Goal: Task Accomplishment & Management: Manage account settings

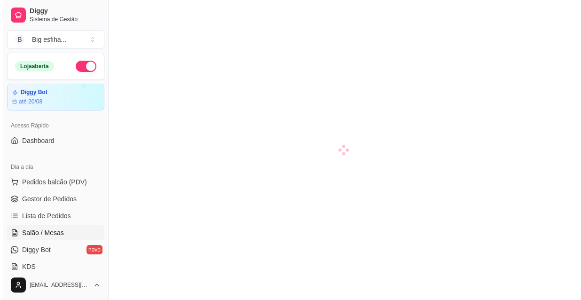
scroll to position [42, 0]
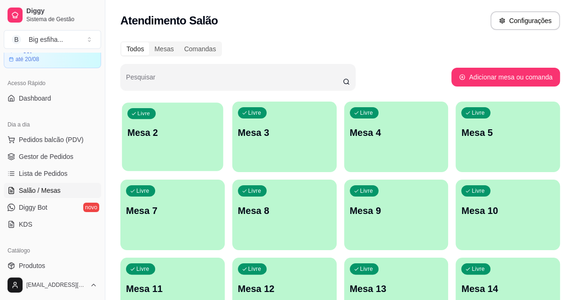
click at [181, 127] on p "Mesa 2" at bounding box center [172, 133] width 90 height 13
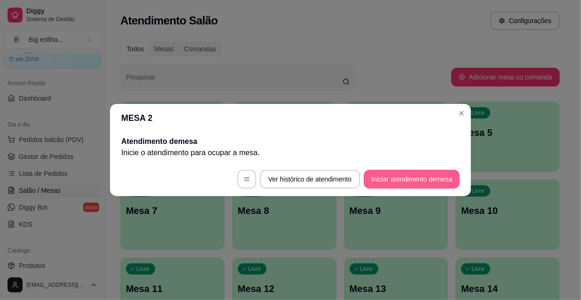
click at [414, 179] on button "Iniciar atendimento de mesa" at bounding box center [412, 179] width 96 height 19
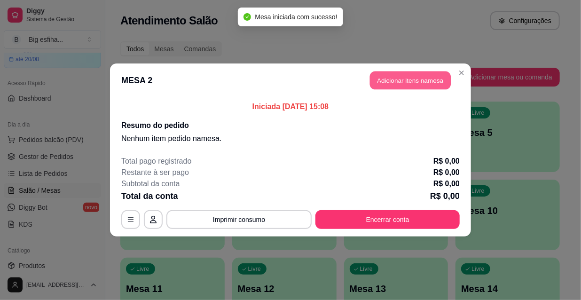
click at [410, 80] on button "Adicionar itens na mesa" at bounding box center [410, 80] width 81 height 18
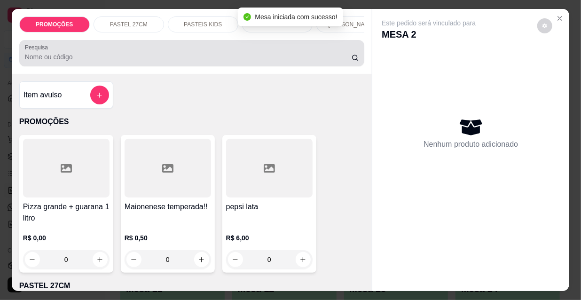
click at [144, 55] on div at bounding box center [192, 53] width 334 height 19
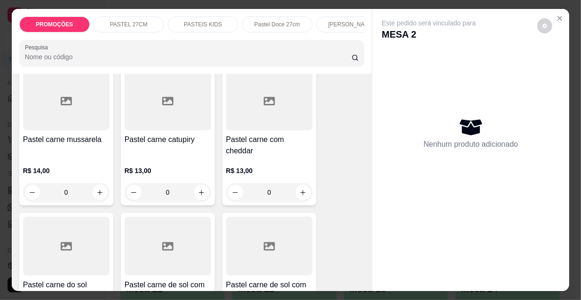
scroll to position [1026, 0]
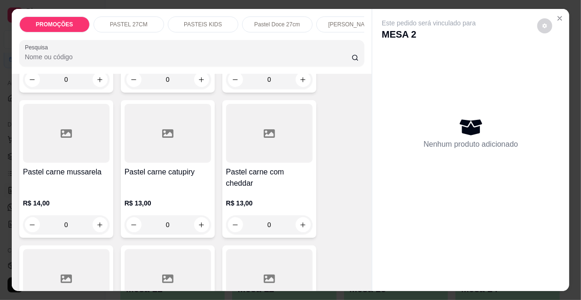
click at [83, 145] on div at bounding box center [66, 133] width 87 height 59
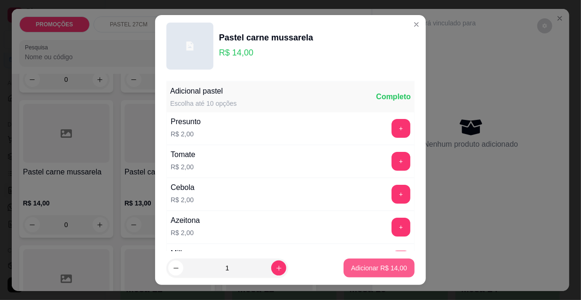
click at [372, 266] on p "Adicionar R$ 14,00" at bounding box center [379, 267] width 56 height 9
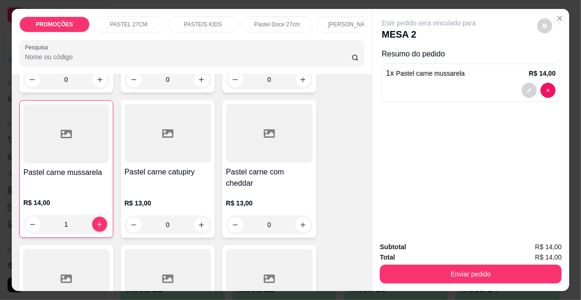
type input "1"
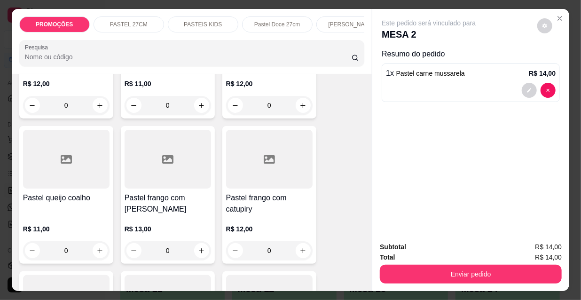
scroll to position [1582, 0]
click at [189, 192] on h4 "Pastel frango com [PERSON_NAME]" at bounding box center [168, 203] width 87 height 23
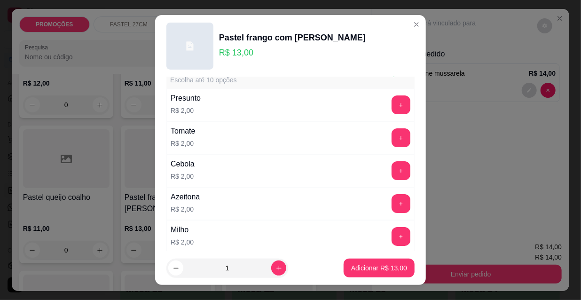
scroll to position [0, 0]
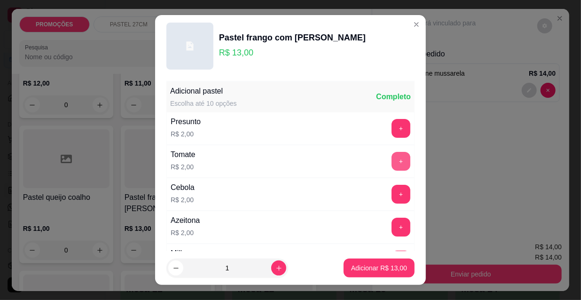
click at [392, 155] on button "+" at bounding box center [401, 161] width 19 height 19
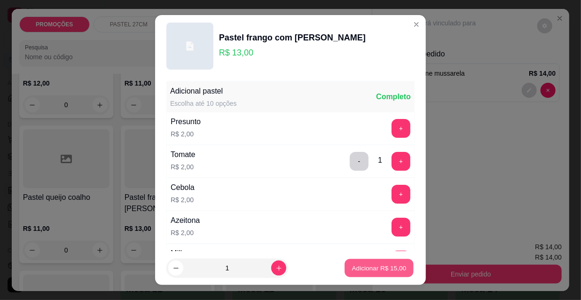
click at [370, 273] on button "Adicionar R$ 15,00" at bounding box center [379, 268] width 69 height 18
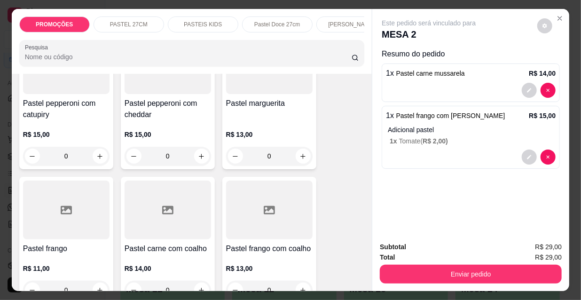
scroll to position [2736, 0]
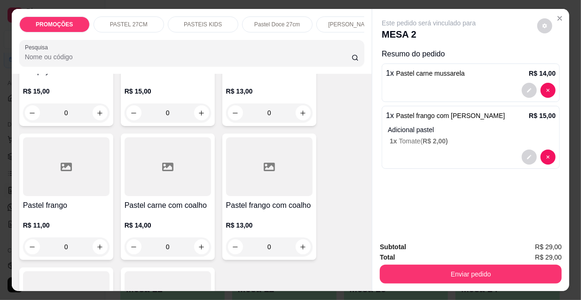
click at [270, 155] on div at bounding box center [269, 166] width 87 height 59
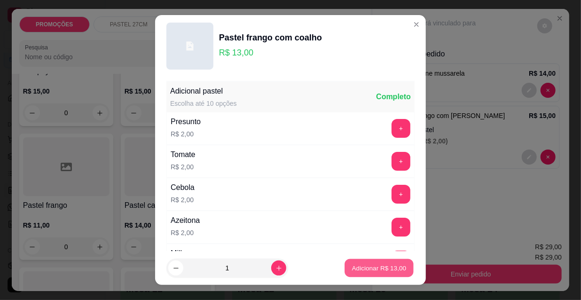
click at [355, 273] on button "Adicionar R$ 13,00" at bounding box center [379, 268] width 69 height 18
type input "1"
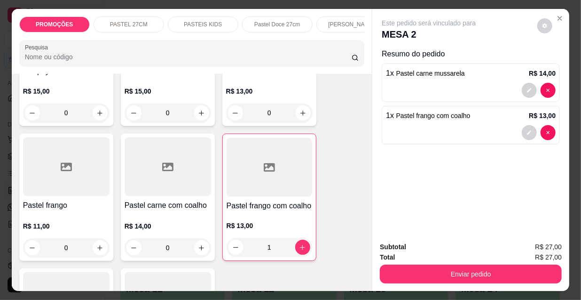
click at [179, 165] on div at bounding box center [168, 166] width 87 height 59
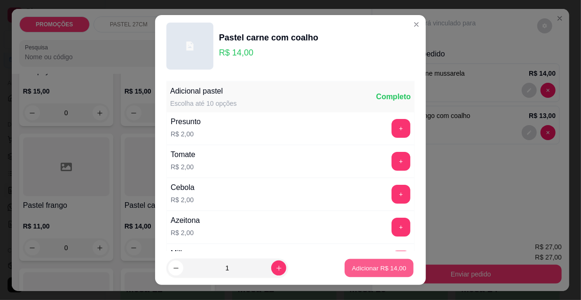
click at [363, 268] on p "Adicionar R$ 14,00" at bounding box center [379, 267] width 55 height 9
type input "1"
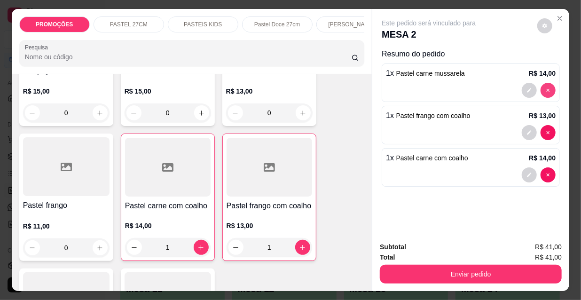
type input "0"
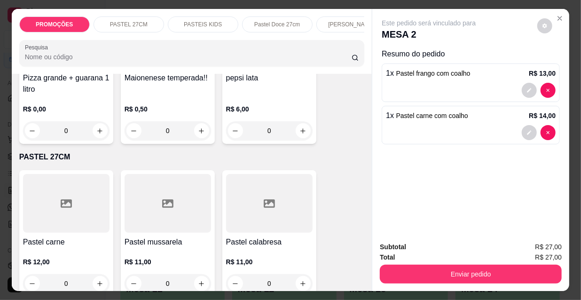
scroll to position [214, 0]
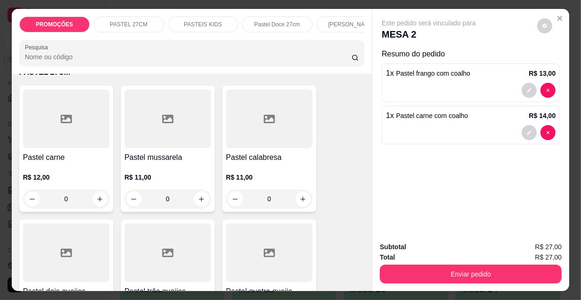
click at [176, 181] on p "R$ 11,00" at bounding box center [168, 177] width 87 height 9
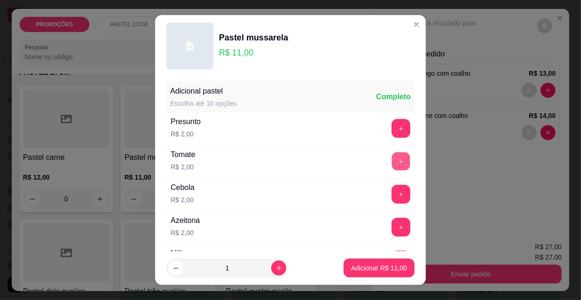
click at [392, 156] on button "+" at bounding box center [401, 161] width 18 height 18
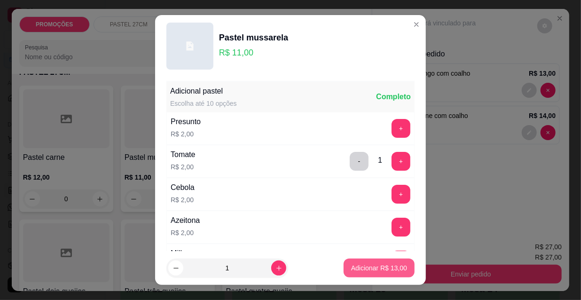
click at [377, 274] on button "Adicionar R$ 13,00" at bounding box center [379, 268] width 71 height 19
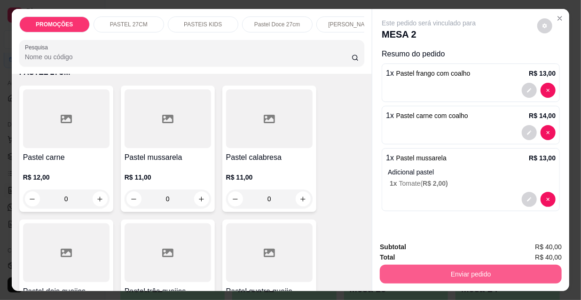
click at [498, 270] on button "Enviar pedido" at bounding box center [471, 274] width 182 height 19
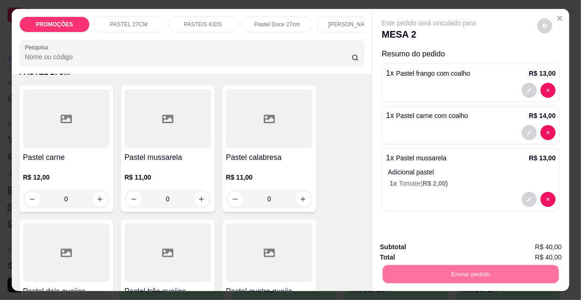
click at [440, 246] on button "Não registrar e enviar pedido" at bounding box center [440, 247] width 95 height 17
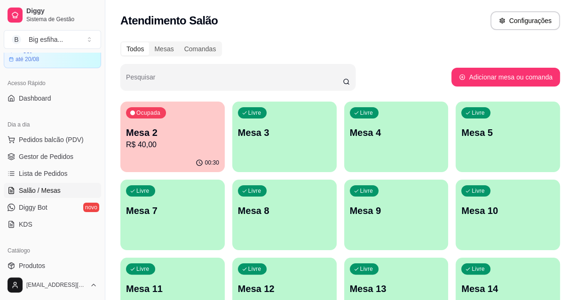
click at [309, 135] on p "Mesa 3" at bounding box center [284, 132] width 93 height 13
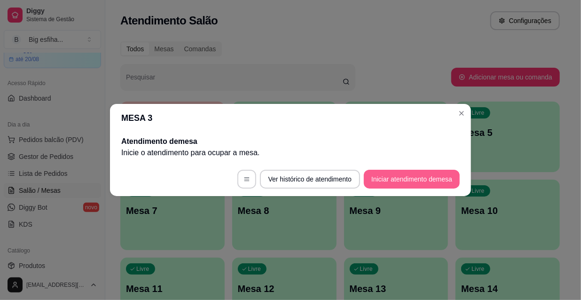
click at [395, 179] on button "Iniciar atendimento de mesa" at bounding box center [412, 179] width 96 height 19
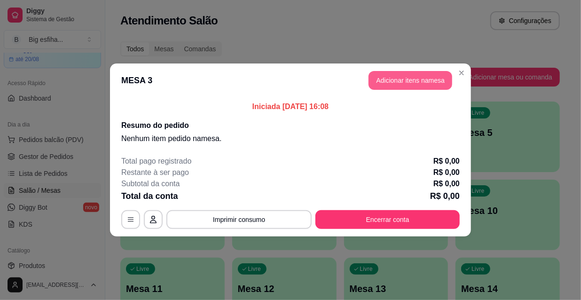
click at [395, 81] on button "Adicionar itens na mesa" at bounding box center [411, 80] width 84 height 19
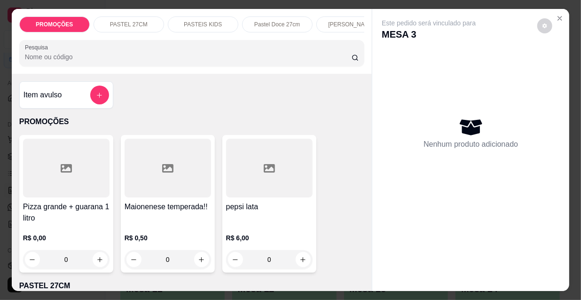
click at [132, 62] on input "Pesquisa" at bounding box center [188, 56] width 327 height 9
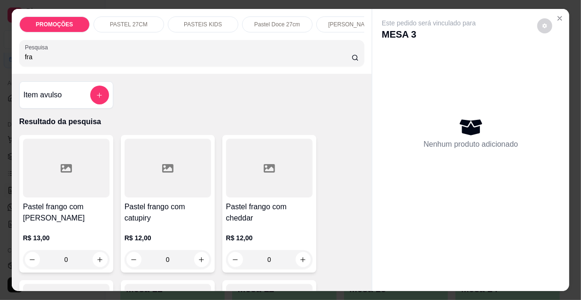
type input "fra"
click at [78, 193] on div at bounding box center [66, 168] width 87 height 59
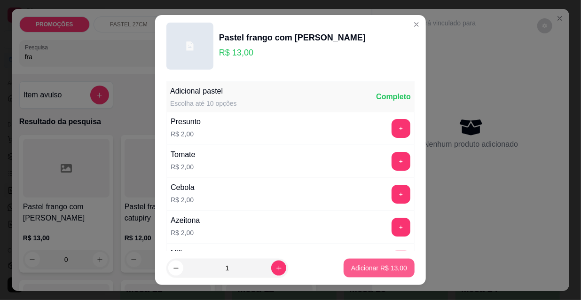
click at [366, 265] on p "Adicionar R$ 13,00" at bounding box center [379, 267] width 56 height 9
type input "1"
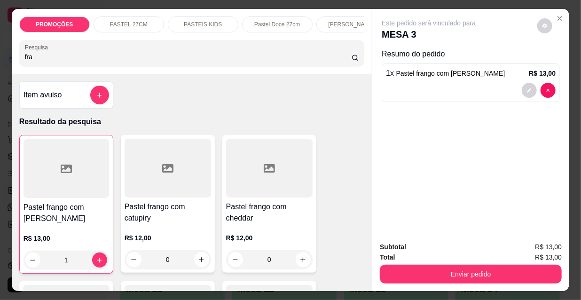
drag, startPoint x: 46, startPoint y: 58, endPoint x: 0, endPoint y: 39, distance: 49.5
click at [0, 39] on div "PROMOÇÕES PASTEL 27CM PASTEIS KIDS Pastel Doce 27cm Esfihas Salgadas Esfihas do…" at bounding box center [290, 150] width 581 height 300
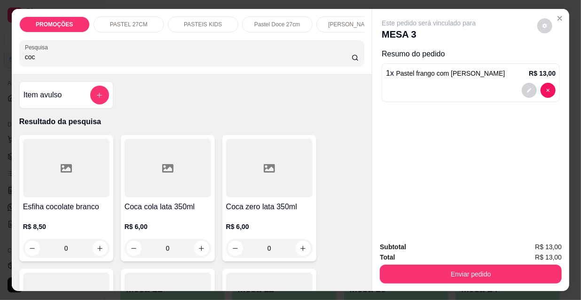
type input "coc"
click at [182, 178] on div at bounding box center [168, 168] width 87 height 59
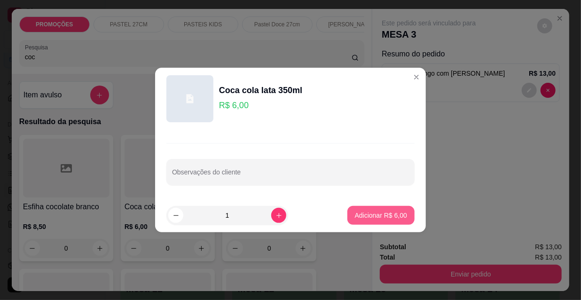
click at [374, 216] on p "Adicionar R$ 6,00" at bounding box center [381, 215] width 52 height 9
type input "1"
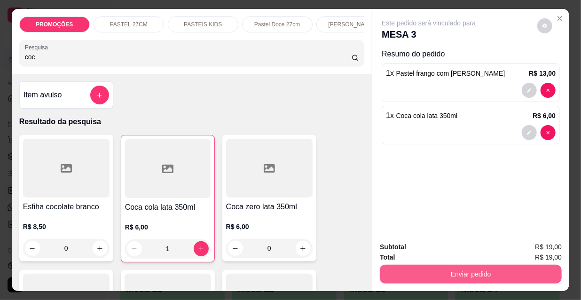
click at [455, 275] on button "Enviar pedido" at bounding box center [471, 274] width 182 height 19
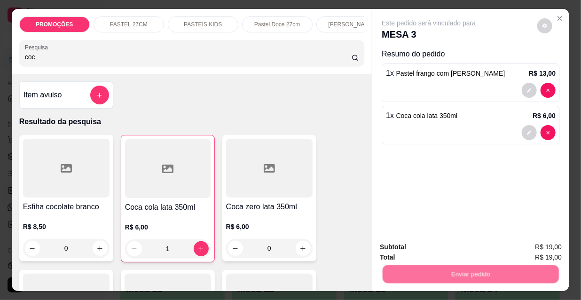
click at [436, 247] on button "Não registrar e enviar pedido" at bounding box center [441, 248] width 98 height 18
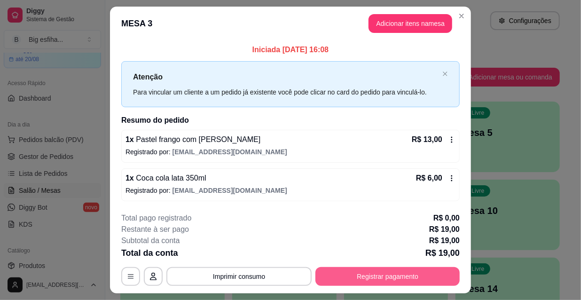
click at [413, 277] on button "Registrar pagamento" at bounding box center [388, 276] width 144 height 19
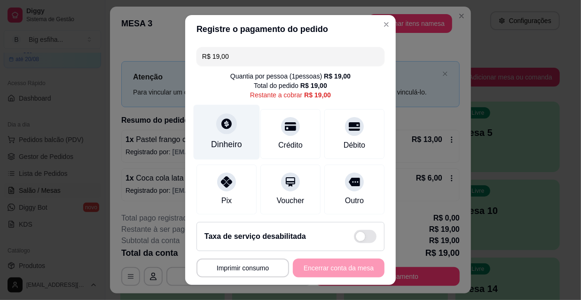
drag, startPoint x: 222, startPoint y: 120, endPoint x: 235, endPoint y: 109, distance: 16.3
click at [235, 109] on div "Dinheiro" at bounding box center [227, 132] width 66 height 55
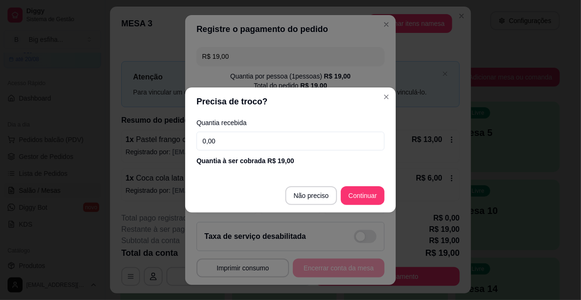
click at [249, 140] on input "0,00" at bounding box center [291, 141] width 188 height 19
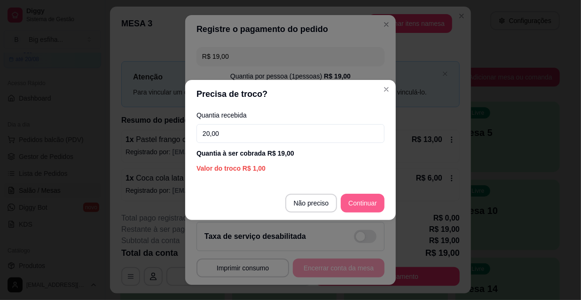
type input "20,00"
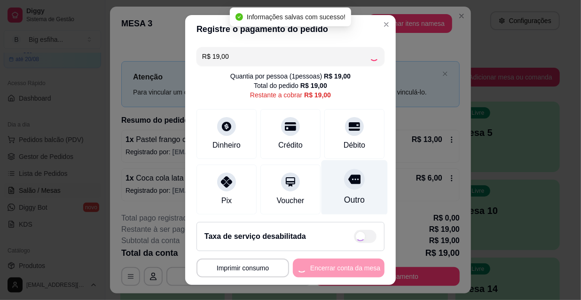
type input "R$ 0,00"
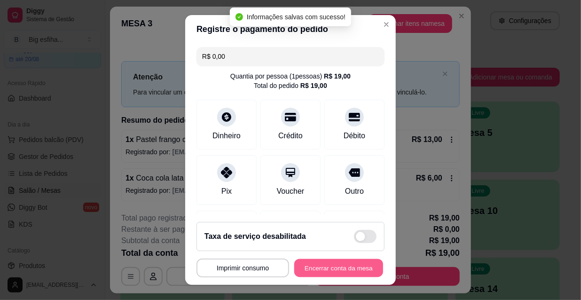
click at [337, 271] on button "Encerrar conta da mesa" at bounding box center [338, 268] width 89 height 18
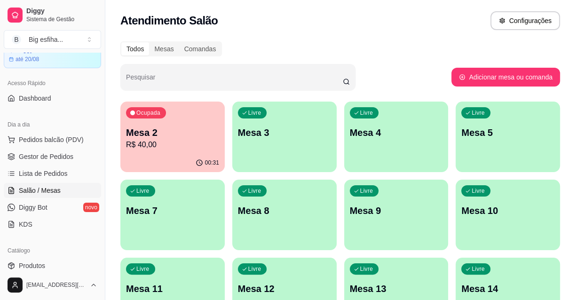
click at [264, 142] on div "Livre Mesa 3" at bounding box center [284, 131] width 104 height 59
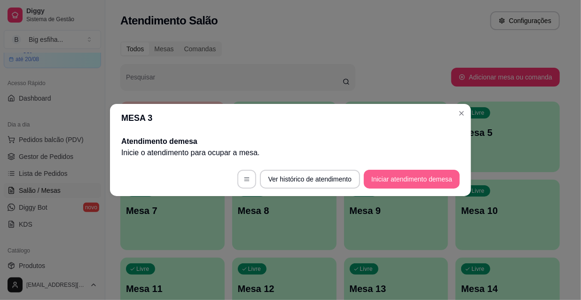
click at [406, 180] on button "Iniciar atendimento de mesa" at bounding box center [412, 179] width 96 height 19
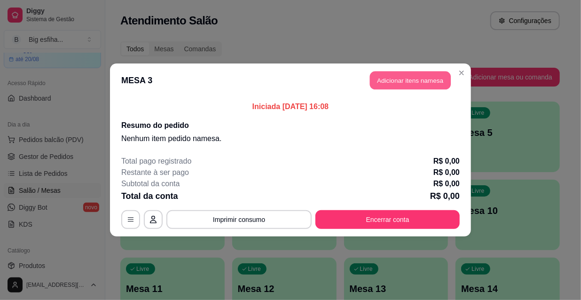
click at [415, 76] on button "Adicionar itens na mesa" at bounding box center [410, 80] width 81 height 18
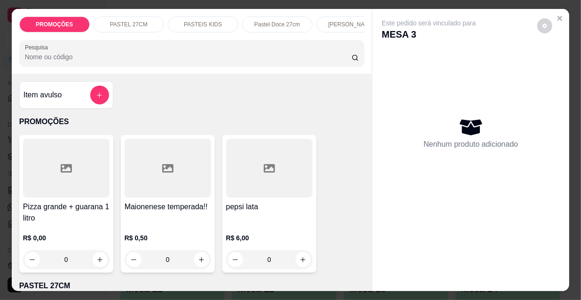
click at [289, 63] on div at bounding box center [192, 53] width 334 height 19
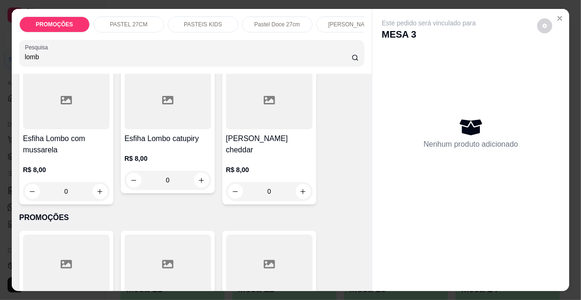
type input "lomb"
click at [50, 140] on h4 "Esfiha Lombo com mussarela" at bounding box center [66, 144] width 87 height 23
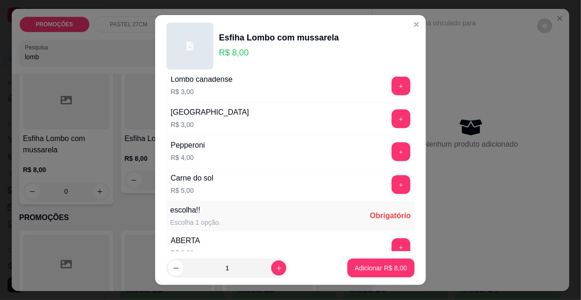
scroll to position [727, 0]
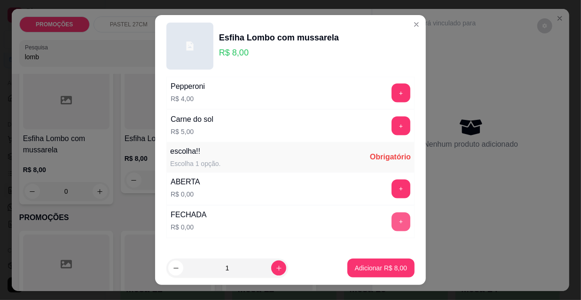
click at [392, 224] on button "+" at bounding box center [401, 222] width 19 height 19
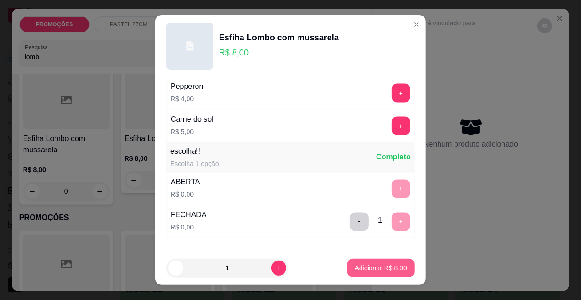
click at [382, 274] on button "Adicionar R$ 8,00" at bounding box center [381, 268] width 67 height 19
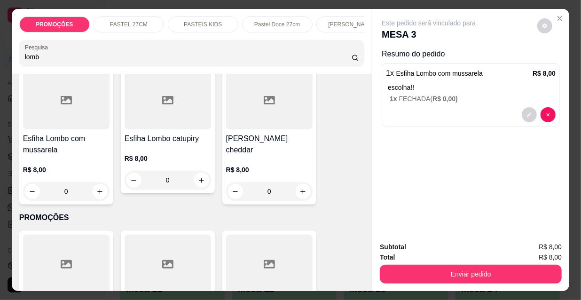
drag, startPoint x: 22, startPoint y: 55, endPoint x: 0, endPoint y: 46, distance: 24.0
click at [0, 46] on div "PROMOÇÕES PASTEL 27CM PASTEIS KIDS Pastel Doce 27cm Esfihas Salgadas Esfihas do…" at bounding box center [290, 150] width 581 height 300
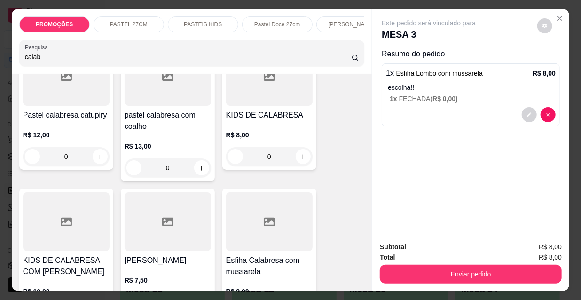
scroll to position [299, 0]
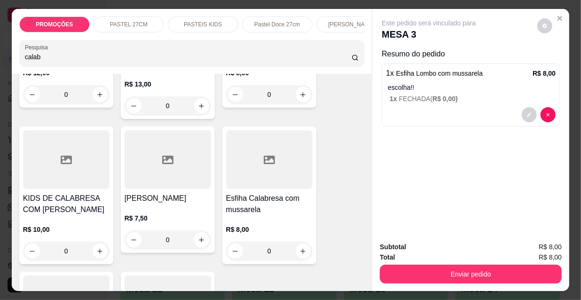
type input "calab"
click at [285, 180] on div at bounding box center [269, 159] width 87 height 59
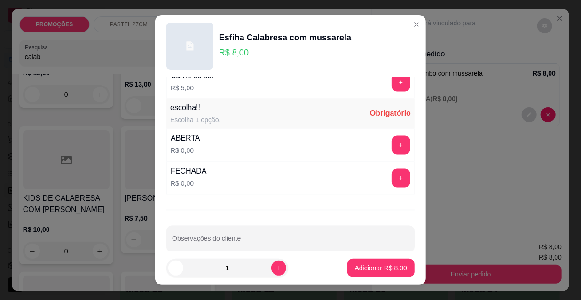
scroll to position [781, 0]
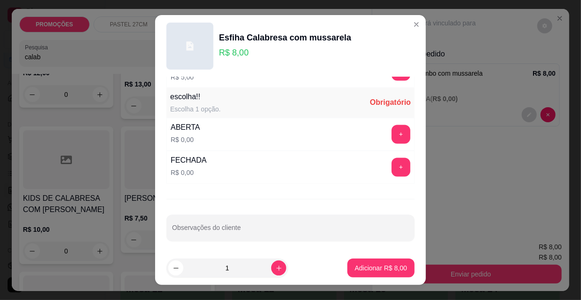
click at [392, 163] on button "+" at bounding box center [401, 167] width 19 height 19
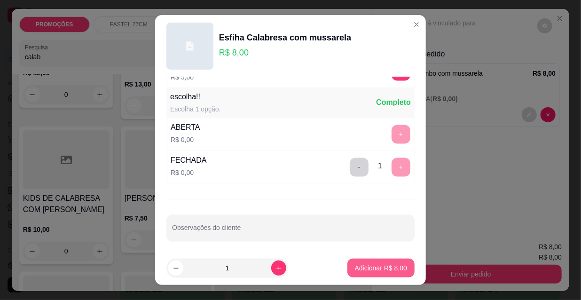
click at [381, 270] on p "Adicionar R$ 8,00" at bounding box center [381, 267] width 52 height 9
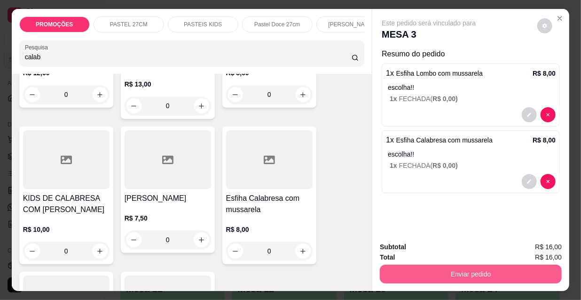
click at [404, 268] on button "Enviar pedido" at bounding box center [471, 274] width 182 height 19
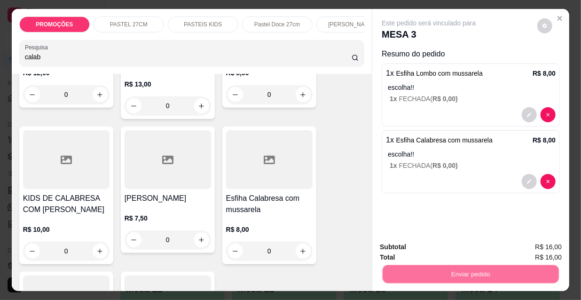
click at [406, 249] on button "Não registrar e enviar pedido" at bounding box center [441, 248] width 98 height 18
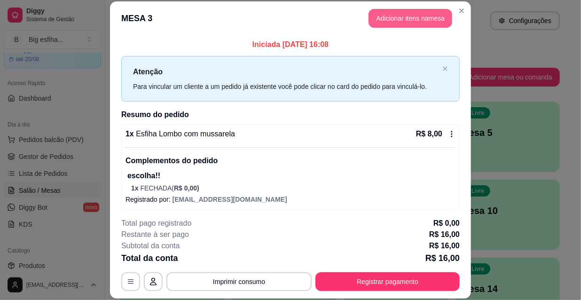
click at [405, 17] on button "Adicionar itens na mesa" at bounding box center [411, 18] width 84 height 19
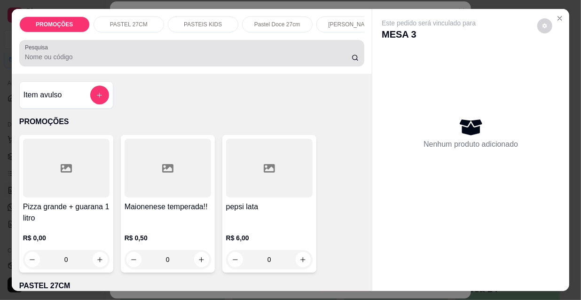
click at [276, 37] on div "PROMOÇÕES PASTEL 27CM PASTEIS KIDS Pastel Doce 27cm Esfihas Salgadas Esfihas do…" at bounding box center [192, 41] width 361 height 65
click at [278, 57] on input "Pesquisa" at bounding box center [188, 56] width 327 height 9
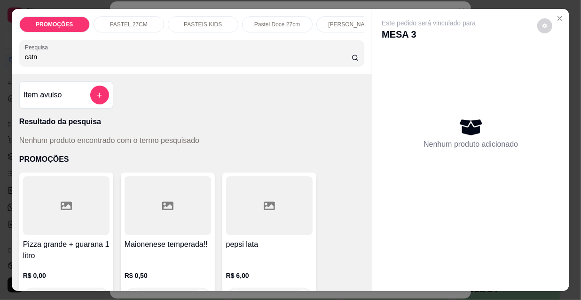
click at [32, 58] on input "catn" at bounding box center [188, 56] width 327 height 9
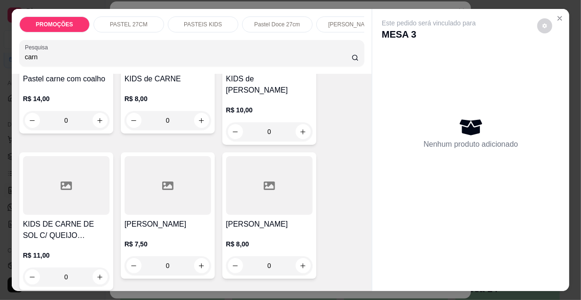
scroll to position [555, 0]
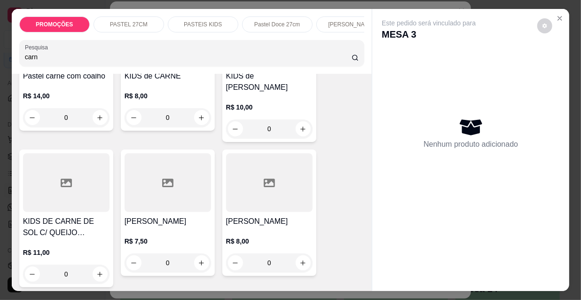
type input "carn"
click at [162, 190] on div at bounding box center [168, 182] width 87 height 59
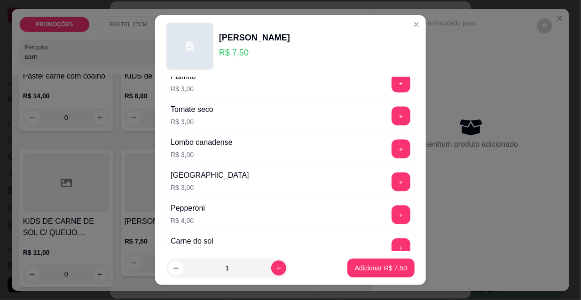
scroll to position [781, 0]
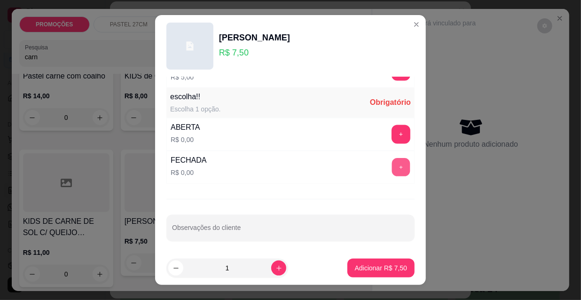
click at [392, 167] on button "+" at bounding box center [401, 168] width 18 height 18
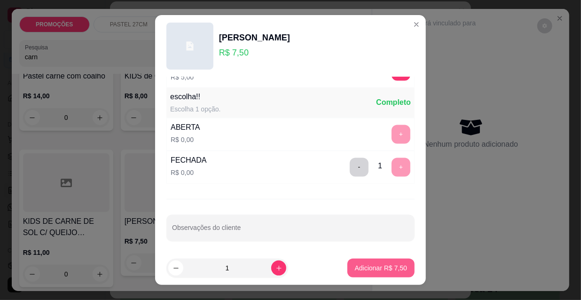
click at [387, 272] on p "Adicionar R$ 7,50" at bounding box center [381, 267] width 52 height 9
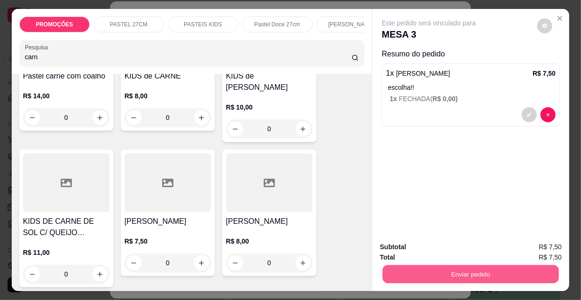
click at [409, 269] on button "Enviar pedido" at bounding box center [471, 274] width 176 height 18
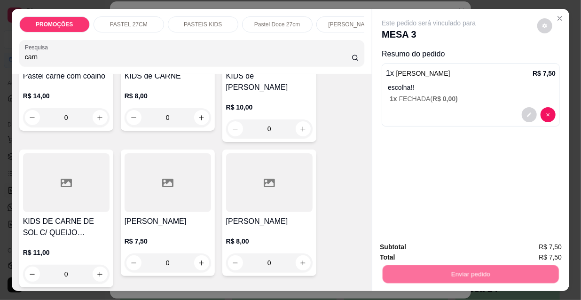
click at [422, 248] on button "Não registrar e enviar pedido" at bounding box center [441, 248] width 98 height 18
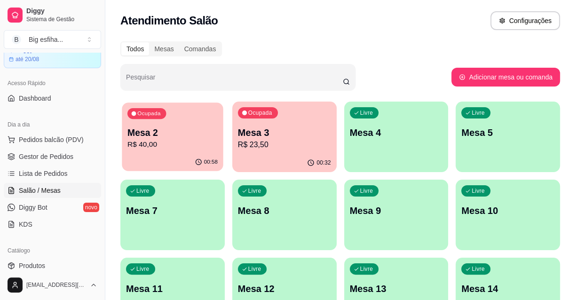
click at [183, 143] on p "R$ 40,00" at bounding box center [172, 144] width 90 height 11
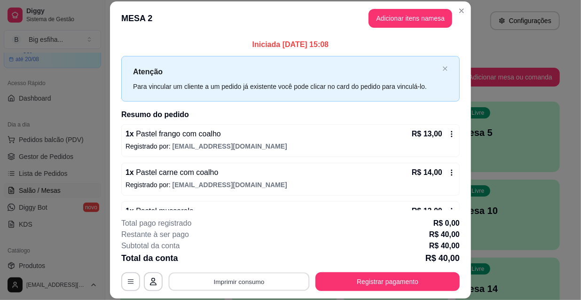
click at [224, 286] on button "Imprimir consumo" at bounding box center [239, 281] width 141 height 18
click at [221, 257] on button "IMPRESSORA" at bounding box center [239, 260] width 68 height 15
drag, startPoint x: 363, startPoint y: 293, endPoint x: 366, endPoint y: 286, distance: 7.6
click at [365, 290] on footer "**********" at bounding box center [290, 254] width 361 height 88
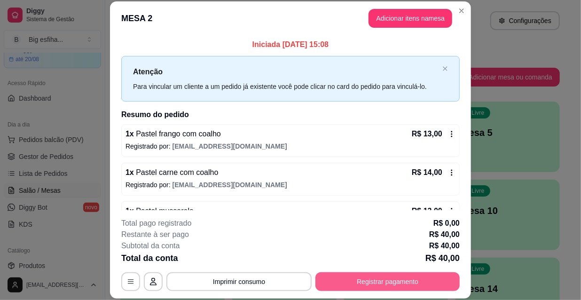
click at [366, 285] on button "Registrar pagamento" at bounding box center [388, 281] width 144 height 19
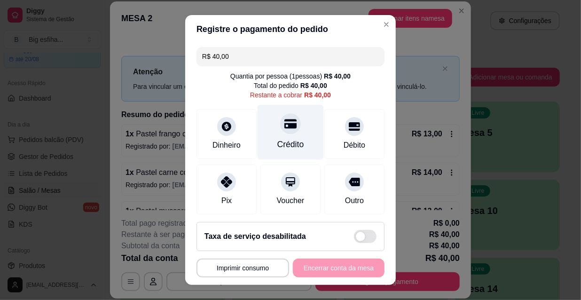
click at [293, 146] on div "Crédito" at bounding box center [290, 144] width 27 height 12
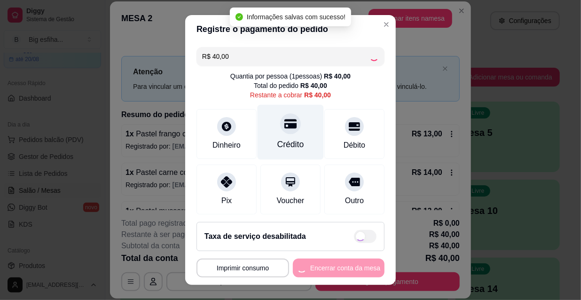
type input "R$ 0,00"
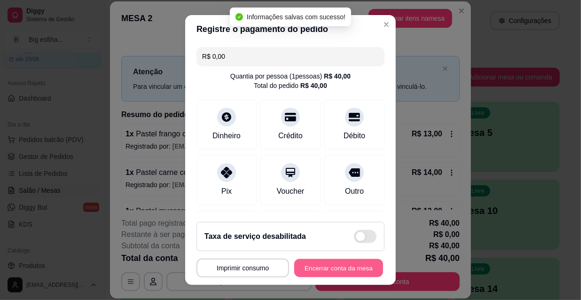
click at [327, 262] on button "Encerrar conta da mesa" at bounding box center [338, 268] width 89 height 18
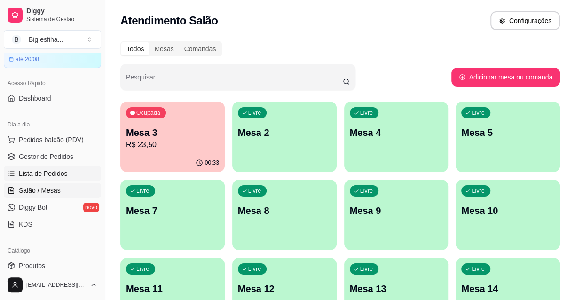
click at [61, 169] on span "Lista de Pedidos" at bounding box center [43, 173] width 49 height 9
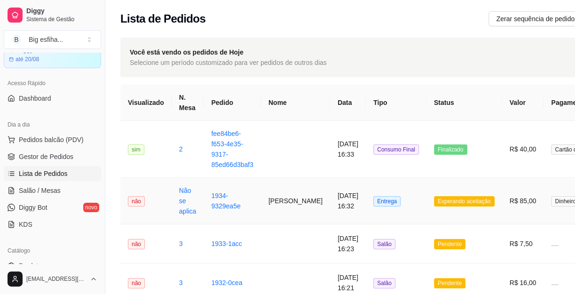
click at [387, 206] on td "Entrega" at bounding box center [396, 201] width 61 height 47
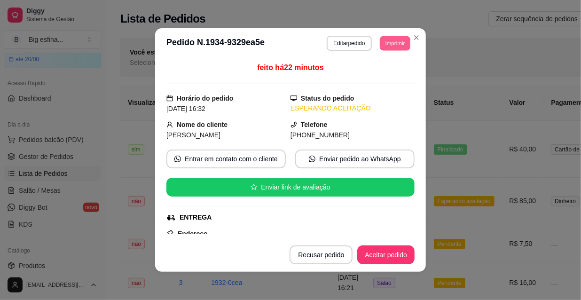
click at [382, 42] on button "Imprimir" at bounding box center [395, 43] width 31 height 15
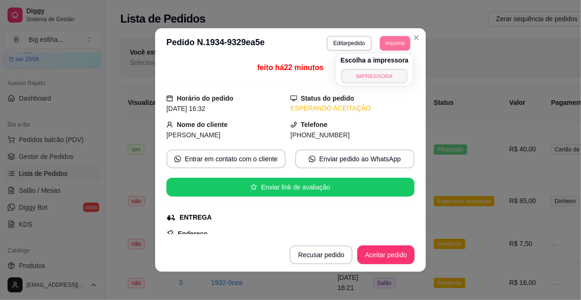
click at [377, 75] on button "IMPRESSORA" at bounding box center [375, 76] width 66 height 15
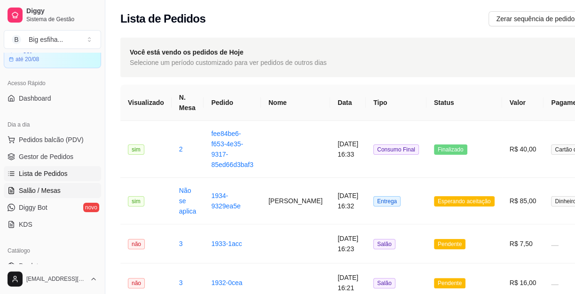
click at [56, 193] on span "Salão / Mesas" at bounding box center [40, 190] width 42 height 9
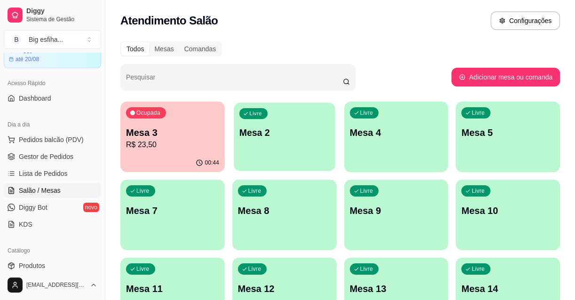
click at [310, 143] on div "Livre Mesa 2" at bounding box center [284, 131] width 101 height 57
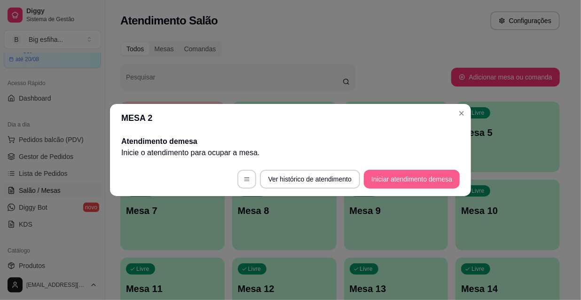
click at [408, 178] on button "Iniciar atendimento de mesa" at bounding box center [412, 179] width 96 height 19
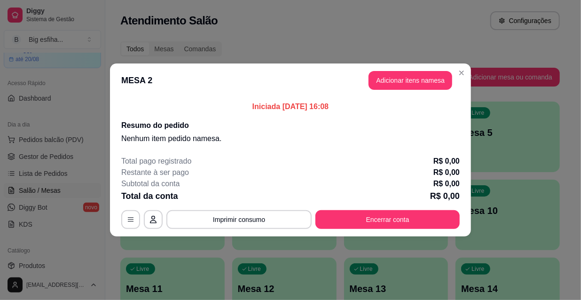
click at [418, 82] on button "Adicionar itens na mesa" at bounding box center [411, 80] width 84 height 19
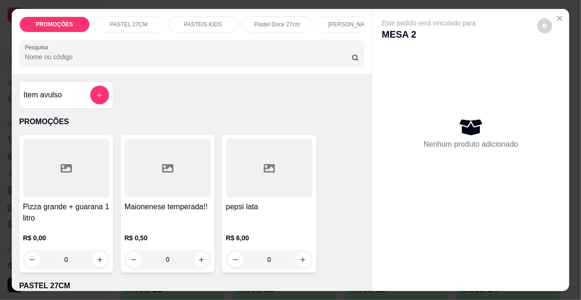
click at [259, 66] on div "Pesquisa" at bounding box center [192, 53] width 346 height 26
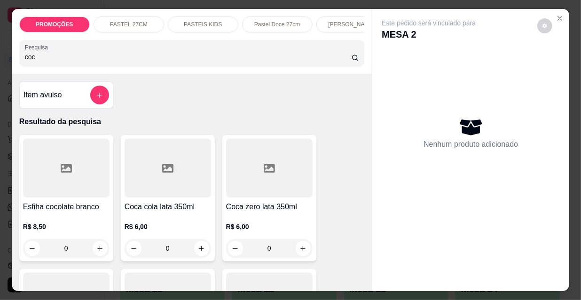
type input "coc"
click at [178, 189] on div at bounding box center [168, 168] width 87 height 59
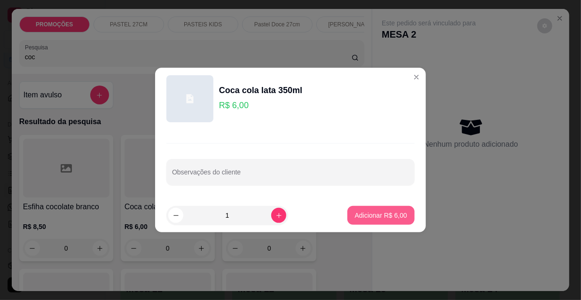
click at [356, 221] on button "Adicionar R$ 6,00" at bounding box center [381, 215] width 67 height 19
type input "1"
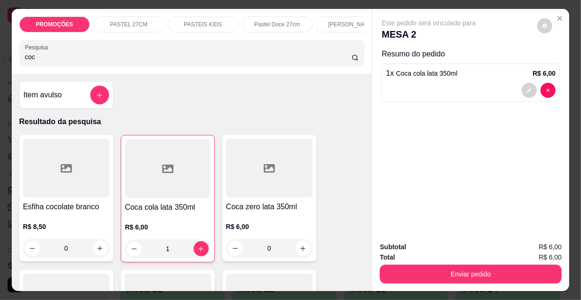
drag, startPoint x: 112, startPoint y: 67, endPoint x: 10, endPoint y: 51, distance: 103.7
click at [12, 51] on div "PROMOÇÕES PASTEL 27CM PASTEIS KIDS Pastel Doce 27cm Esfihas Salgadas Esfihas do…" at bounding box center [192, 41] width 361 height 65
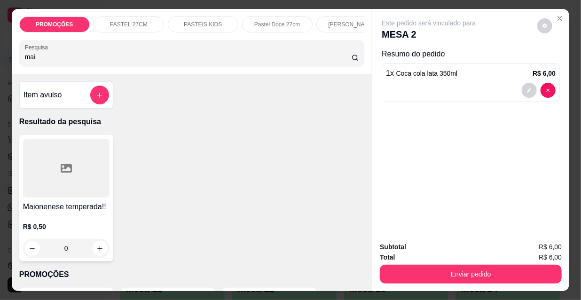
type input "mai"
click at [79, 198] on div at bounding box center [66, 168] width 87 height 59
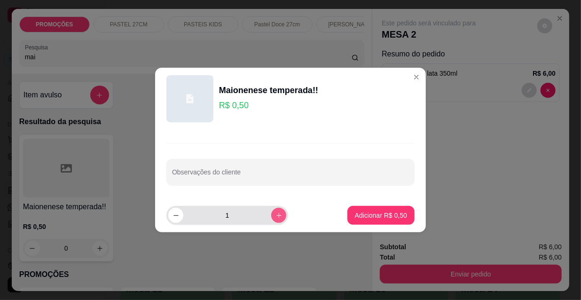
click at [276, 215] on button "increase-product-quantity" at bounding box center [278, 215] width 15 height 15
type input "2"
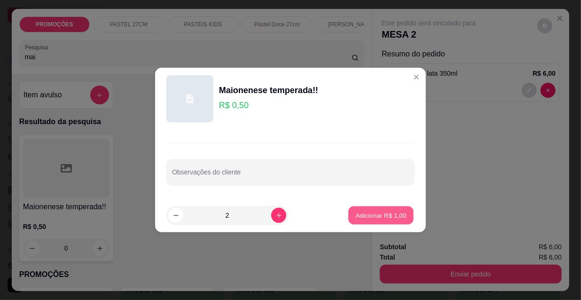
click at [356, 218] on p "Adicionar R$ 1,00" at bounding box center [381, 215] width 51 height 9
type input "2"
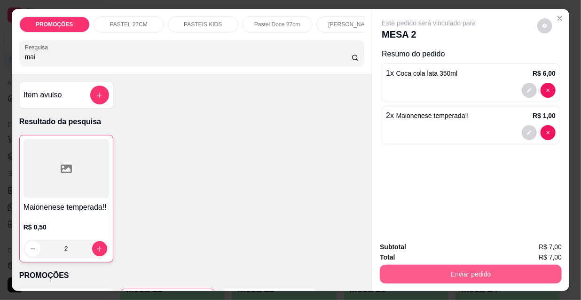
click at [409, 270] on button "Enviar pedido" at bounding box center [471, 274] width 182 height 19
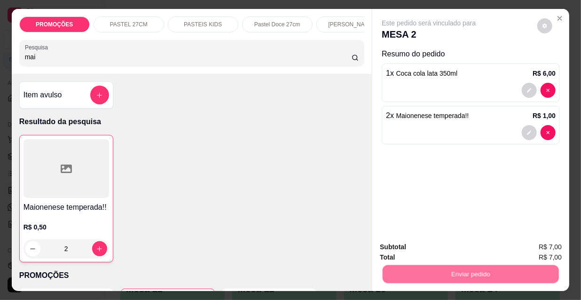
click at [403, 251] on button "Não registrar e enviar pedido" at bounding box center [441, 248] width 98 height 18
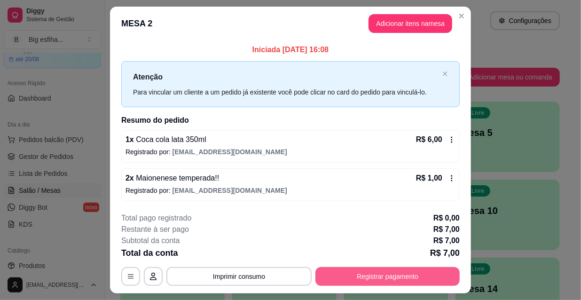
click at [402, 277] on button "Registrar pagamento" at bounding box center [388, 276] width 144 height 19
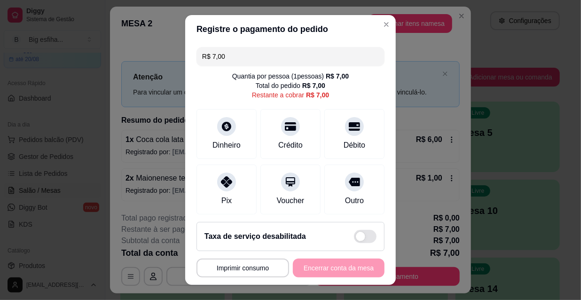
drag, startPoint x: 234, startPoint y: 55, endPoint x: 122, endPoint y: 50, distance: 111.5
click at [127, 53] on div "**********" at bounding box center [290, 150] width 581 height 300
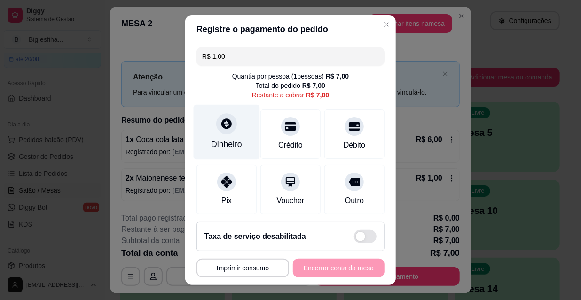
click at [232, 116] on div "Dinheiro" at bounding box center [227, 132] width 66 height 55
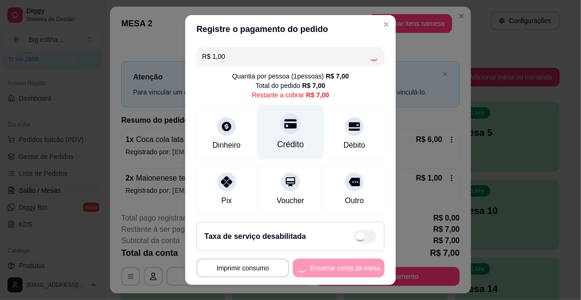
click at [282, 135] on div "Crédito" at bounding box center [291, 132] width 66 height 55
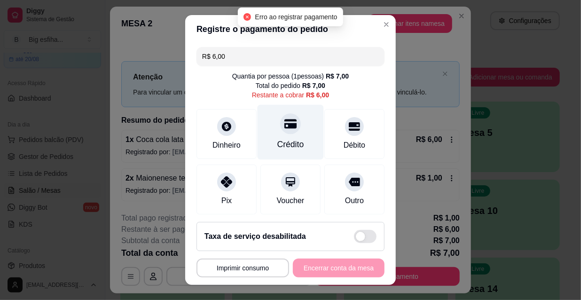
click at [293, 122] on div "Crédito" at bounding box center [291, 132] width 66 height 55
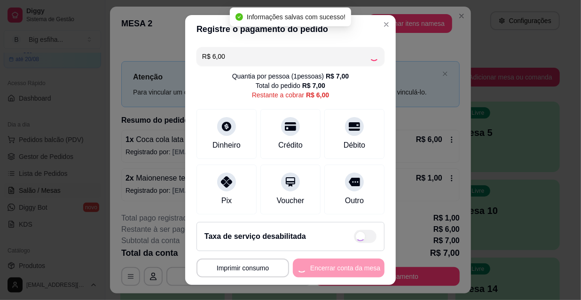
type input "R$ 0,00"
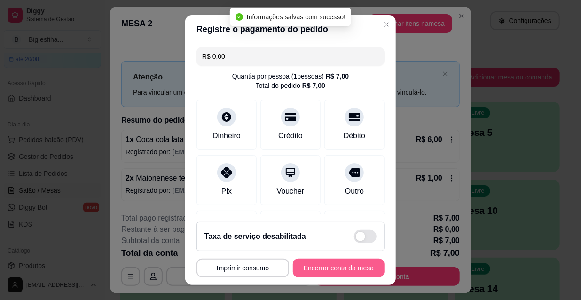
click at [335, 272] on button "Encerrar conta da mesa" at bounding box center [339, 268] width 92 height 19
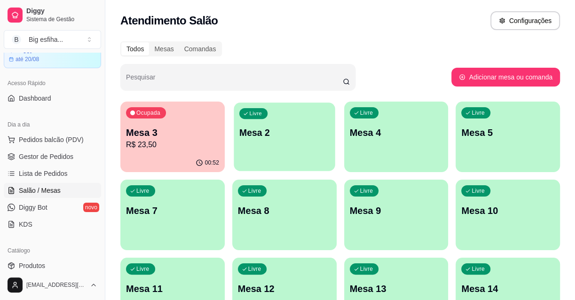
click at [295, 140] on div "Livre Mesa 2" at bounding box center [284, 131] width 101 height 57
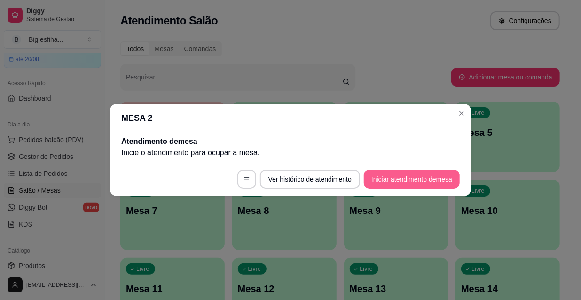
click at [409, 187] on button "Iniciar atendimento de mesa" at bounding box center [412, 179] width 96 height 19
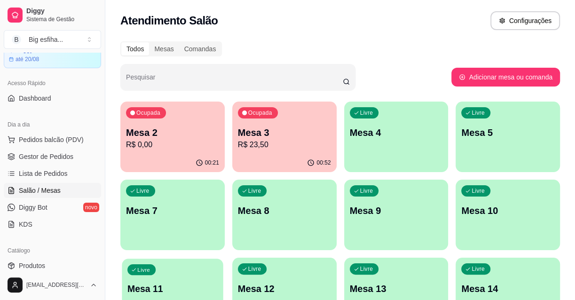
click at [164, 270] on div "Livre Mesa 11" at bounding box center [172, 287] width 101 height 57
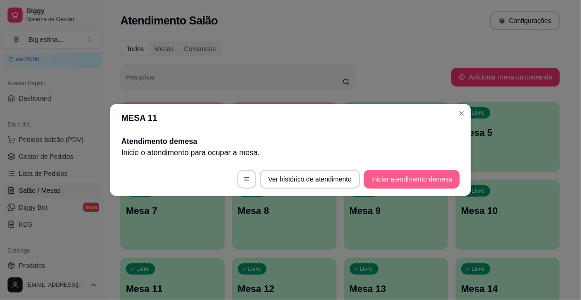
click at [409, 186] on button "Iniciar atendimento de mesa" at bounding box center [412, 179] width 96 height 19
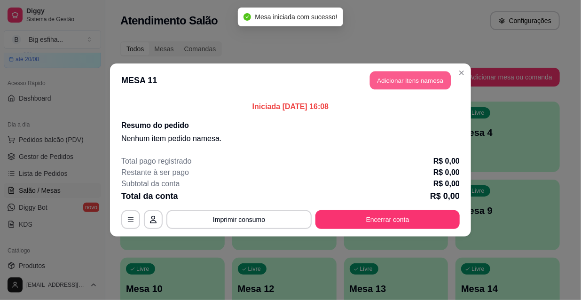
click at [397, 81] on button "Adicionar itens na mesa" at bounding box center [410, 80] width 81 height 18
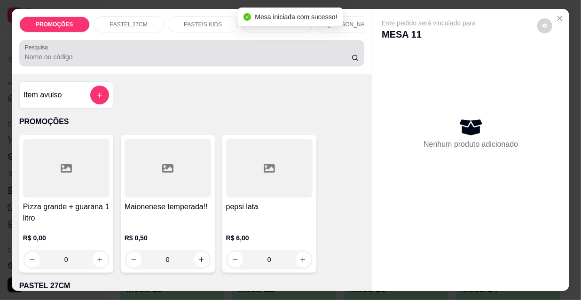
click at [260, 62] on input "Pesquisa" at bounding box center [188, 56] width 327 height 9
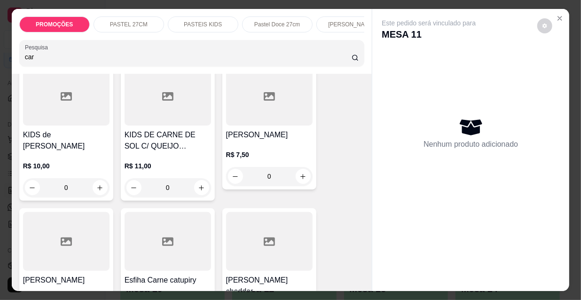
scroll to position [769, 0]
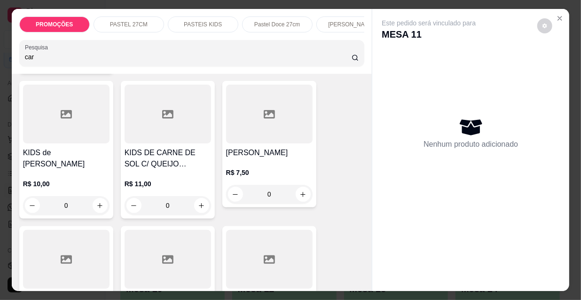
type input "car"
click at [259, 85] on div at bounding box center [269, 114] width 87 height 59
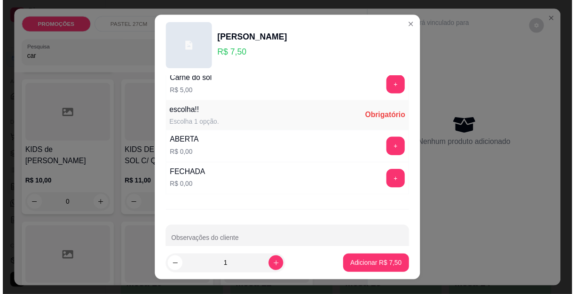
scroll to position [781, 0]
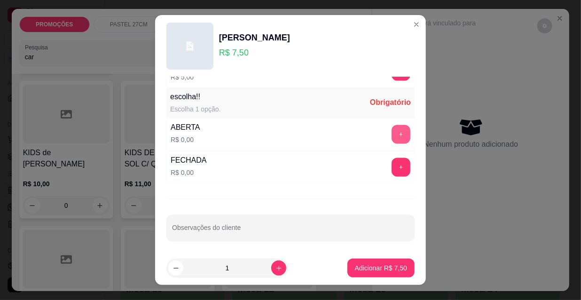
click at [392, 139] on button "+" at bounding box center [401, 134] width 19 height 19
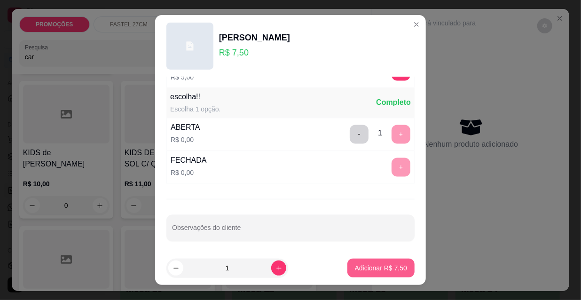
click at [371, 276] on button "Adicionar R$ 7,50" at bounding box center [381, 268] width 67 height 19
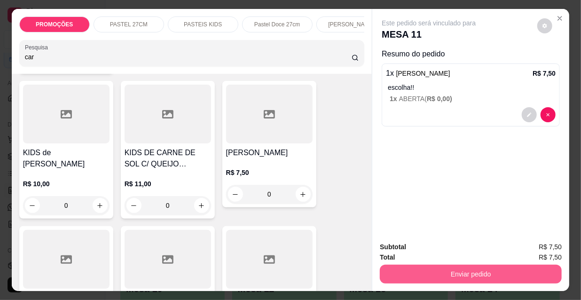
click at [421, 274] on button "Enviar pedido" at bounding box center [471, 274] width 182 height 19
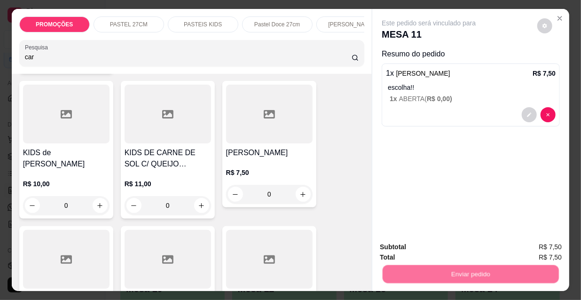
click at [420, 248] on button "Não registrar e enviar pedido" at bounding box center [441, 248] width 98 height 18
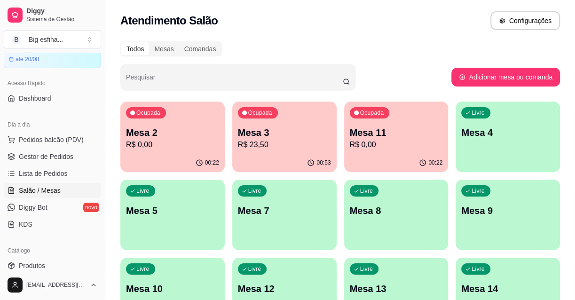
click at [244, 141] on p "R$ 23,50" at bounding box center [284, 144] width 93 height 11
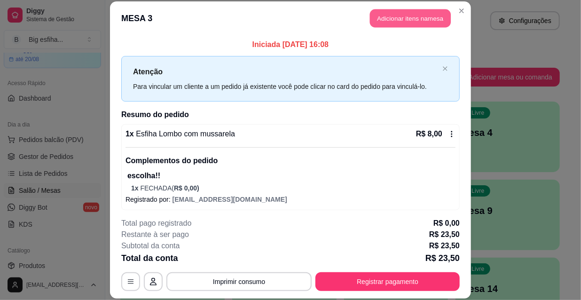
click at [391, 22] on button "Adicionar itens na mesa" at bounding box center [410, 18] width 81 height 18
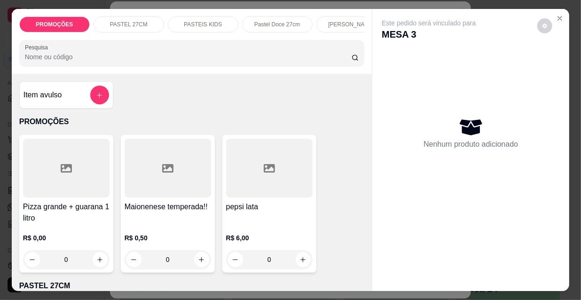
click at [267, 51] on div at bounding box center [192, 53] width 334 height 19
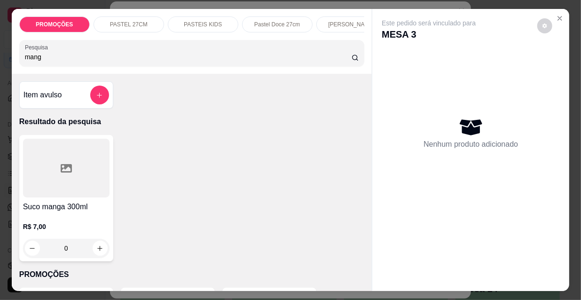
type input "mang"
click at [73, 174] on div at bounding box center [66, 168] width 87 height 59
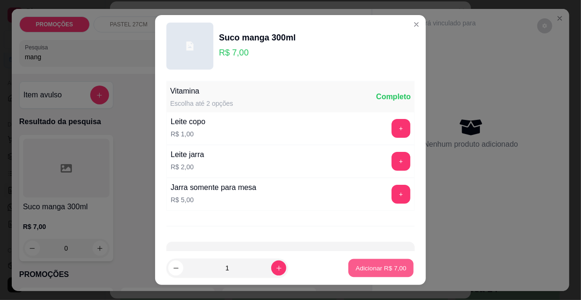
click at [380, 268] on p "Adicionar R$ 7,00" at bounding box center [381, 267] width 51 height 9
type input "1"
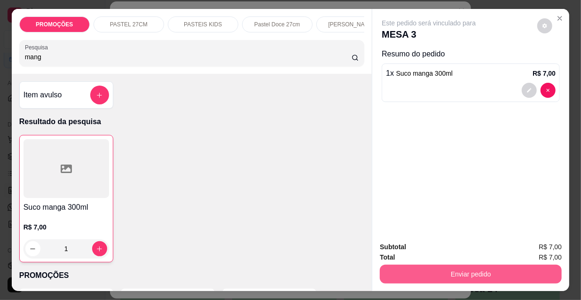
click at [420, 266] on button "Enviar pedido" at bounding box center [471, 274] width 182 height 19
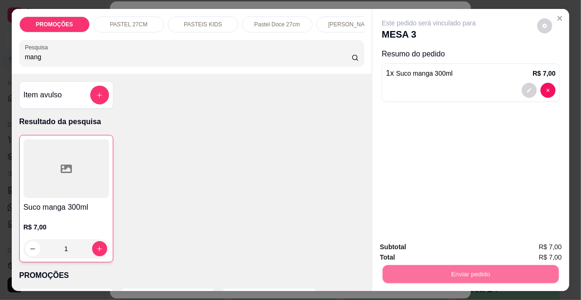
click at [423, 251] on button "Não registrar e enviar pedido" at bounding box center [440, 247] width 95 height 17
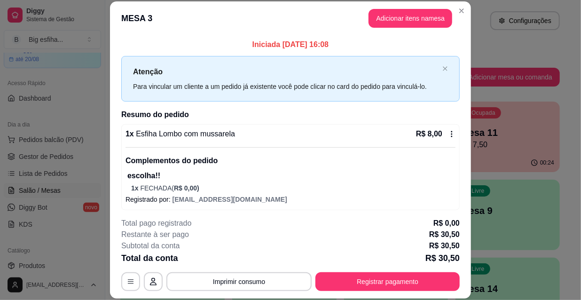
click at [466, 263] on footer "**********" at bounding box center [290, 254] width 361 height 88
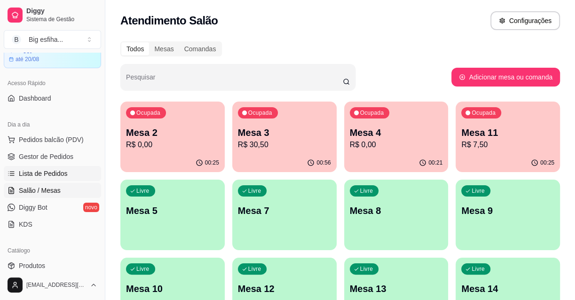
click at [67, 173] on link "Lista de Pedidos" at bounding box center [52, 173] width 97 height 15
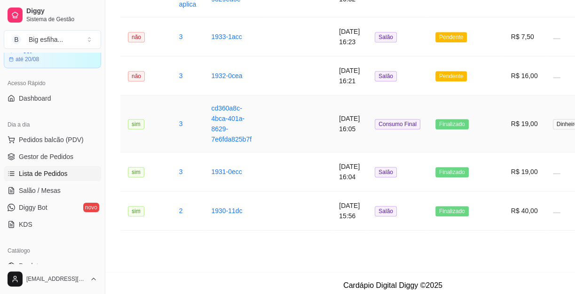
scroll to position [424, 0]
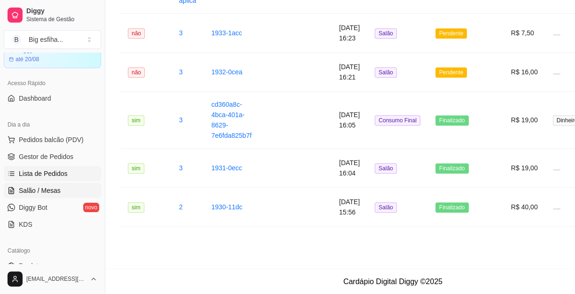
click at [50, 190] on span "Salão / Mesas" at bounding box center [40, 190] width 42 height 9
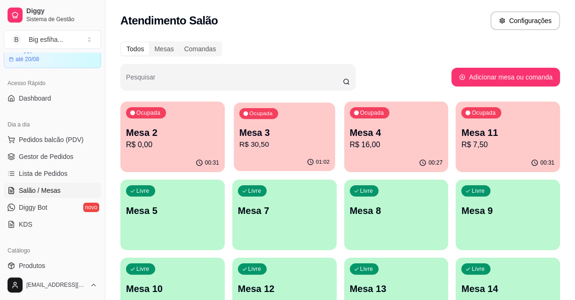
click at [296, 145] on p "R$ 30,50" at bounding box center [284, 144] width 90 height 11
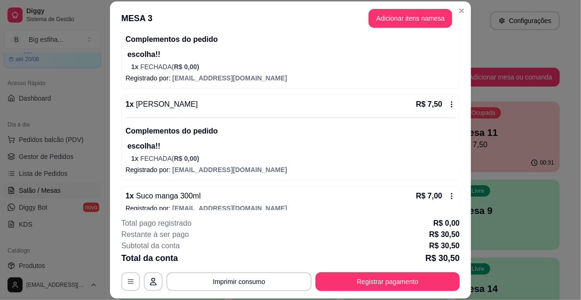
scroll to position [214, 0]
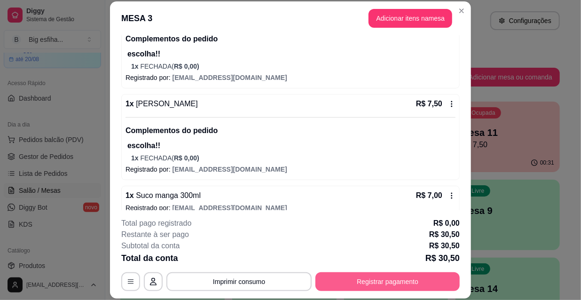
click at [374, 275] on button "Registrar pagamento" at bounding box center [388, 281] width 144 height 19
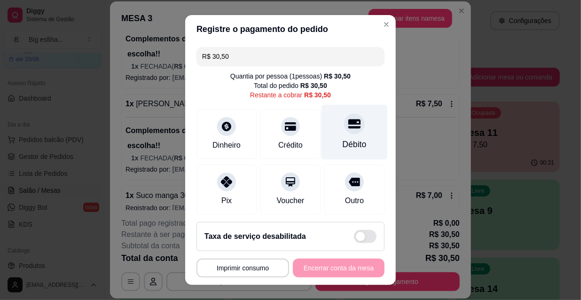
click at [333, 132] on div "Débito" at bounding box center [355, 132] width 66 height 55
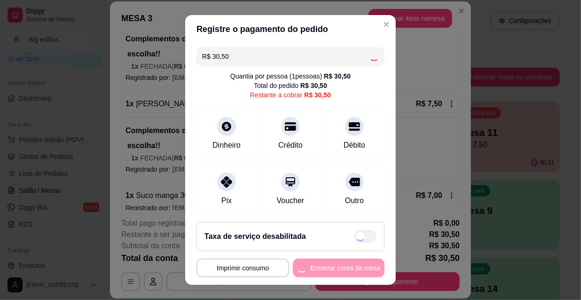
click at [317, 268] on div "**********" at bounding box center [291, 268] width 188 height 19
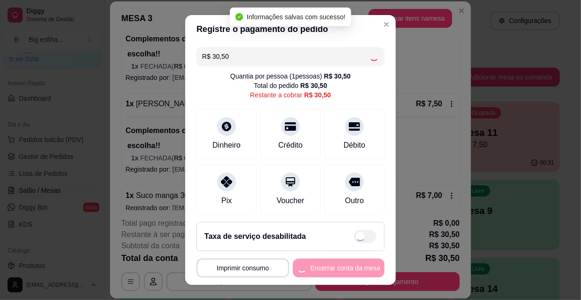
type input "R$ 0,00"
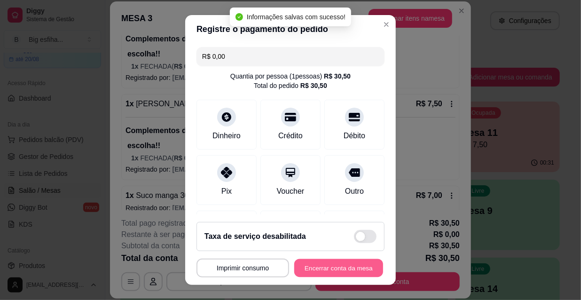
click at [317, 268] on button "Encerrar conta da mesa" at bounding box center [338, 268] width 89 height 18
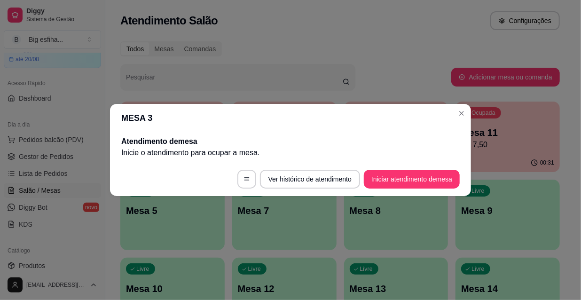
scroll to position [0, 0]
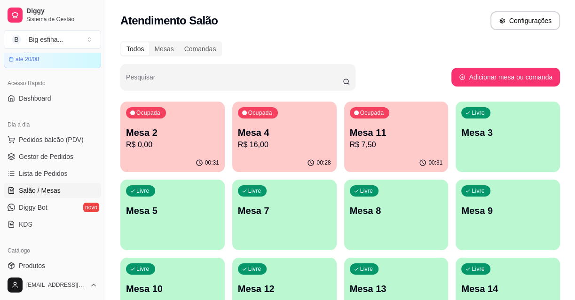
click at [184, 149] on p "R$ 0,00" at bounding box center [172, 144] width 93 height 11
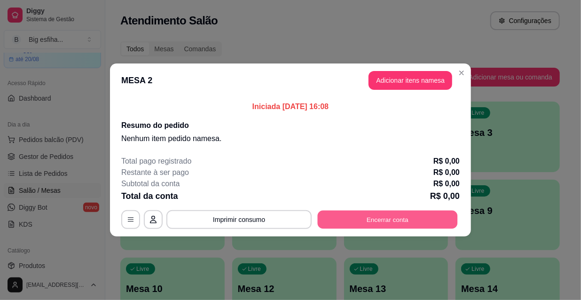
click at [391, 225] on button "Encerrar conta" at bounding box center [388, 220] width 140 height 18
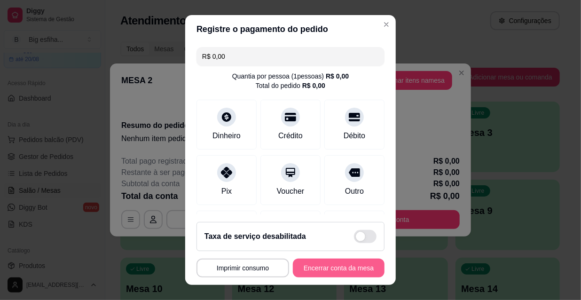
click at [330, 268] on button "Encerrar conta da mesa" at bounding box center [339, 268] width 92 height 19
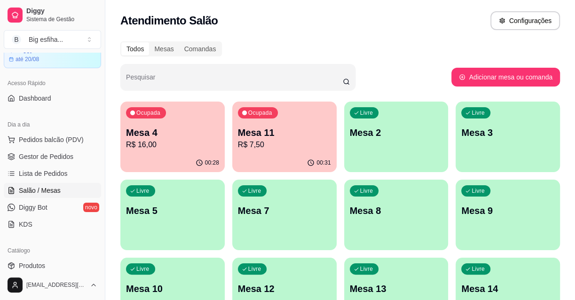
click at [405, 136] on p "Mesa 2" at bounding box center [396, 132] width 93 height 13
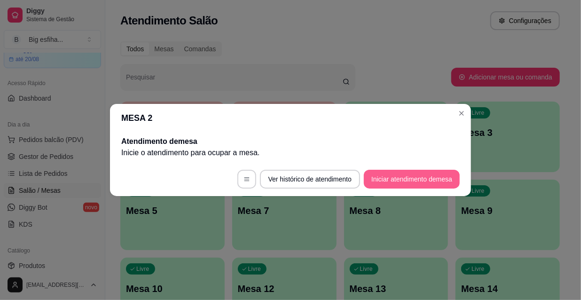
click at [423, 174] on button "Iniciar atendimento de mesa" at bounding box center [412, 179] width 96 height 19
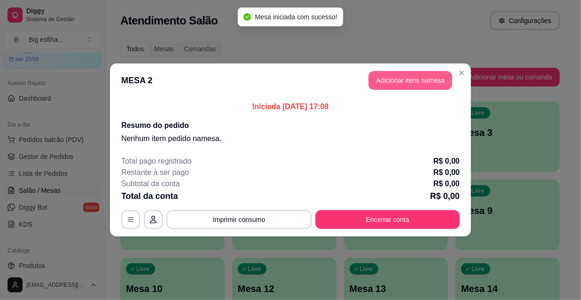
click at [405, 71] on button "Adicionar itens na mesa" at bounding box center [411, 80] width 84 height 19
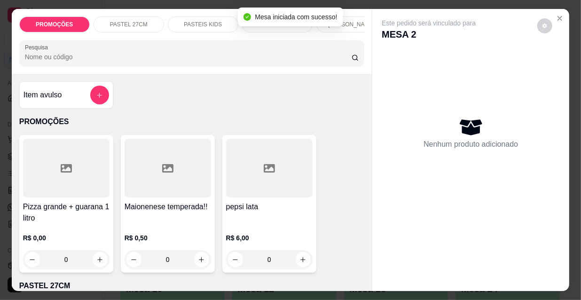
click at [267, 69] on div "PROMOÇÕES PASTEL 27CM PASTEIS KIDS Pastel Doce 27cm Esfihas Salgadas Esfihas do…" at bounding box center [192, 41] width 361 height 65
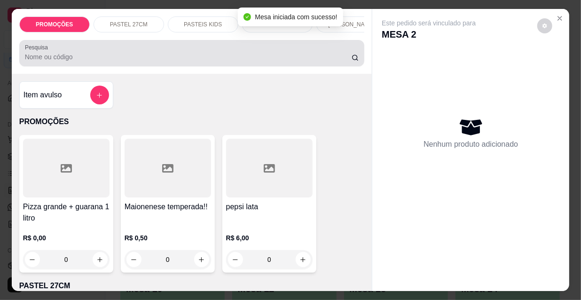
click at [269, 61] on input "Pesquisa" at bounding box center [188, 56] width 327 height 9
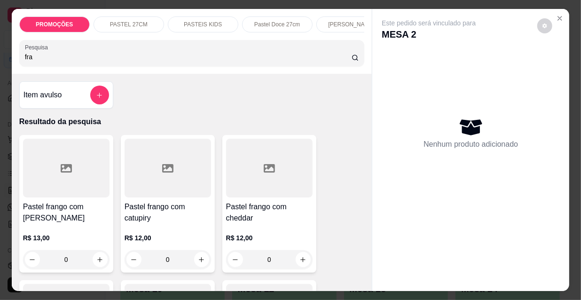
type input "fra"
click at [32, 202] on div "Pastel frango com mussarela R$ 13,00 0" at bounding box center [66, 204] width 94 height 138
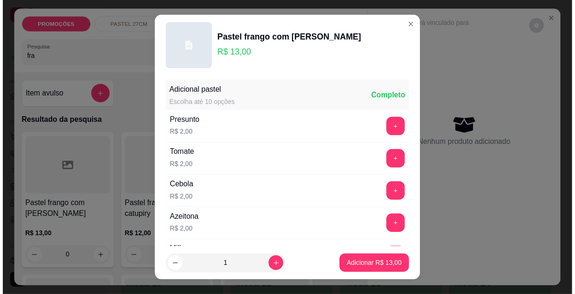
scroll to position [42, 0]
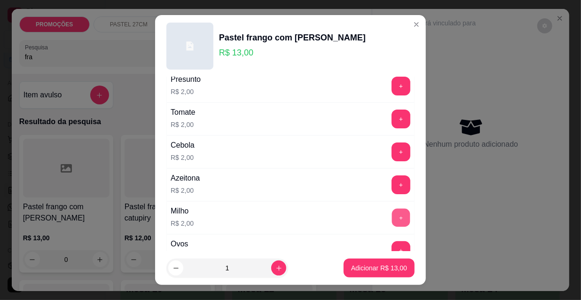
click at [392, 218] on button "+" at bounding box center [401, 218] width 18 height 18
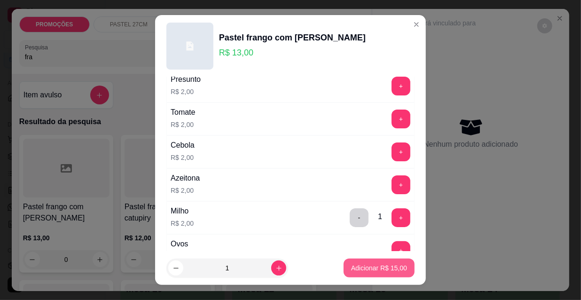
click at [372, 270] on p "Adicionar R$ 15,00" at bounding box center [379, 267] width 56 height 9
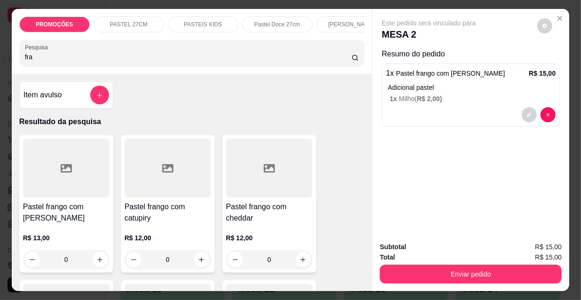
drag, startPoint x: 33, startPoint y: 59, endPoint x: 0, endPoint y: 59, distance: 33.4
click at [0, 59] on div "PROMOÇÕES PASTEL 27CM PASTEIS KIDS Pastel Doce 27cm Esfihas Salgadas Esfihas do…" at bounding box center [290, 150] width 581 height 300
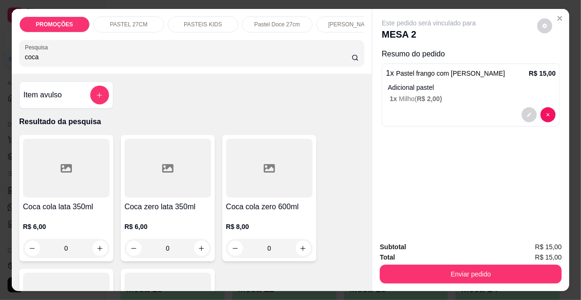
type input "coca"
click at [71, 196] on div at bounding box center [66, 168] width 87 height 59
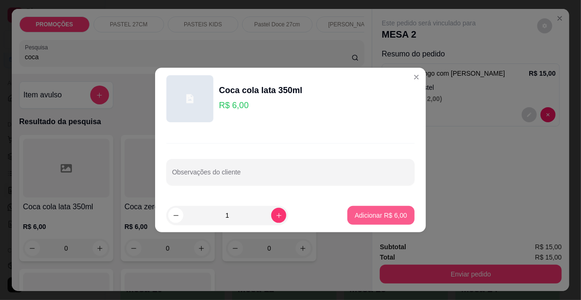
click at [391, 214] on p "Adicionar R$ 6,00" at bounding box center [381, 215] width 52 height 9
type input "1"
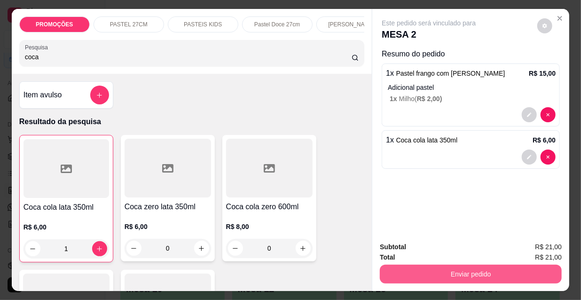
click at [428, 275] on button "Enviar pedido" at bounding box center [471, 274] width 182 height 19
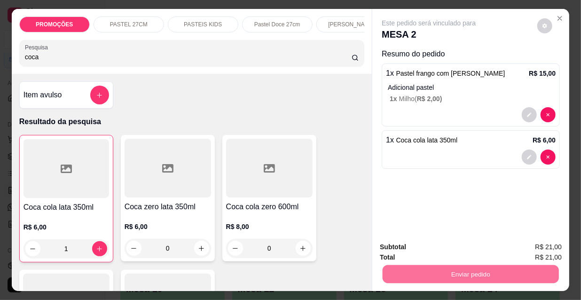
click at [425, 252] on button "Não registrar e enviar pedido" at bounding box center [441, 248] width 98 height 18
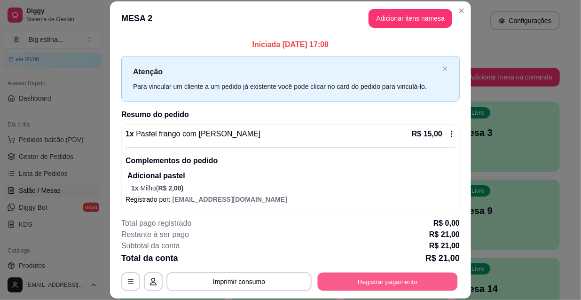
click at [415, 284] on button "Registrar pagamento" at bounding box center [388, 281] width 140 height 18
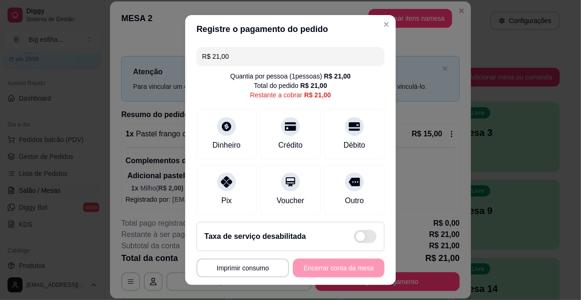
drag, startPoint x: 231, startPoint y: 55, endPoint x: 166, endPoint y: 58, distance: 65.9
click at [166, 58] on div "**********" at bounding box center [290, 150] width 581 height 300
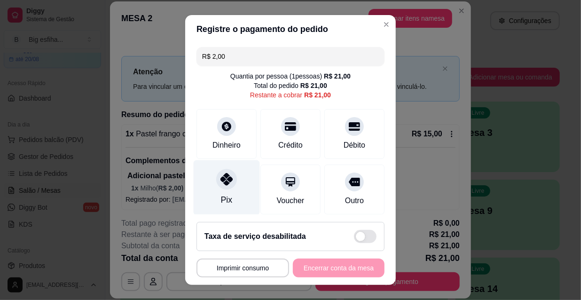
click at [226, 181] on icon at bounding box center [227, 179] width 12 height 12
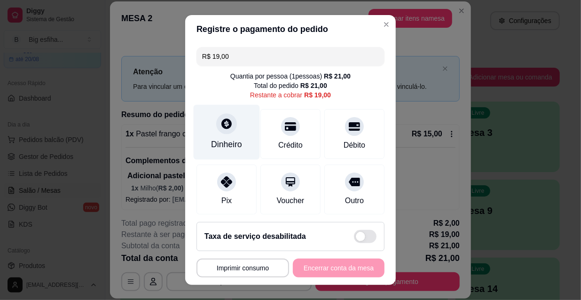
click at [235, 142] on div "Dinheiro" at bounding box center [226, 144] width 31 height 12
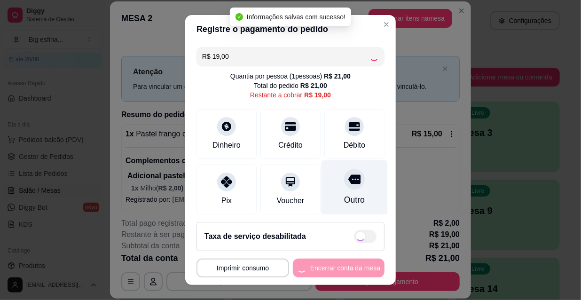
type input "R$ 0,00"
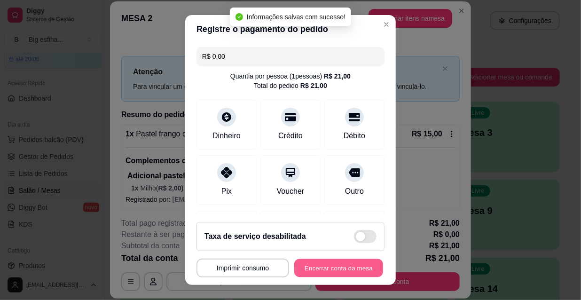
click at [323, 265] on button "Encerrar conta da mesa" at bounding box center [338, 268] width 89 height 18
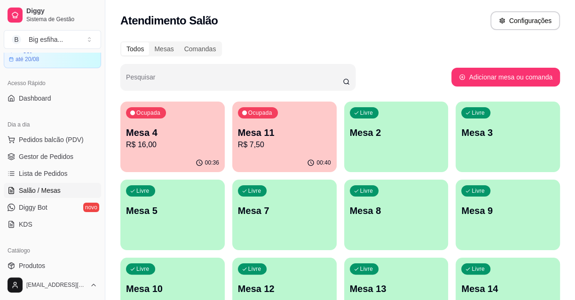
click at [384, 121] on div "Livre Mesa 2" at bounding box center [396, 131] width 104 height 59
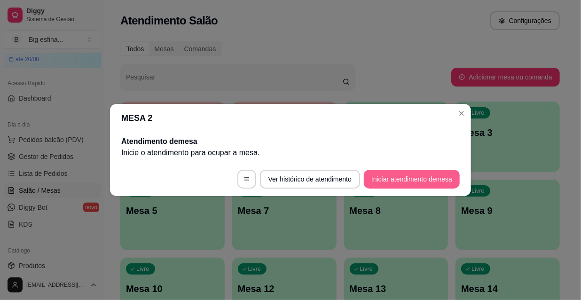
click at [404, 180] on button "Iniciar atendimento de mesa" at bounding box center [412, 179] width 96 height 19
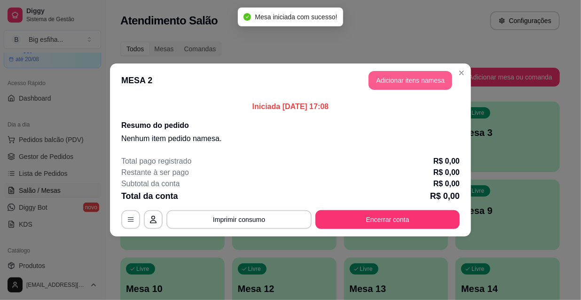
click at [405, 86] on button "Adicionar itens na mesa" at bounding box center [411, 80] width 84 height 19
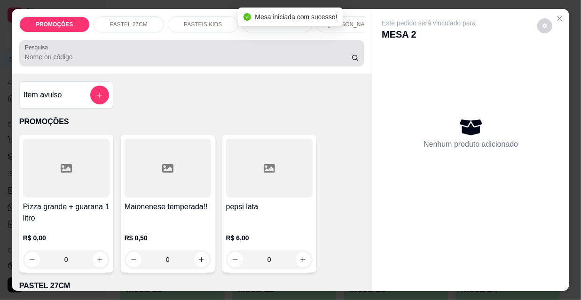
click at [243, 63] on div at bounding box center [192, 53] width 334 height 19
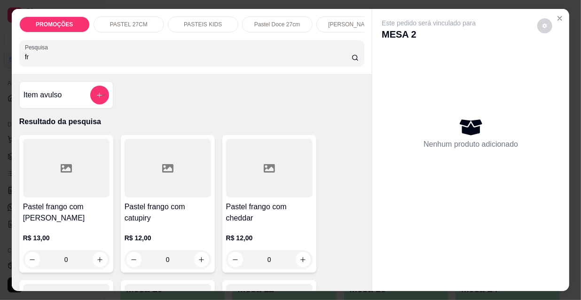
type input "fr"
click at [61, 173] on icon at bounding box center [66, 168] width 11 height 8
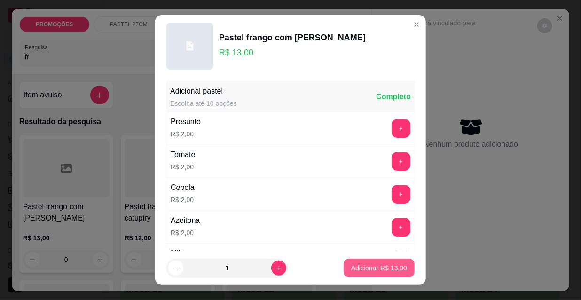
click at [385, 274] on button "Adicionar R$ 13,00" at bounding box center [379, 268] width 71 height 19
type input "1"
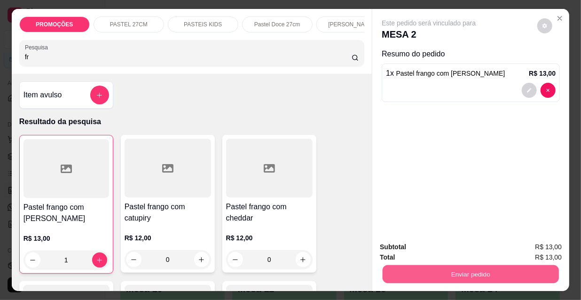
click at [417, 265] on button "Enviar pedido" at bounding box center [471, 274] width 176 height 18
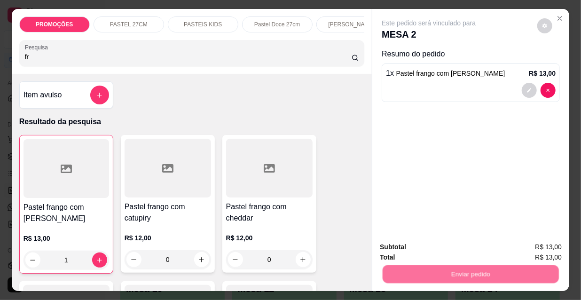
click at [429, 242] on button "Não registrar e enviar pedido" at bounding box center [441, 248] width 98 height 18
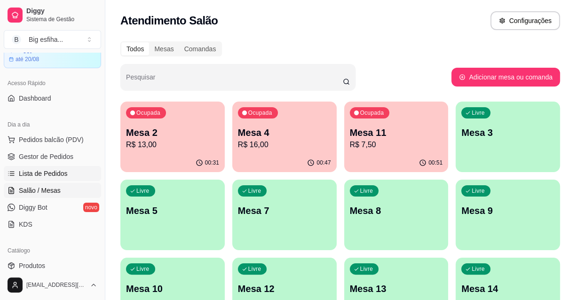
click at [63, 175] on span "Lista de Pedidos" at bounding box center [43, 173] width 49 height 9
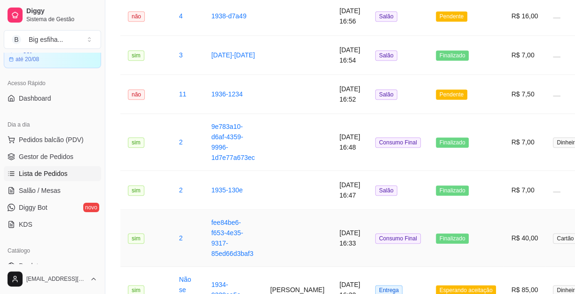
scroll to position [555, 0]
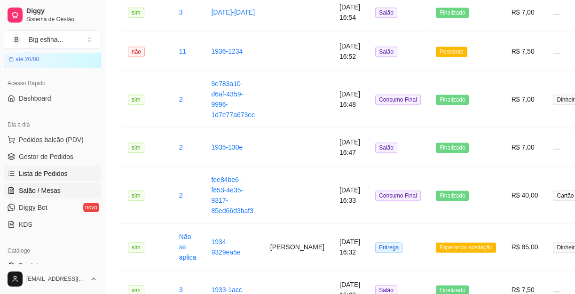
click at [57, 196] on link "Salão / Mesas" at bounding box center [52, 190] width 97 height 15
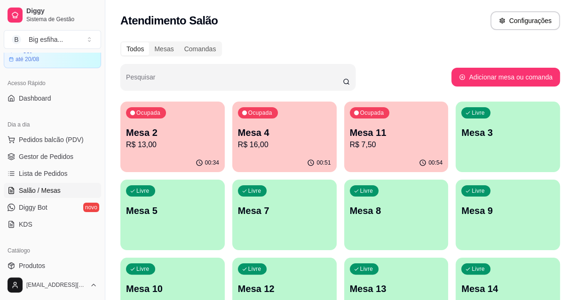
click at [467, 155] on div "Livre Mesa 3" at bounding box center [508, 131] width 104 height 59
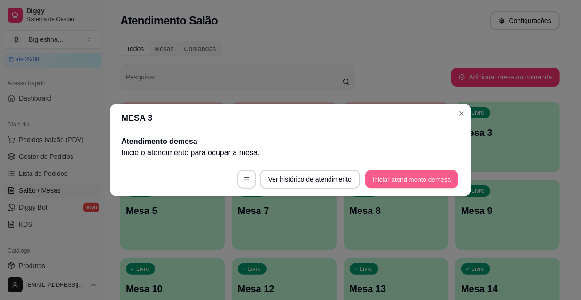
click at [423, 172] on button "Iniciar atendimento de mesa" at bounding box center [411, 179] width 93 height 18
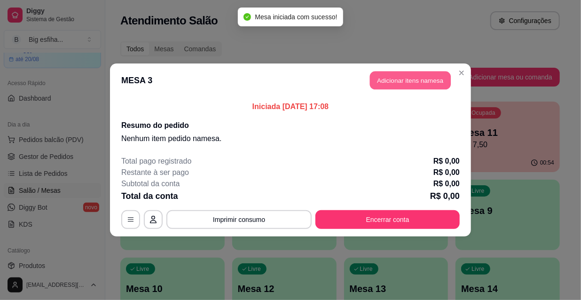
click at [405, 78] on button "Adicionar itens na mesa" at bounding box center [410, 80] width 81 height 18
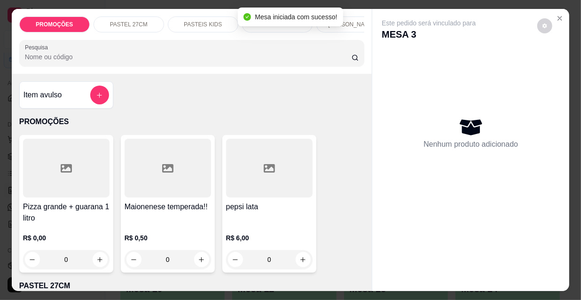
click at [263, 62] on input "Pesquisa" at bounding box center [188, 56] width 327 height 9
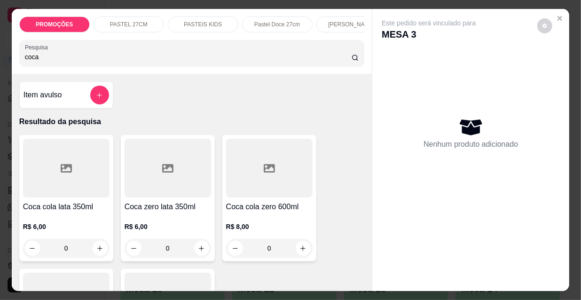
type input "coca"
click at [55, 183] on div at bounding box center [66, 168] width 87 height 59
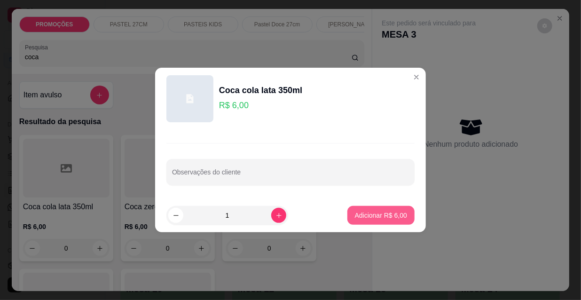
click at [394, 216] on p "Adicionar R$ 6,00" at bounding box center [381, 215] width 52 height 9
type input "1"
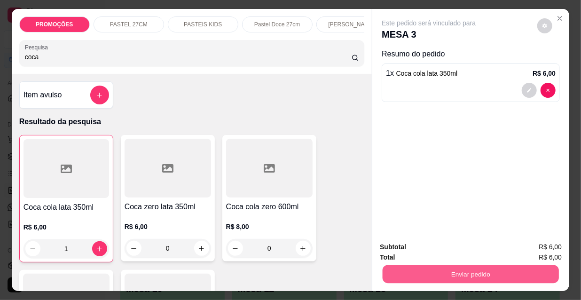
click at [401, 268] on button "Enviar pedido" at bounding box center [471, 274] width 176 height 18
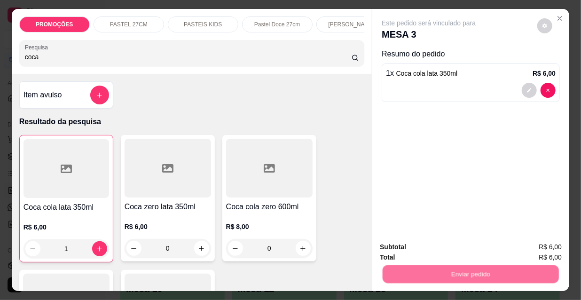
click at [403, 248] on button "Não registrar e enviar pedido" at bounding box center [440, 247] width 95 height 17
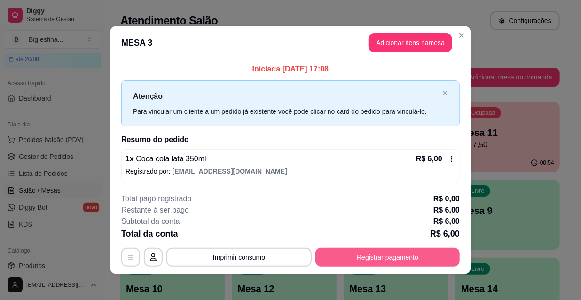
click at [390, 262] on button "Registrar pagamento" at bounding box center [388, 257] width 144 height 19
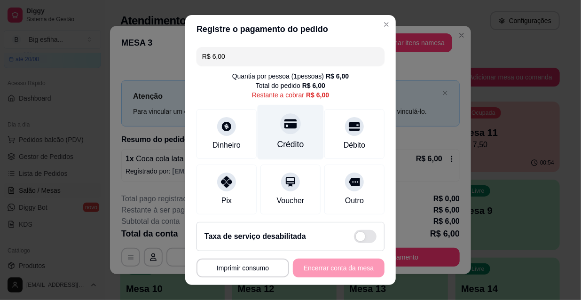
click at [285, 134] on div "Crédito" at bounding box center [291, 132] width 66 height 55
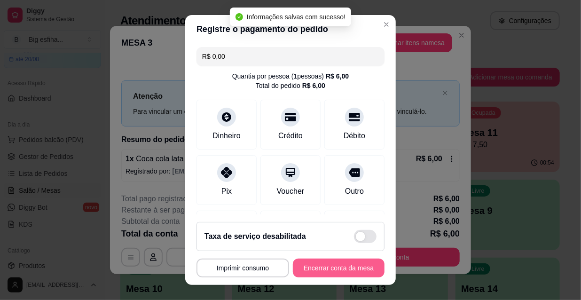
type input "R$ 0,00"
click at [350, 270] on button "Encerrar conta da mesa" at bounding box center [338, 268] width 89 height 18
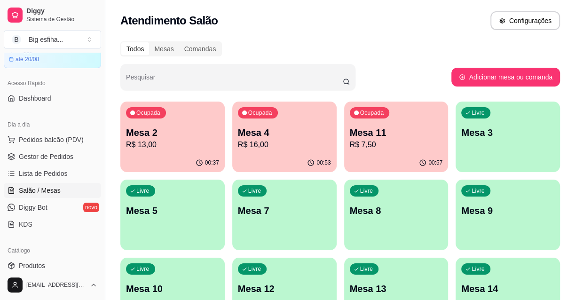
click at [62, 189] on link "Salão / Mesas" at bounding box center [52, 190] width 97 height 15
click at [498, 138] on p "Mesa 3" at bounding box center [507, 132] width 93 height 13
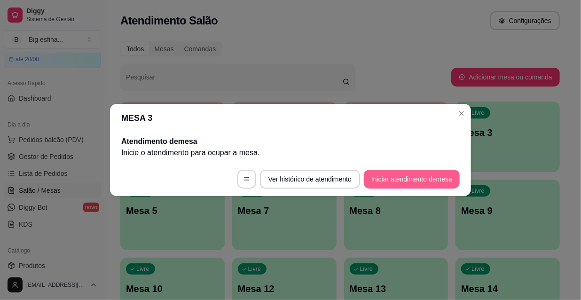
click at [423, 178] on button "Iniciar atendimento de mesa" at bounding box center [412, 179] width 96 height 19
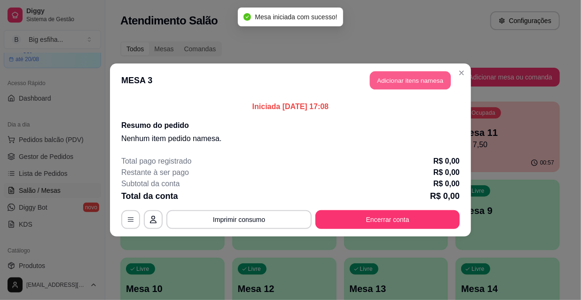
click at [413, 80] on button "Adicionar itens na mesa" at bounding box center [410, 80] width 81 height 18
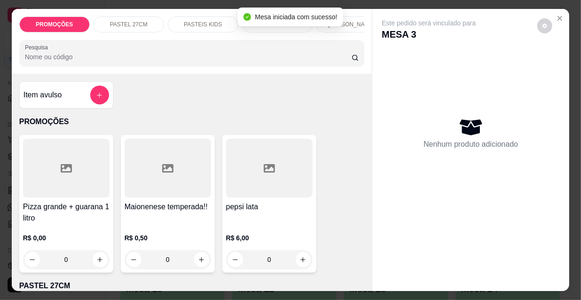
click at [155, 56] on input "Pesquisa" at bounding box center [188, 56] width 327 height 9
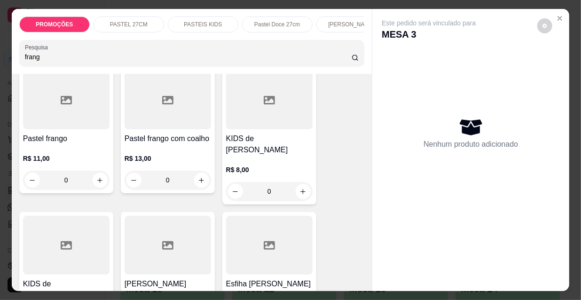
scroll to position [256, 0]
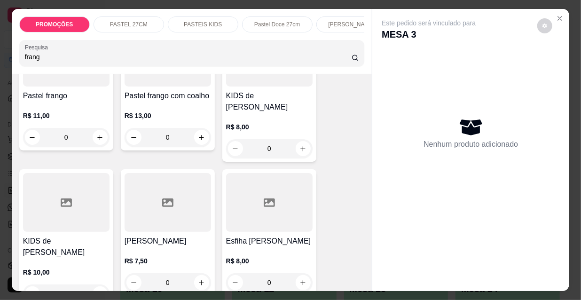
type input "frang"
click at [169, 203] on div at bounding box center [168, 202] width 87 height 59
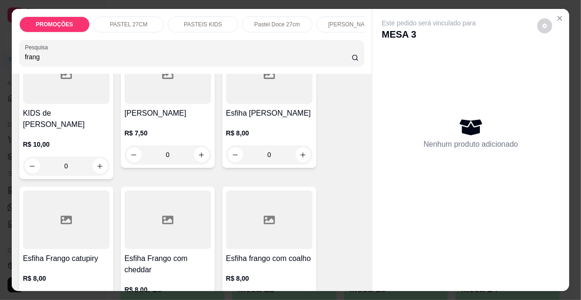
scroll to position [385, 0]
click at [132, 224] on div at bounding box center [168, 219] width 87 height 59
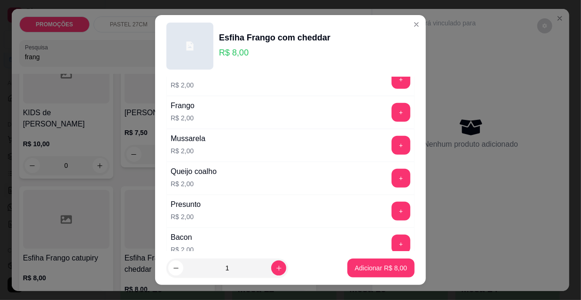
scroll to position [256, 0]
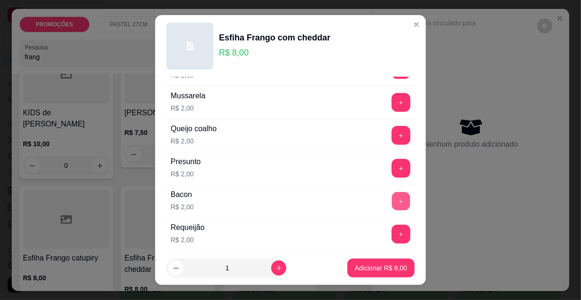
click at [392, 200] on button "+" at bounding box center [401, 201] width 18 height 18
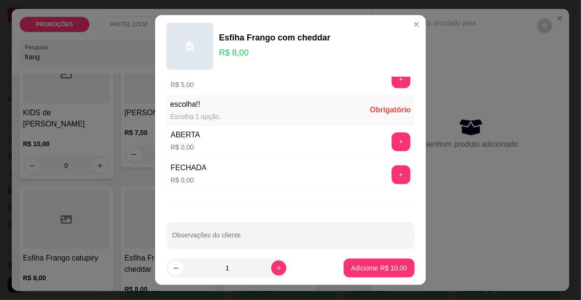
scroll to position [781, 0]
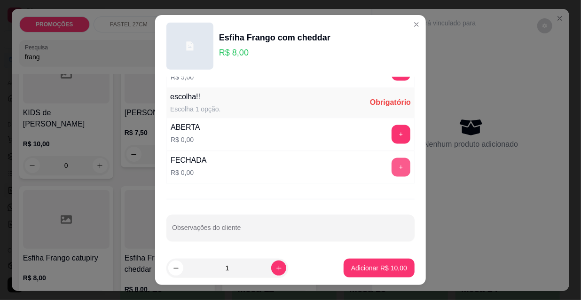
click at [392, 166] on button "+" at bounding box center [401, 167] width 19 height 19
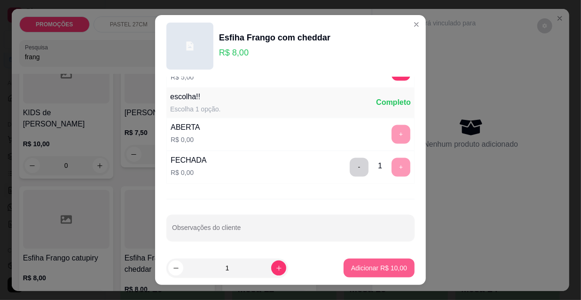
click at [357, 269] on p "Adicionar R$ 10,00" at bounding box center [379, 267] width 56 height 9
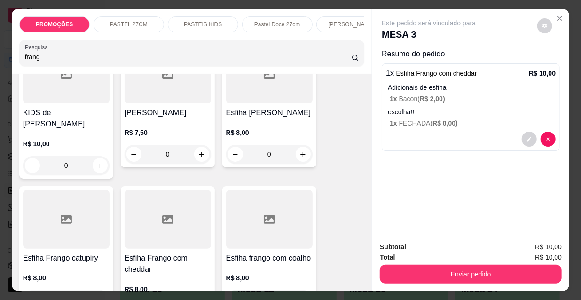
drag, startPoint x: 38, startPoint y: 63, endPoint x: 8, endPoint y: 65, distance: 30.1
click at [8, 65] on div "PROMOÇÕES PASTEL 27CM PASTEIS KIDS Pastel Doce 27cm Esfihas Salgadas Esfihas do…" at bounding box center [290, 150] width 581 height 300
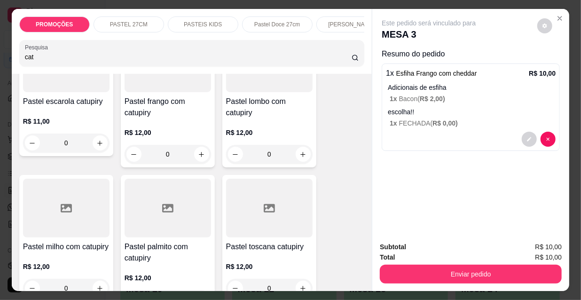
scroll to position [1689, 0]
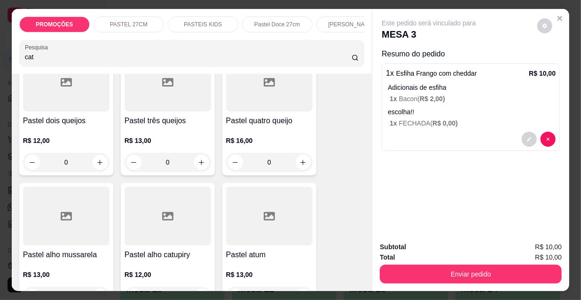
type input "cat"
click at [193, 21] on p "PASTEIS KIDS" at bounding box center [203, 25] width 38 height 8
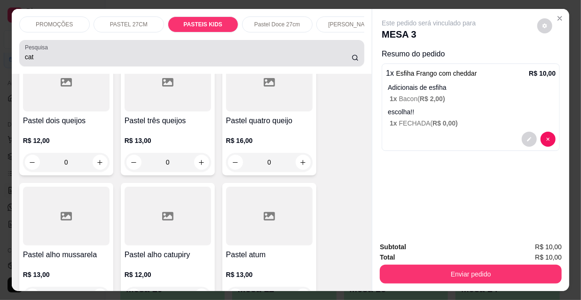
scroll to position [24, 0]
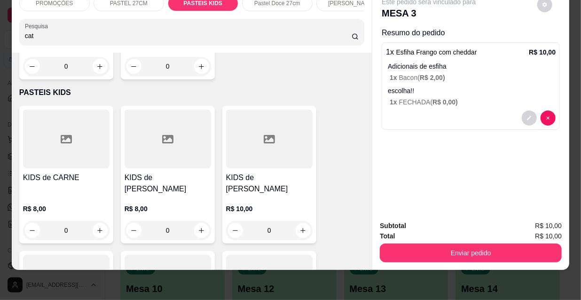
click at [73, 110] on div at bounding box center [66, 139] width 87 height 59
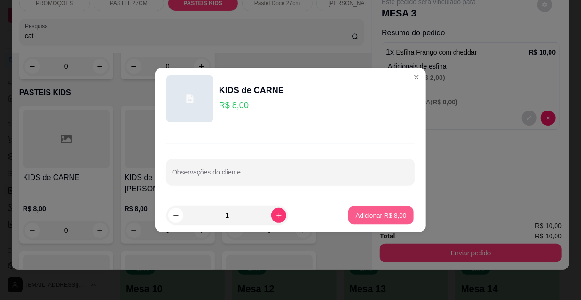
click at [367, 211] on p "Adicionar R$ 8,00" at bounding box center [381, 215] width 51 height 9
type input "1"
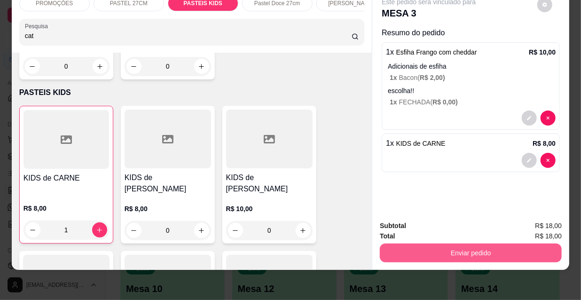
click at [444, 246] on button "Enviar pedido" at bounding box center [471, 253] width 182 height 19
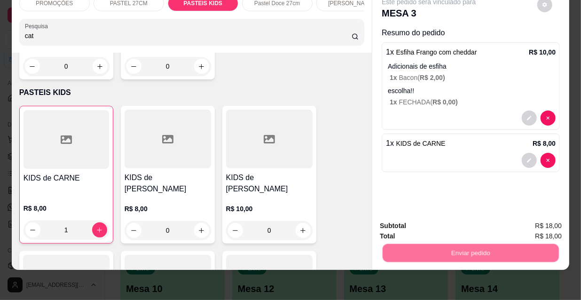
click at [430, 221] on button "Não registrar e enviar pedido" at bounding box center [440, 222] width 95 height 17
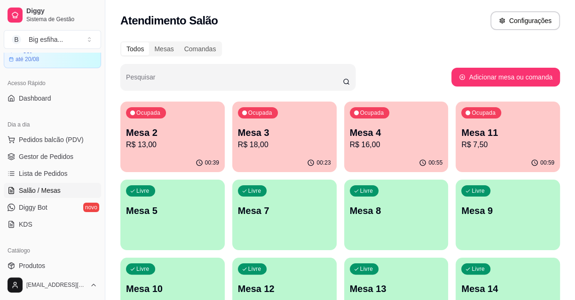
click at [182, 214] on p "Mesa 5" at bounding box center [172, 210] width 93 height 13
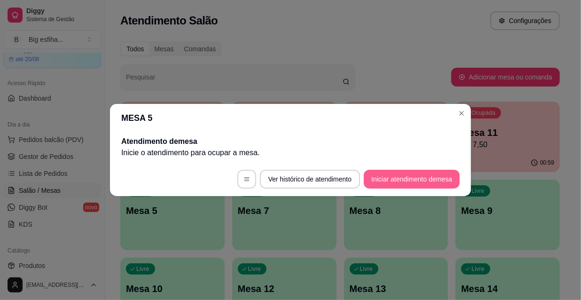
click at [415, 183] on button "Iniciar atendimento de mesa" at bounding box center [412, 179] width 96 height 19
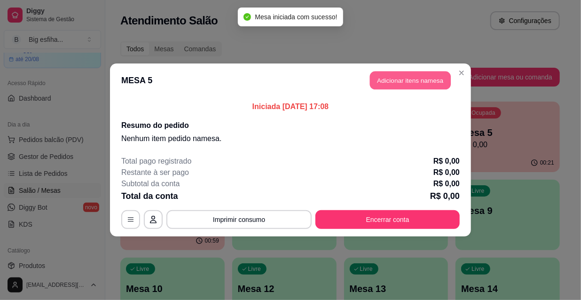
click at [400, 84] on button "Adicionar itens na mesa" at bounding box center [410, 80] width 81 height 18
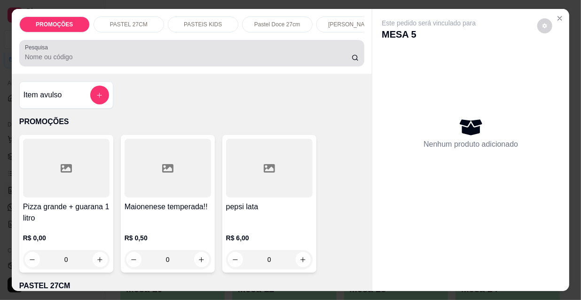
click at [178, 57] on input "Pesquisa" at bounding box center [188, 56] width 327 height 9
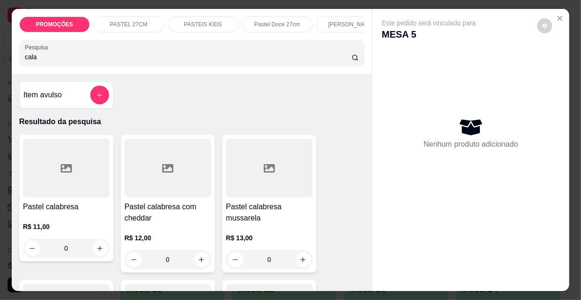
type input "cala"
click at [38, 188] on div at bounding box center [66, 168] width 87 height 59
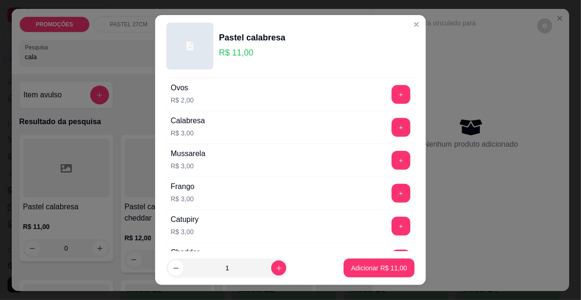
scroll to position [214, 0]
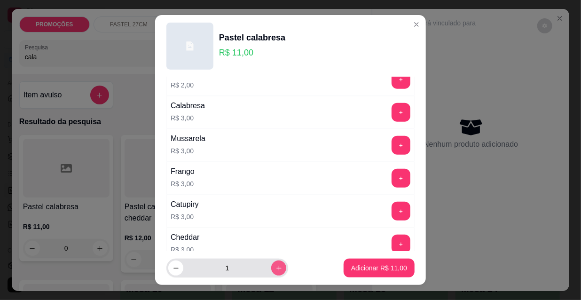
click at [271, 272] on button "increase-product-quantity" at bounding box center [278, 268] width 15 height 15
type input "2"
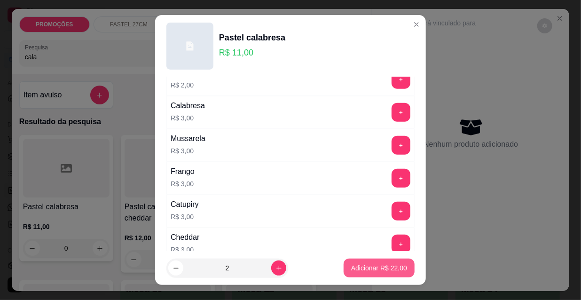
click at [352, 265] on p "Adicionar R$ 22,00" at bounding box center [379, 267] width 56 height 9
type input "2"
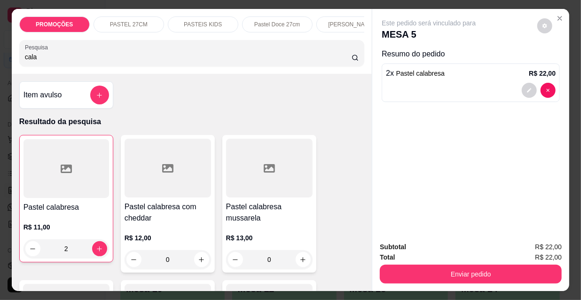
drag, startPoint x: 19, startPoint y: 66, endPoint x: 6, endPoint y: 70, distance: 13.1
click at [6, 70] on div "PROMOÇÕES PASTEL 27CM PASTEIS KIDS Pastel Doce 27cm Esfihas Salgadas Esfihas do…" at bounding box center [290, 150] width 581 height 300
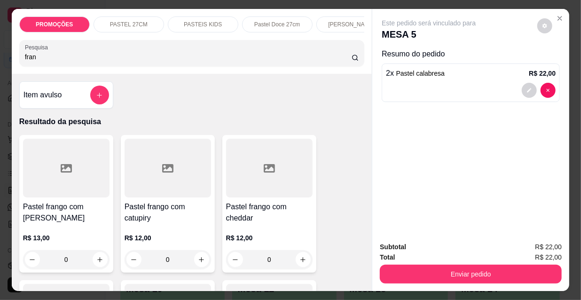
type input "fran"
click at [235, 194] on div at bounding box center [269, 168] width 87 height 59
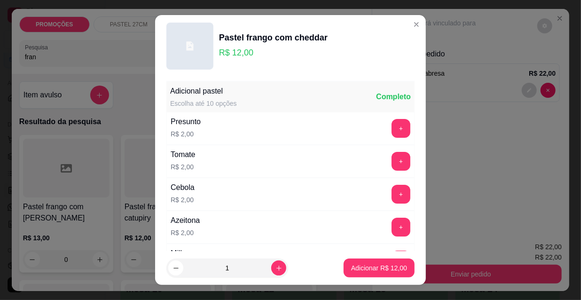
scroll to position [42, 0]
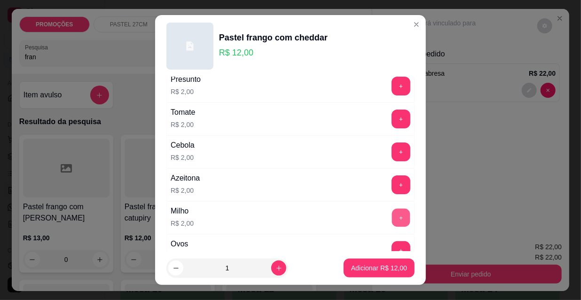
click at [392, 217] on button "+" at bounding box center [401, 218] width 18 height 18
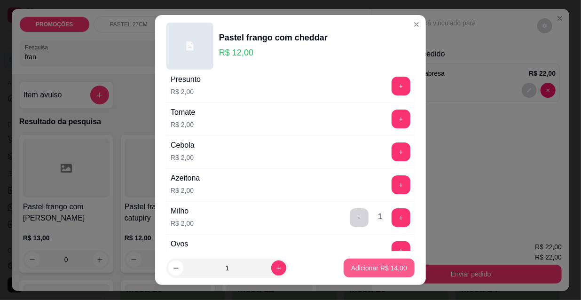
click at [372, 275] on button "Adicionar R$ 14,00" at bounding box center [379, 268] width 71 height 19
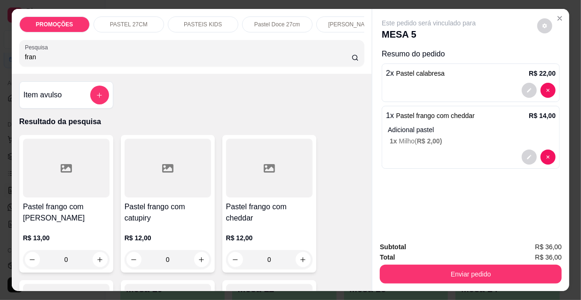
click at [5, 62] on div "PROMOÇÕES PASTEL 27CM PASTEIS KIDS Pastel Doce 27cm Esfihas Salgadas Esfihas do…" at bounding box center [290, 150] width 581 height 300
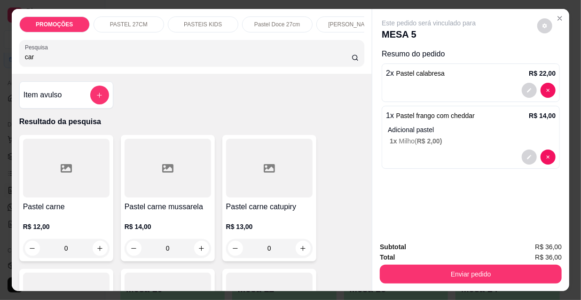
type input "car"
click at [54, 179] on div at bounding box center [66, 168] width 87 height 59
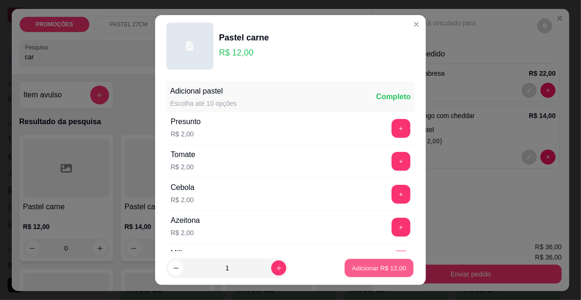
click at [359, 262] on button "Adicionar R$ 12,00" at bounding box center [379, 268] width 69 height 18
type input "1"
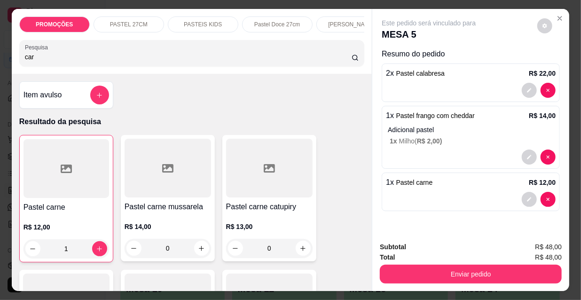
drag, startPoint x: 29, startPoint y: 63, endPoint x: 14, endPoint y: 63, distance: 15.5
click at [14, 63] on div "PROMOÇÕES PASTEL 27CM PASTEIS KIDS Pastel Doce 27cm Esfihas Salgadas Esfihas do…" at bounding box center [192, 41] width 361 height 65
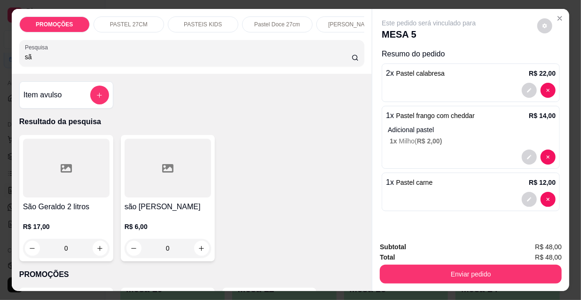
type input "sã"
click at [61, 188] on div at bounding box center [66, 168] width 87 height 59
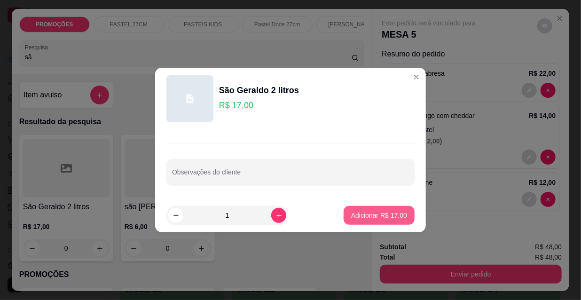
click at [358, 211] on p "Adicionar R$ 17,00" at bounding box center [379, 215] width 56 height 9
type input "1"
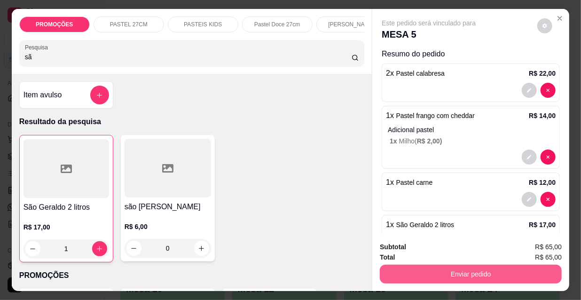
click at [409, 270] on button "Enviar pedido" at bounding box center [471, 274] width 182 height 19
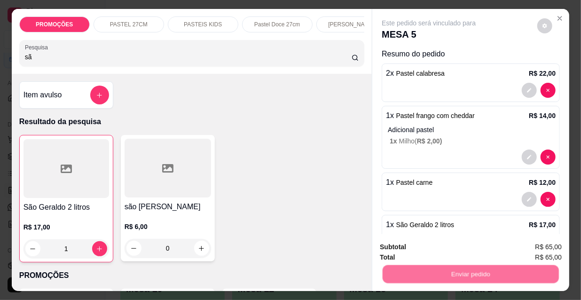
click at [413, 249] on button "Não registrar e enviar pedido" at bounding box center [441, 248] width 98 height 18
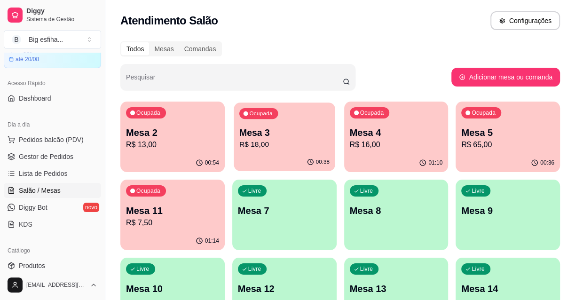
click at [297, 152] on div "Ocupada Mesa 3 R$ 18,00" at bounding box center [284, 128] width 101 height 51
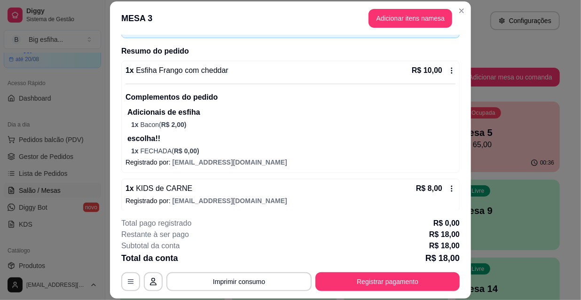
scroll to position [68, 0]
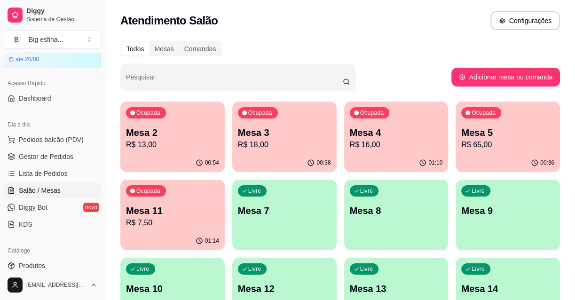
click at [395, 144] on p "R$ 16,00" at bounding box center [396, 144] width 93 height 11
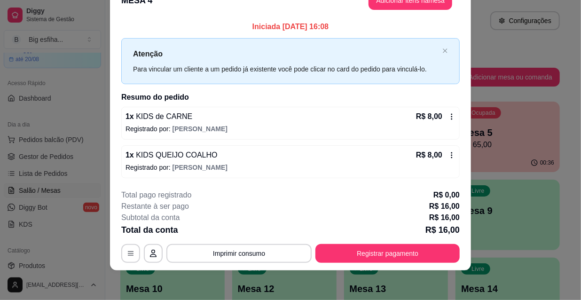
scroll to position [0, 0]
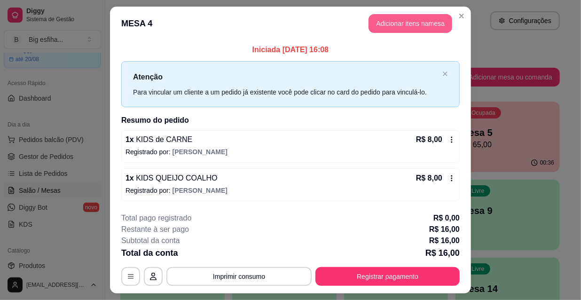
click at [390, 27] on button "Adicionar itens na mesa" at bounding box center [411, 23] width 84 height 19
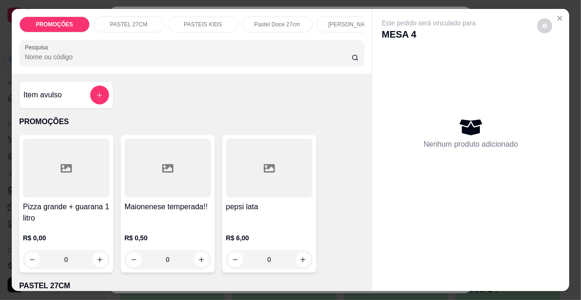
click at [195, 60] on input "Pesquisa" at bounding box center [188, 56] width 327 height 9
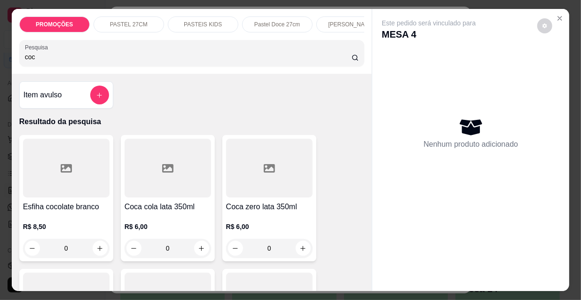
type input "coc"
click at [178, 179] on div at bounding box center [168, 168] width 87 height 59
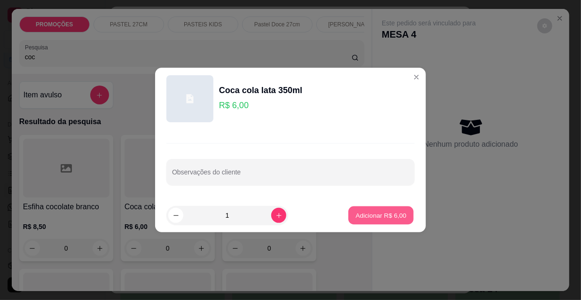
click at [389, 217] on p "Adicionar R$ 6,00" at bounding box center [381, 215] width 51 height 9
type input "1"
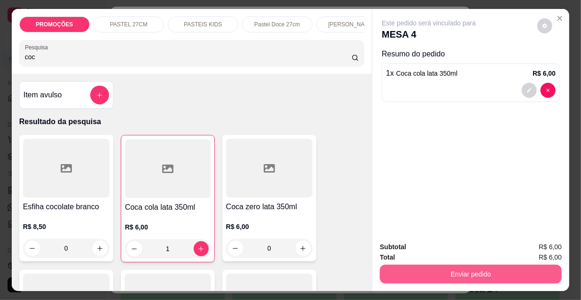
click at [420, 277] on button "Enviar pedido" at bounding box center [471, 274] width 182 height 19
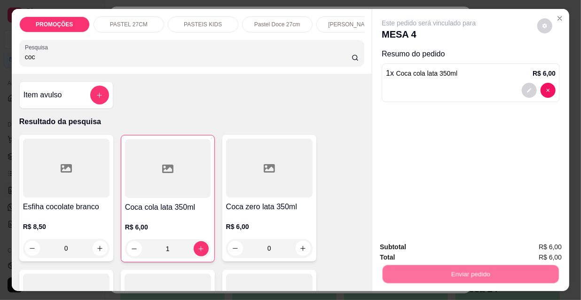
click at [431, 251] on button "Não registrar e enviar pedido" at bounding box center [441, 248] width 98 height 18
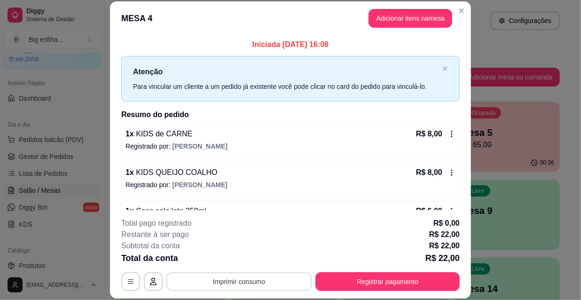
click at [255, 285] on button "Imprimir consumo" at bounding box center [238, 281] width 145 height 19
click at [238, 255] on button "IMPRESSORA" at bounding box center [239, 260] width 66 height 15
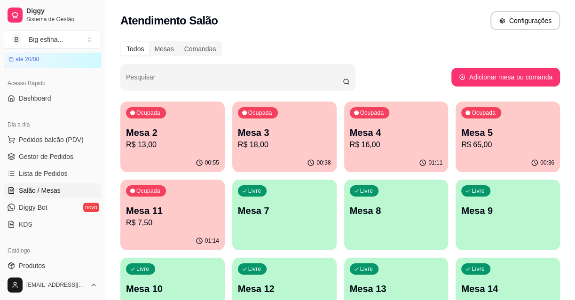
click at [465, 153] on div "Ocupada Mesa 5 R$ 65,00" at bounding box center [508, 128] width 104 height 52
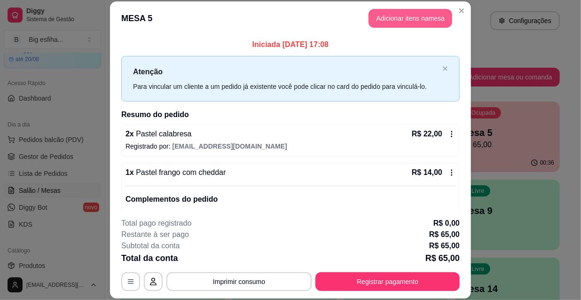
click at [397, 19] on button "Adicionar itens na mesa" at bounding box center [411, 18] width 84 height 19
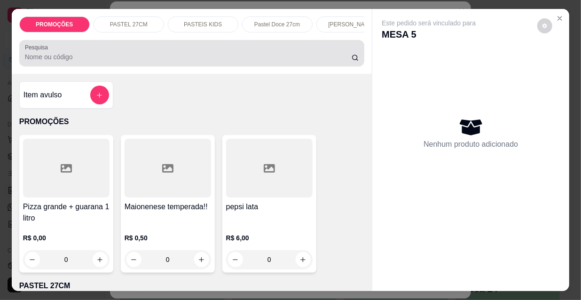
click at [243, 53] on div at bounding box center [192, 53] width 334 height 19
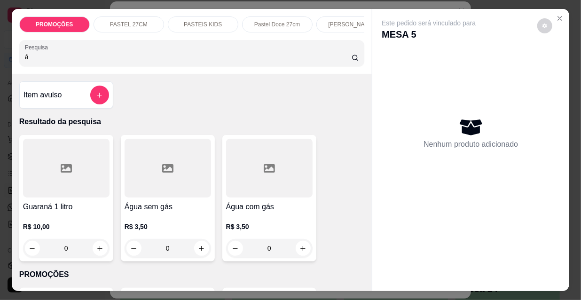
type input "á"
click at [280, 189] on div at bounding box center [269, 168] width 87 height 59
click at [162, 203] on div "Água sem gás R$ 3,50 0" at bounding box center [168, 198] width 94 height 127
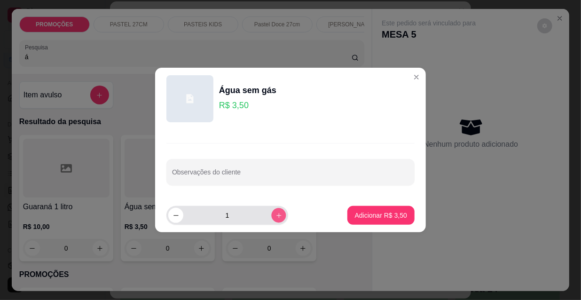
click at [276, 217] on icon "increase-product-quantity" at bounding box center [279, 215] width 7 height 7
type input "2"
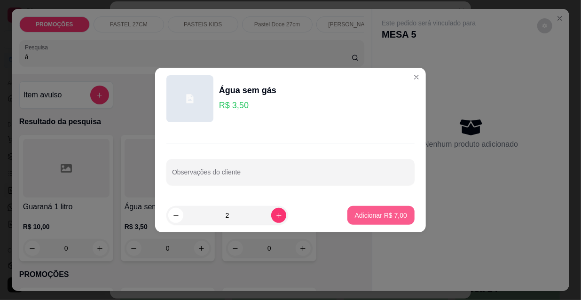
click at [381, 218] on p "Adicionar R$ 7,00" at bounding box center [381, 215] width 52 height 9
type input "2"
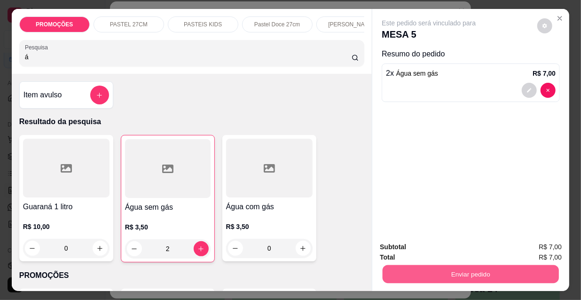
click at [411, 268] on button "Enviar pedido" at bounding box center [471, 274] width 176 height 18
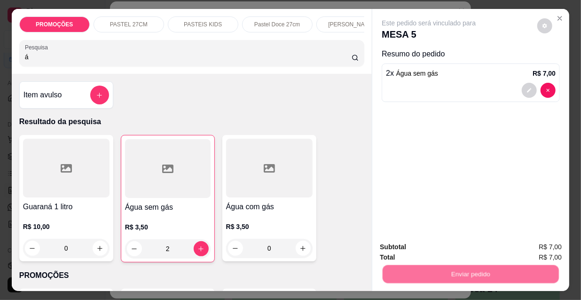
click at [409, 248] on button "Não registrar e enviar pedido" at bounding box center [440, 247] width 95 height 17
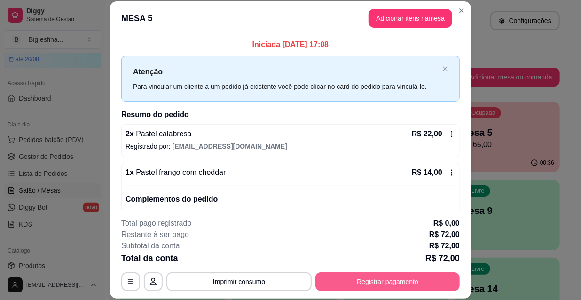
click at [362, 284] on button "Registrar pagamento" at bounding box center [388, 281] width 144 height 19
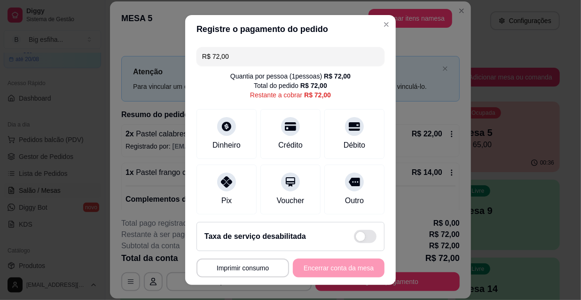
drag, startPoint x: 226, startPoint y: 51, endPoint x: 181, endPoint y: 57, distance: 45.6
click at [181, 57] on div "**********" at bounding box center [290, 150] width 581 height 300
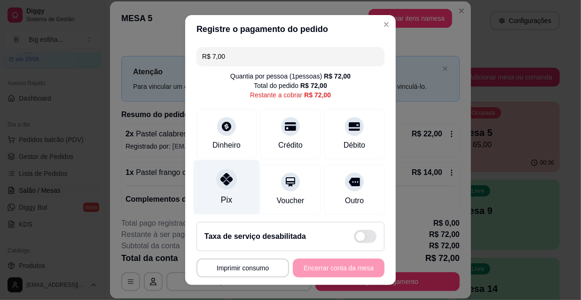
click at [217, 188] on div at bounding box center [226, 179] width 21 height 21
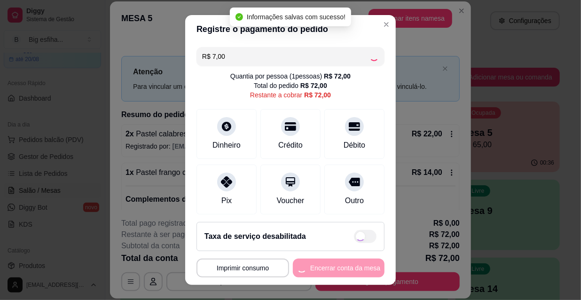
type input "R$ 65,00"
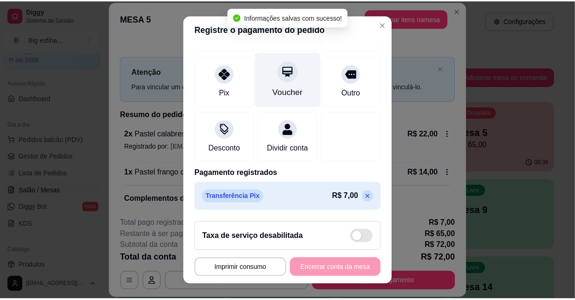
scroll to position [119, 0]
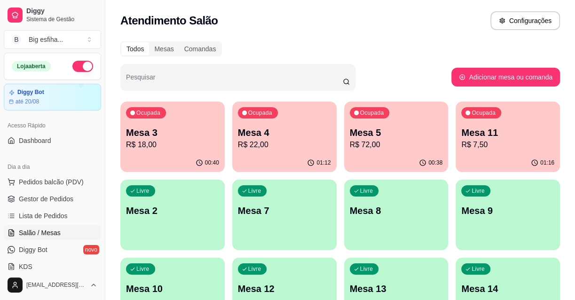
click at [489, 144] on p "R$ 7,50" at bounding box center [507, 144] width 93 height 11
click at [182, 236] on div "Livre Mesa 2" at bounding box center [172, 209] width 104 height 59
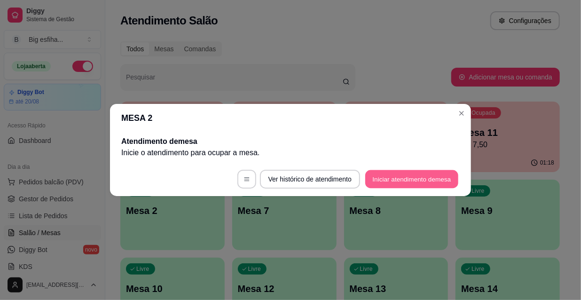
click at [391, 176] on button "Iniciar atendimento de mesa" at bounding box center [411, 179] width 93 height 18
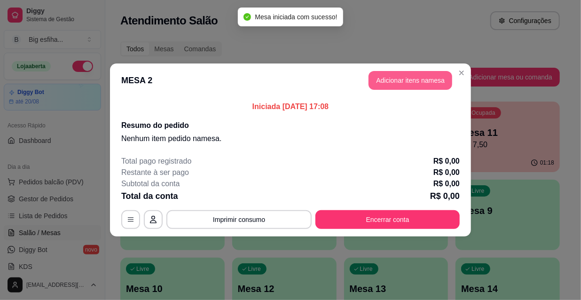
click at [391, 85] on button "Adicionar itens na mesa" at bounding box center [411, 80] width 84 height 19
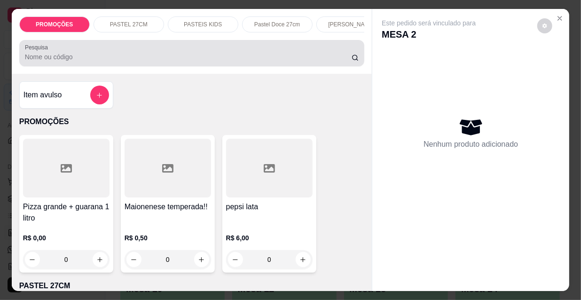
click at [271, 61] on input "Pesquisa" at bounding box center [188, 56] width 327 height 9
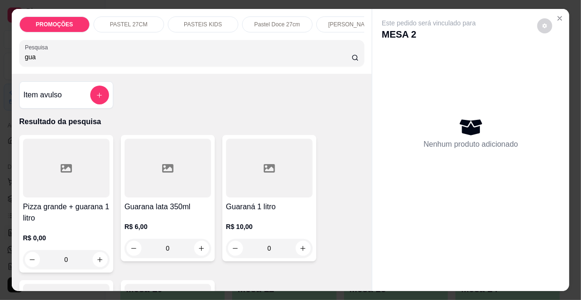
type input "gua"
click at [243, 193] on div at bounding box center [269, 168] width 87 height 59
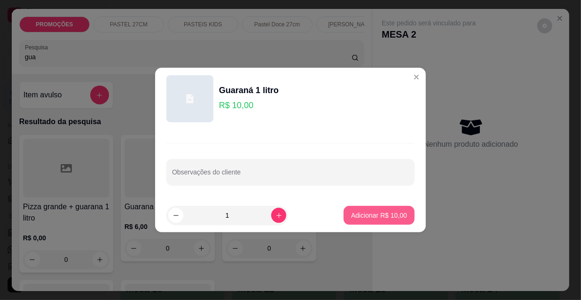
click at [368, 219] on p "Adicionar R$ 10,00" at bounding box center [379, 215] width 56 height 9
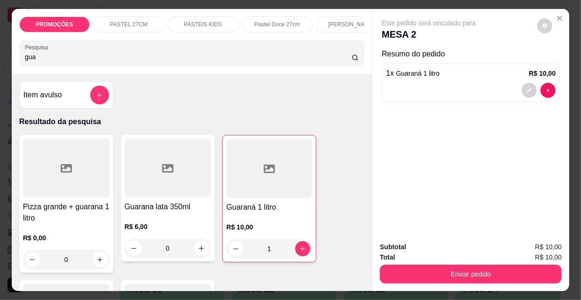
type input "1"
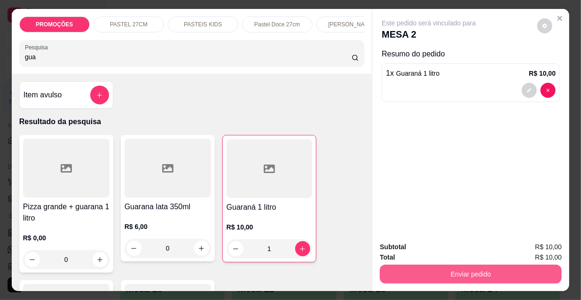
click at [473, 265] on button "Enviar pedido" at bounding box center [471, 274] width 182 height 19
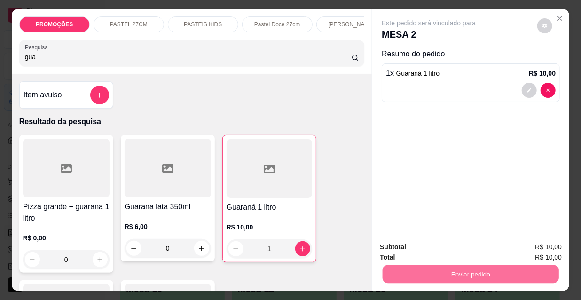
click at [463, 250] on button "Não registrar e enviar pedido" at bounding box center [440, 247] width 95 height 17
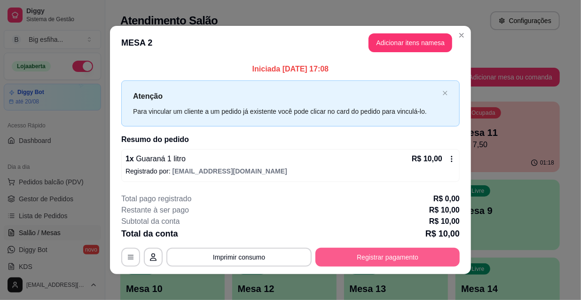
click at [407, 255] on button "Registrar pagamento" at bounding box center [388, 257] width 144 height 19
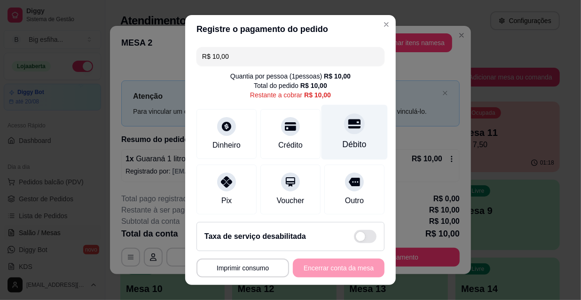
click at [334, 135] on div "Débito" at bounding box center [355, 132] width 66 height 55
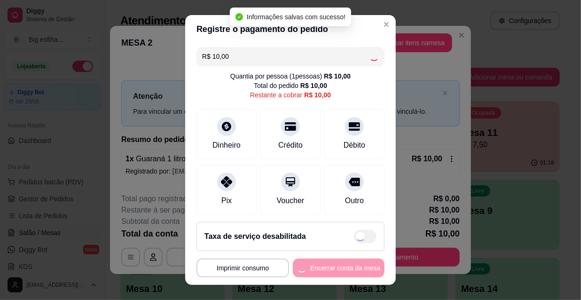
type input "R$ 0,00"
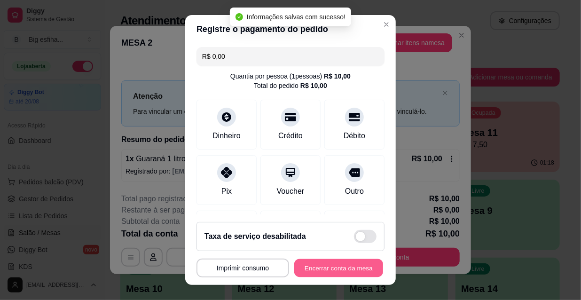
click at [341, 261] on button "Encerrar conta da mesa" at bounding box center [338, 268] width 89 height 18
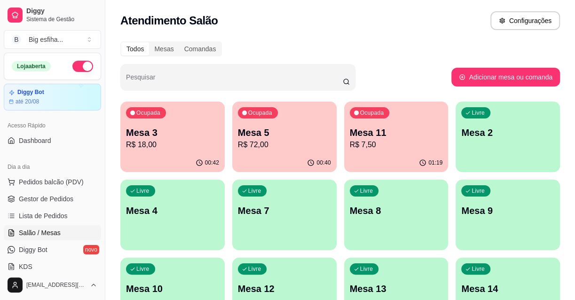
click at [417, 137] on p "Mesa 11" at bounding box center [396, 132] width 93 height 13
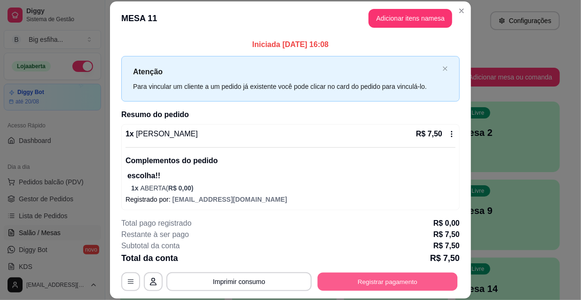
click at [392, 281] on button "Registrar pagamento" at bounding box center [388, 281] width 140 height 18
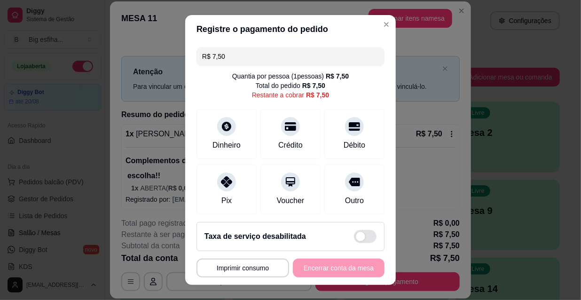
drag, startPoint x: 222, startPoint y: 59, endPoint x: 146, endPoint y: 56, distance: 75.8
click at [159, 59] on div "**********" at bounding box center [290, 150] width 581 height 300
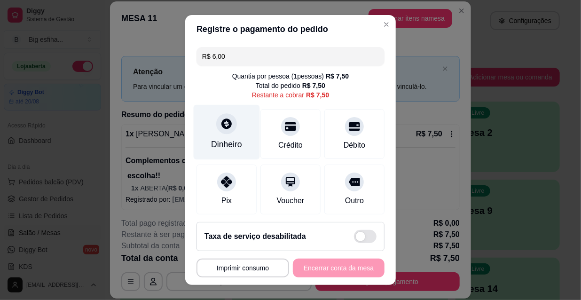
click at [230, 151] on div "Dinheiro" at bounding box center [227, 132] width 66 height 55
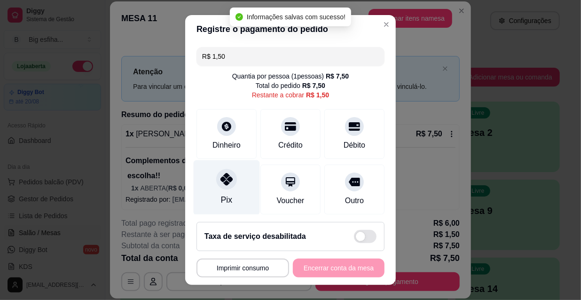
click at [222, 193] on div "Pix" at bounding box center [227, 187] width 66 height 55
type input "R$ 0,00"
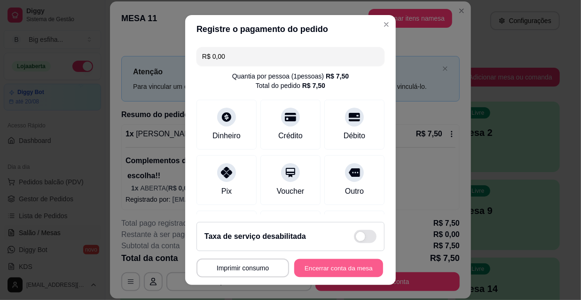
click at [310, 267] on button "Encerrar conta da mesa" at bounding box center [338, 268] width 89 height 18
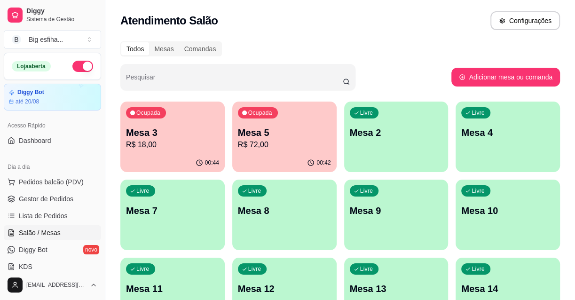
click at [257, 149] on p "R$ 72,00" at bounding box center [284, 144] width 93 height 11
click at [197, 142] on p "R$ 18,00" at bounding box center [172, 144] width 93 height 11
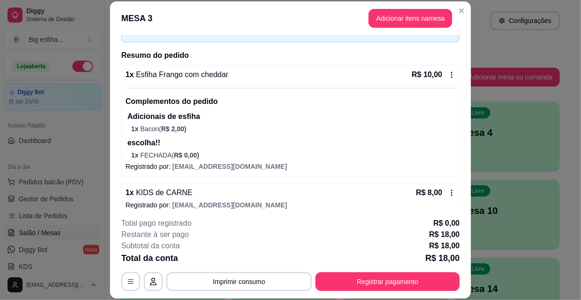
scroll to position [68, 0]
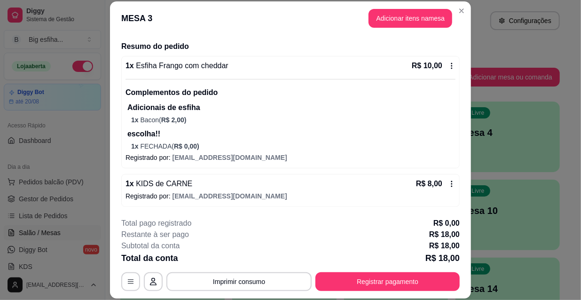
click at [367, 268] on div "**********" at bounding box center [290, 254] width 339 height 73
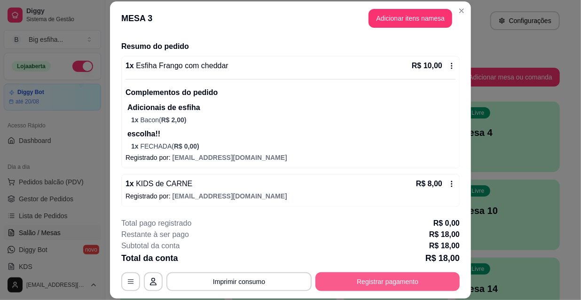
click at [378, 278] on button "Registrar pagamento" at bounding box center [388, 281] width 144 height 19
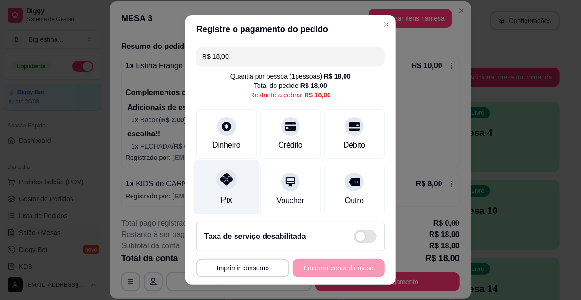
click at [226, 182] on icon at bounding box center [227, 179] width 12 height 12
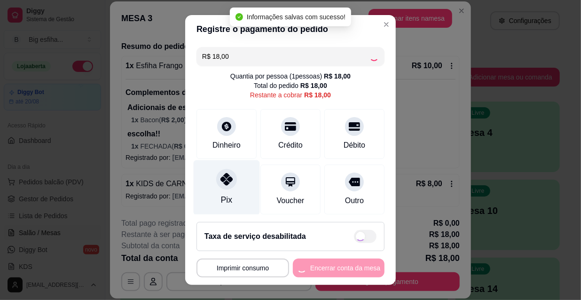
type input "R$ 0,00"
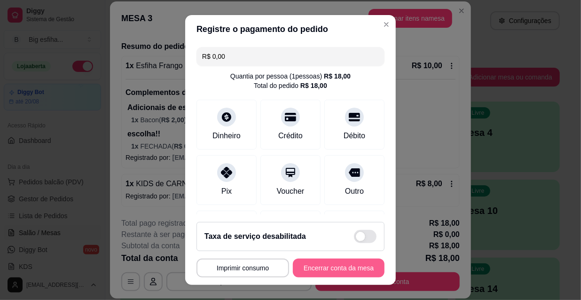
click at [303, 266] on button "Encerrar conta da mesa" at bounding box center [339, 268] width 92 height 19
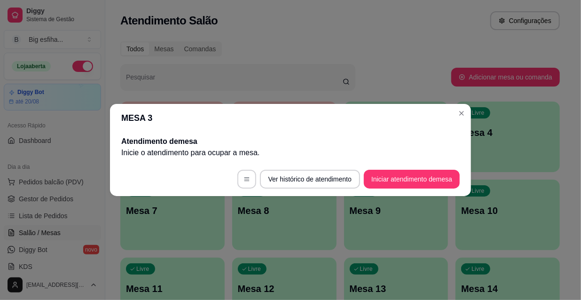
scroll to position [0, 0]
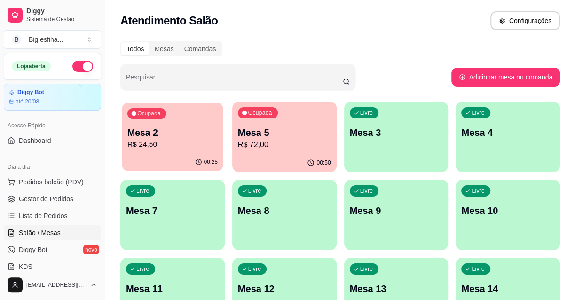
click at [161, 146] on p "R$ 24,50" at bounding box center [172, 144] width 90 height 11
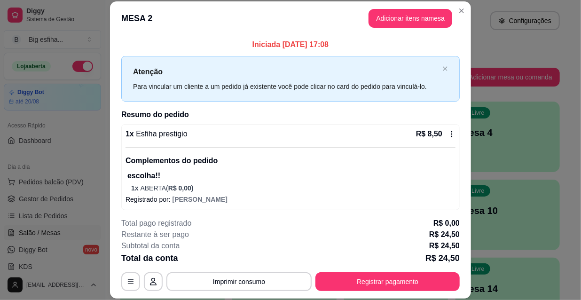
click at [294, 278] on button "Imprimir consumo" at bounding box center [238, 281] width 145 height 19
click at [515, 218] on div "**********" at bounding box center [290, 150] width 581 height 300
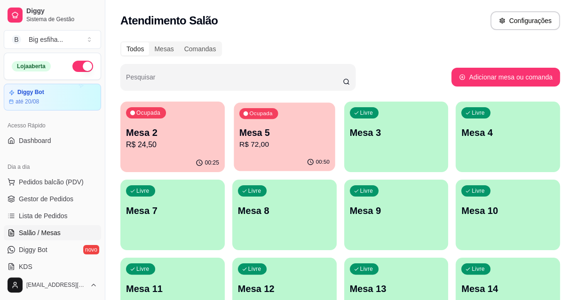
click at [299, 147] on p "R$ 72,00" at bounding box center [284, 144] width 90 height 11
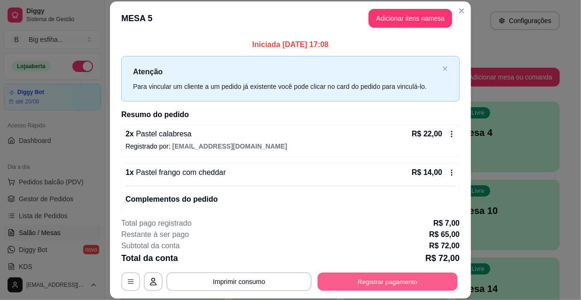
click at [388, 274] on button "Registrar pagamento" at bounding box center [388, 281] width 140 height 18
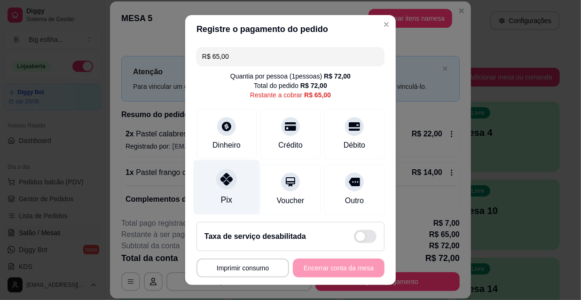
click at [209, 180] on div "Pix" at bounding box center [227, 187] width 66 height 55
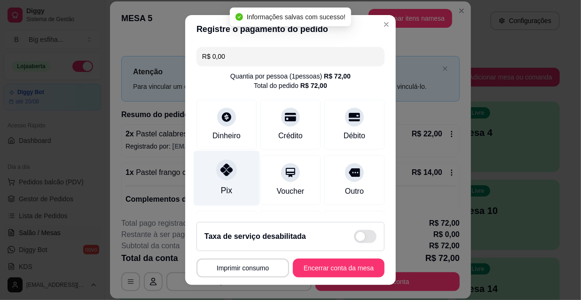
type input "R$ 0,00"
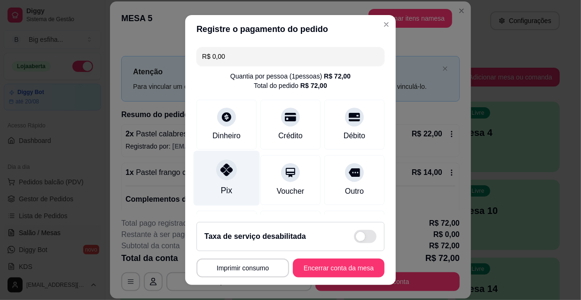
click at [211, 174] on div "Pix" at bounding box center [227, 178] width 66 height 55
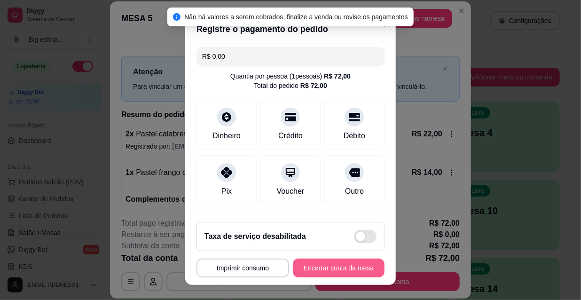
click at [329, 270] on button "Encerrar conta da mesa" at bounding box center [339, 268] width 92 height 19
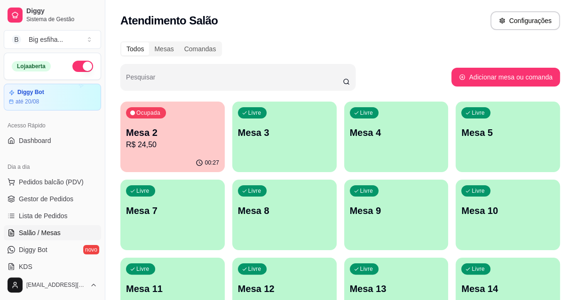
click at [286, 133] on p "Mesa 3" at bounding box center [284, 132] width 93 height 13
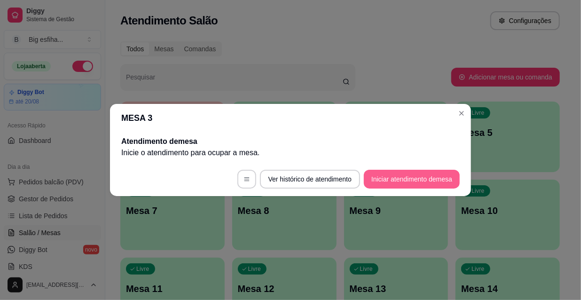
click at [429, 183] on button "Iniciar atendimento de mesa" at bounding box center [412, 179] width 96 height 19
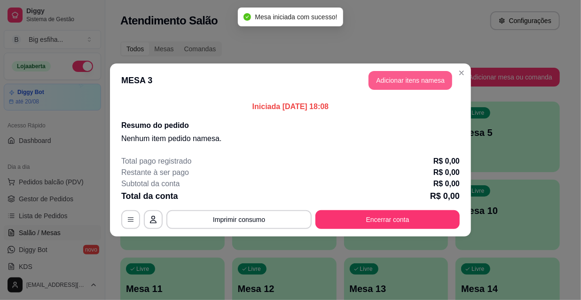
click at [399, 74] on button "Adicionar itens na mesa" at bounding box center [411, 80] width 84 height 19
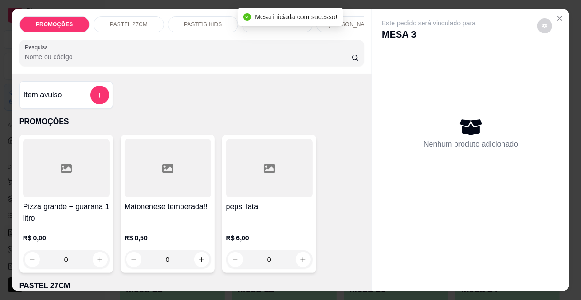
click at [281, 53] on div at bounding box center [192, 53] width 334 height 19
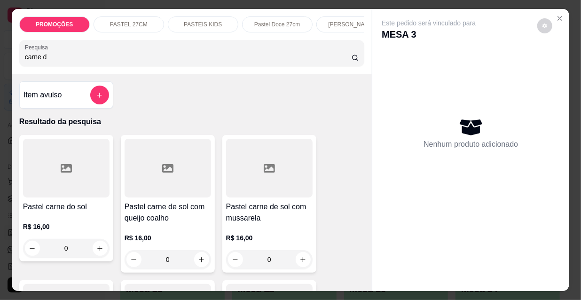
type input "carne d"
click at [262, 202] on div "Pastel carne de sol com mussarela R$ 16,00 0" at bounding box center [269, 204] width 94 height 138
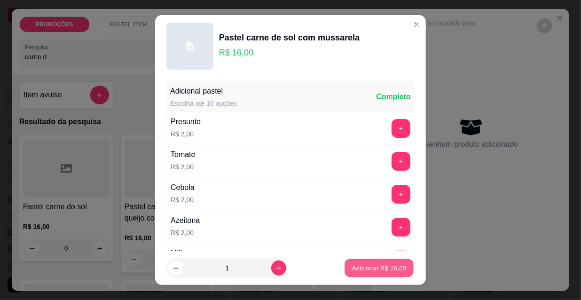
click at [384, 274] on button "Adicionar R$ 16,00" at bounding box center [379, 268] width 69 height 18
type input "1"
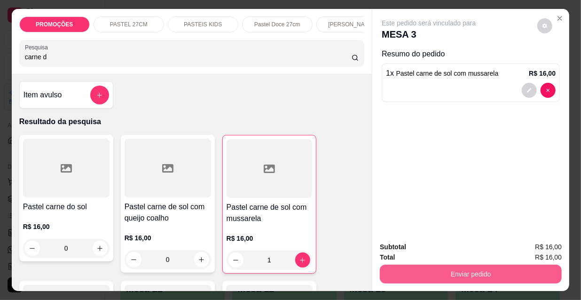
click at [424, 275] on button "Enviar pedido" at bounding box center [471, 274] width 182 height 19
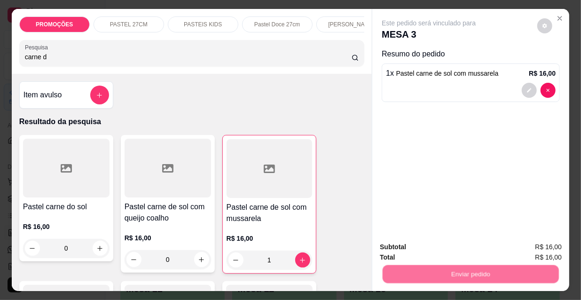
click at [422, 246] on button "Não registrar e enviar pedido" at bounding box center [441, 248] width 98 height 18
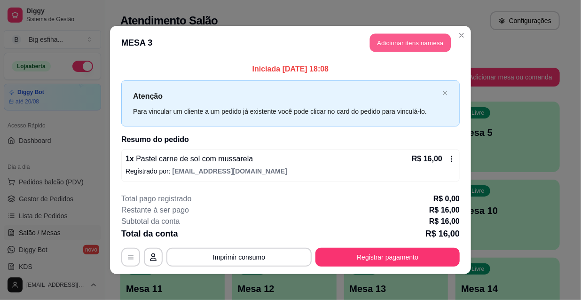
click at [398, 36] on button "Adicionar itens na mesa" at bounding box center [410, 43] width 81 height 18
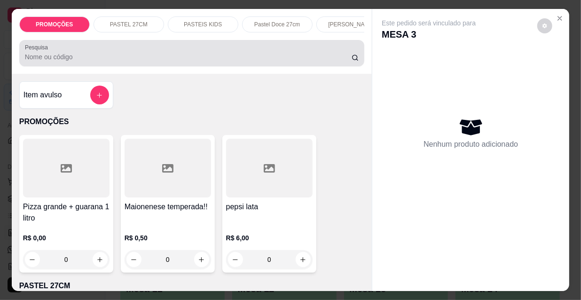
click at [205, 66] on div "Pesquisa" at bounding box center [192, 53] width 346 height 26
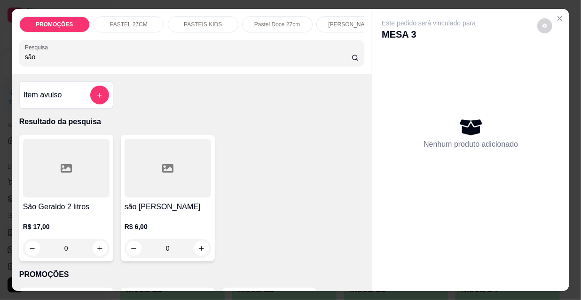
type input "são"
click at [151, 187] on div at bounding box center [168, 168] width 87 height 59
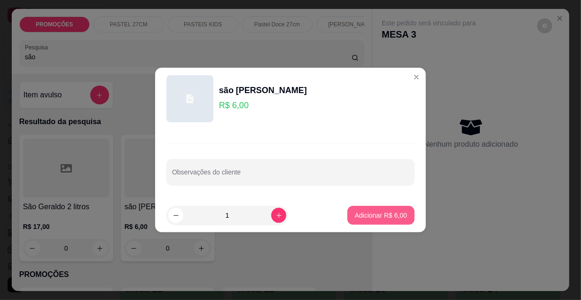
click at [380, 212] on p "Adicionar R$ 6,00" at bounding box center [381, 215] width 52 height 9
type input "1"
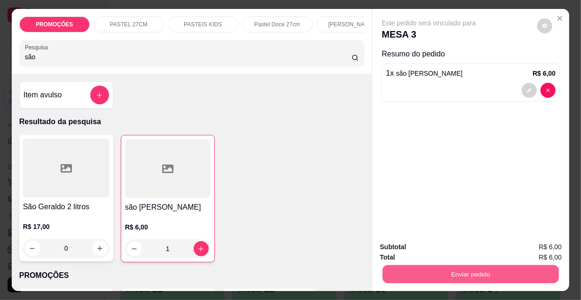
click at [426, 270] on button "Enviar pedido" at bounding box center [471, 274] width 176 height 18
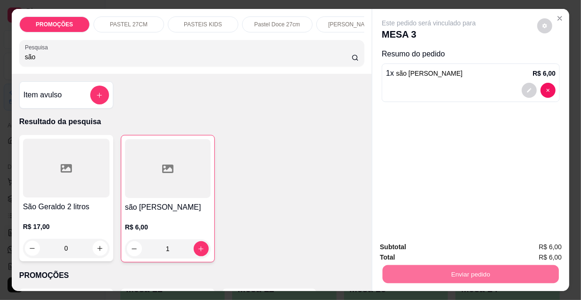
click at [423, 252] on button "Não registrar e enviar pedido" at bounding box center [441, 248] width 98 height 18
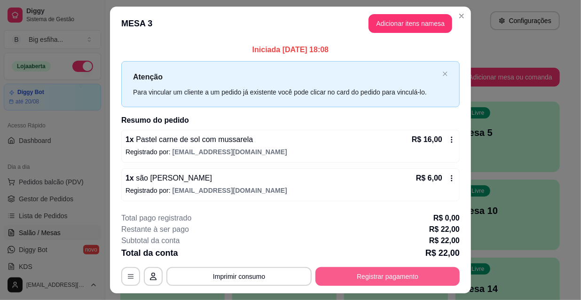
click at [379, 277] on button "Registrar pagamento" at bounding box center [388, 276] width 144 height 19
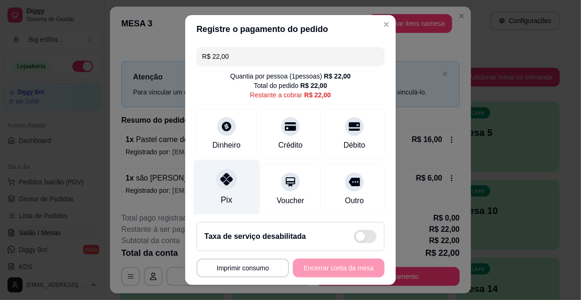
click at [221, 182] on icon at bounding box center [227, 179] width 12 height 12
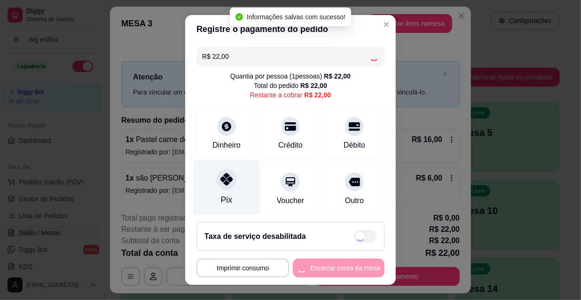
type input "R$ 0,00"
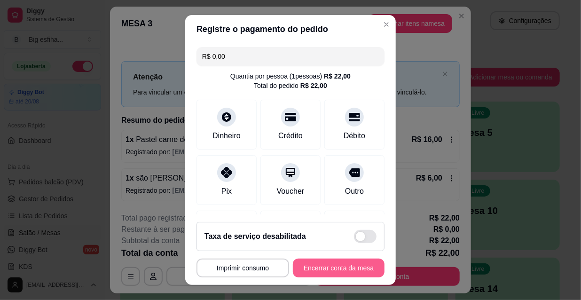
click at [334, 273] on button "Encerrar conta da mesa" at bounding box center [339, 268] width 92 height 19
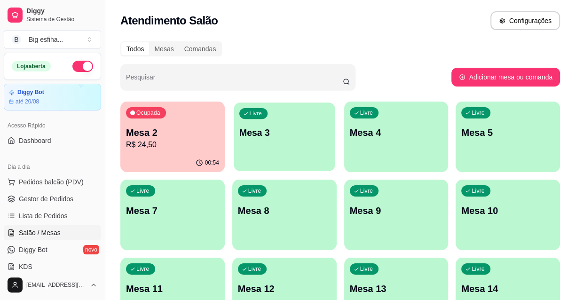
click at [277, 140] on div "Livre Mesa 3" at bounding box center [284, 131] width 101 height 57
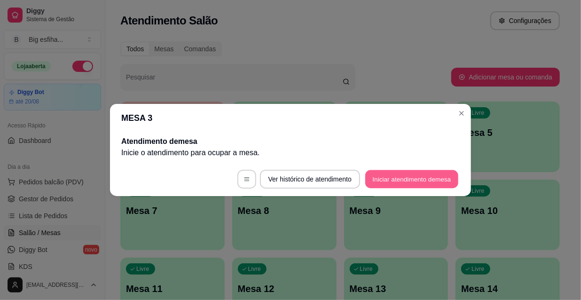
click at [381, 175] on button "Iniciar atendimento de mesa" at bounding box center [411, 179] width 93 height 18
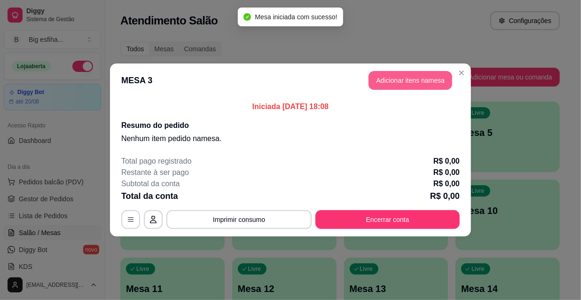
click at [389, 80] on button "Adicionar itens na mesa" at bounding box center [411, 80] width 84 height 19
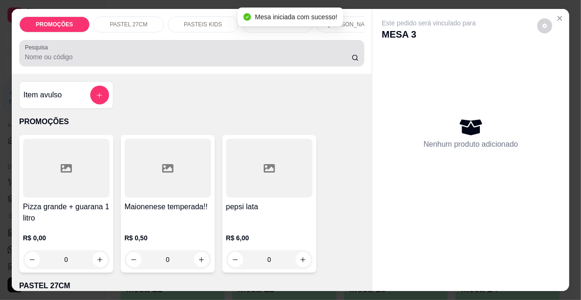
click at [278, 62] on input "Pesquisa" at bounding box center [188, 56] width 327 height 9
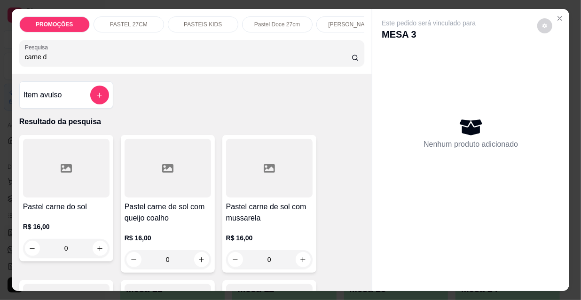
type input "carne d"
click at [156, 184] on div at bounding box center [168, 168] width 87 height 59
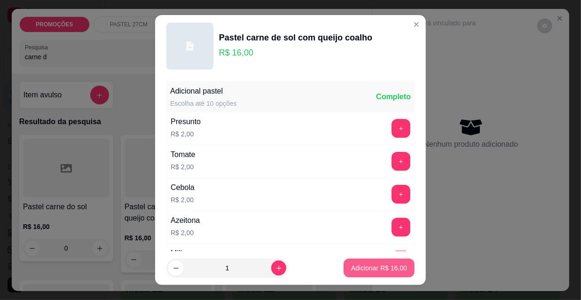
click at [367, 270] on p "Adicionar R$ 16,00" at bounding box center [379, 267] width 56 height 9
type input "1"
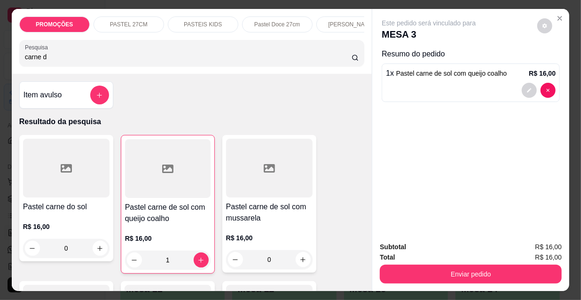
drag, startPoint x: 42, startPoint y: 62, endPoint x: 0, endPoint y: 65, distance: 42.5
click at [0, 65] on div "PROMOÇÕES PASTEL 27CM PASTEIS KIDS Pastel Doce 27cm Esfihas Salgadas Esfihas do…" at bounding box center [290, 150] width 581 height 300
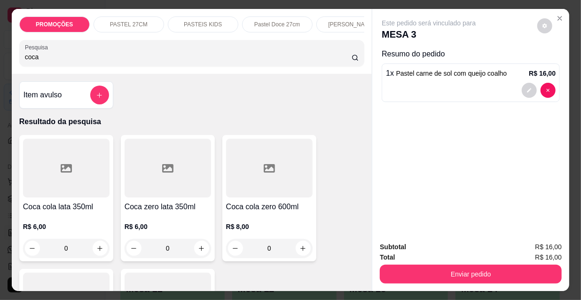
type input "coca"
click at [49, 191] on div at bounding box center [66, 168] width 87 height 59
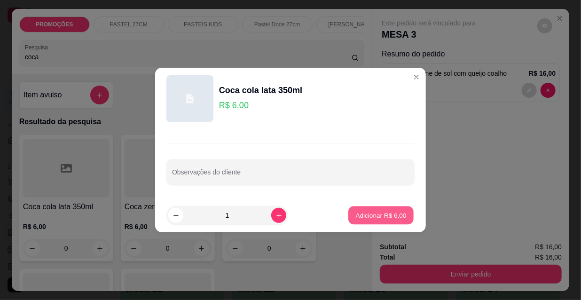
click at [368, 219] on p "Adicionar R$ 6,00" at bounding box center [381, 215] width 51 height 9
type input "1"
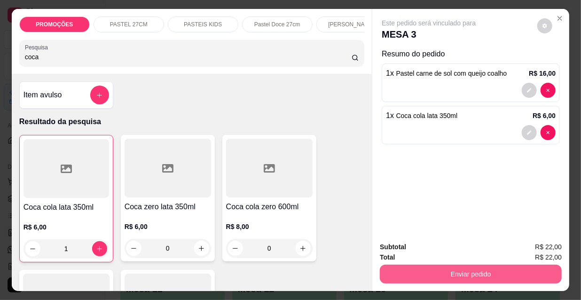
click at [467, 274] on button "Enviar pedido" at bounding box center [471, 274] width 182 height 19
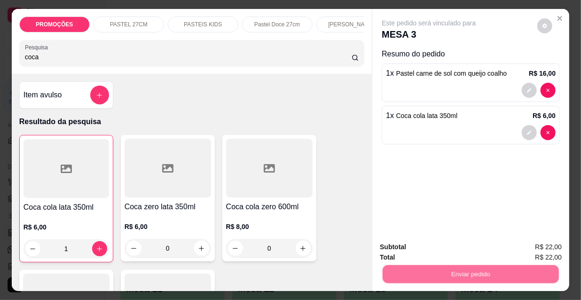
click at [436, 249] on button "Não registrar e enviar pedido" at bounding box center [441, 248] width 98 height 18
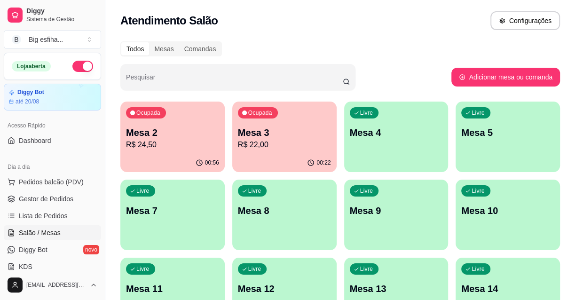
click at [174, 138] on p "Mesa 2" at bounding box center [172, 132] width 93 height 13
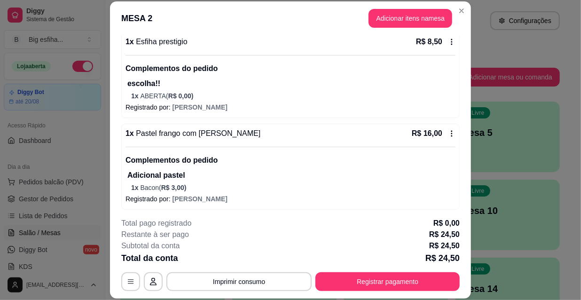
scroll to position [95, 0]
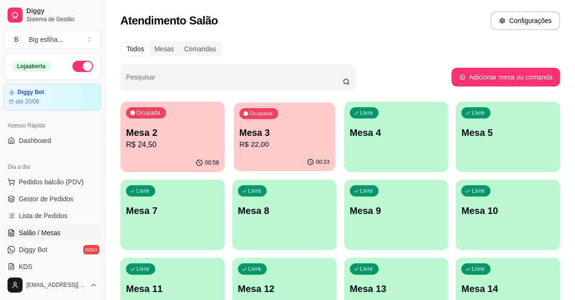
click at [285, 137] on p "Mesa 3" at bounding box center [284, 133] width 90 height 13
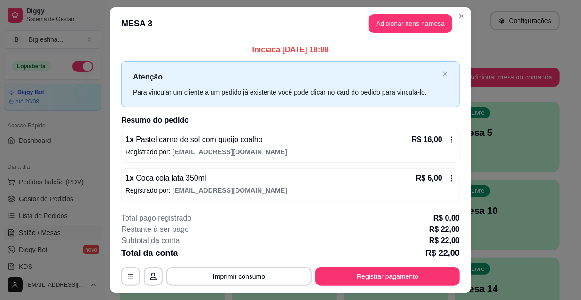
scroll to position [23, 0]
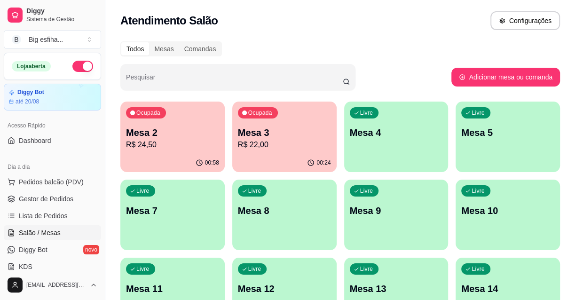
click at [176, 133] on p "Mesa 2" at bounding box center [172, 132] width 93 height 13
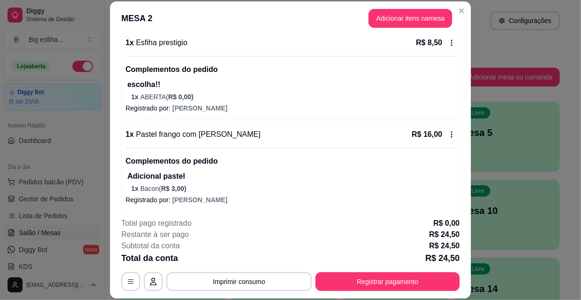
scroll to position [95, 0]
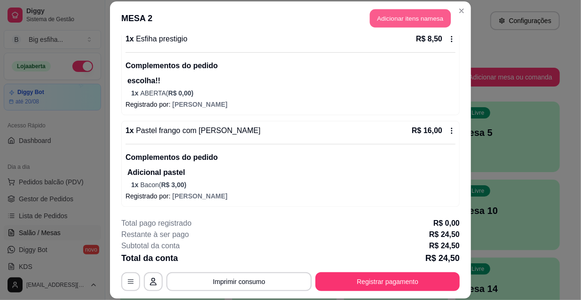
click at [393, 16] on button "Adicionar itens na mesa" at bounding box center [410, 18] width 81 height 18
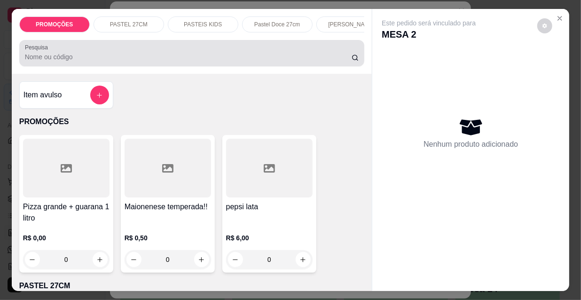
click at [227, 56] on input "Pesquisa" at bounding box center [188, 56] width 327 height 9
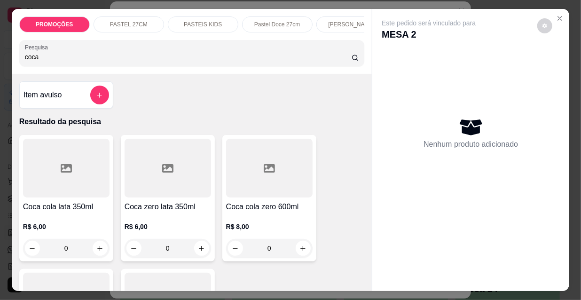
type input "coca"
click at [79, 173] on div at bounding box center [66, 168] width 87 height 59
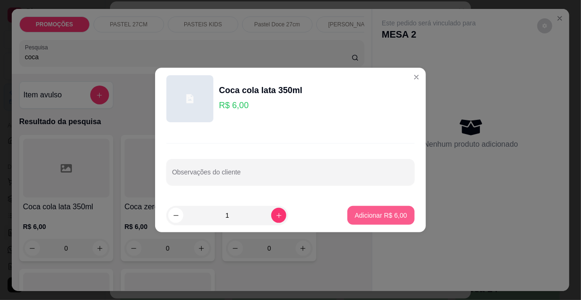
click at [372, 216] on p "Adicionar R$ 6,00" at bounding box center [381, 215] width 52 height 9
type input "1"
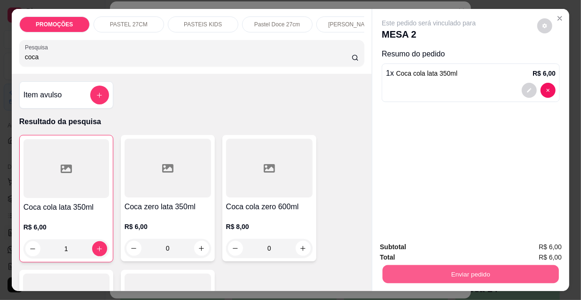
click at [425, 266] on button "Enviar pedido" at bounding box center [471, 274] width 176 height 18
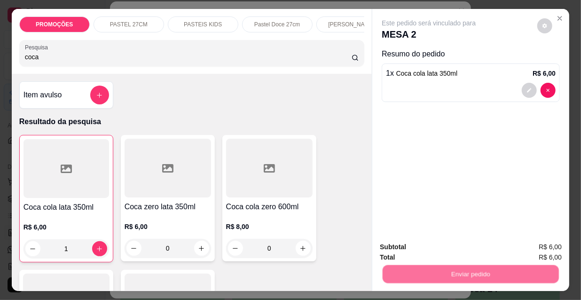
click at [421, 239] on button "Não registrar e enviar pedido" at bounding box center [441, 248] width 98 height 18
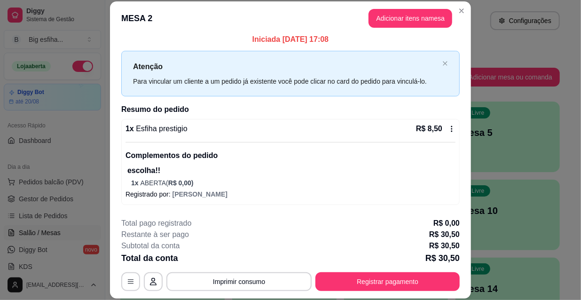
scroll to position [0, 0]
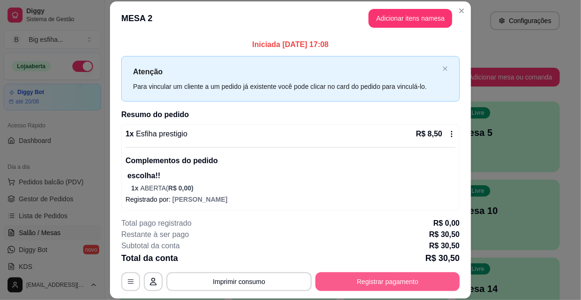
click at [367, 283] on button "Registrar pagamento" at bounding box center [388, 281] width 144 height 19
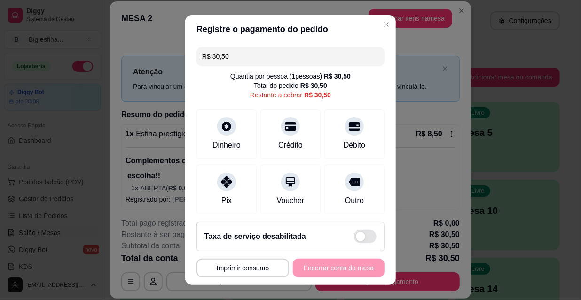
drag, startPoint x: 230, startPoint y: 51, endPoint x: 199, endPoint y: 56, distance: 31.4
click at [202, 56] on input "R$ 30,50" at bounding box center [290, 56] width 177 height 19
click at [240, 60] on input "R$ 0,00" at bounding box center [290, 56] width 177 height 19
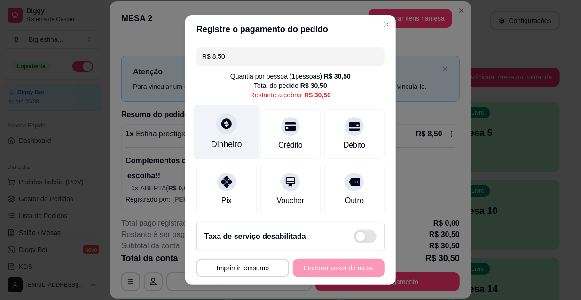
type input "R$ 8,50"
click at [232, 127] on div "Dinheiro" at bounding box center [227, 132] width 66 height 55
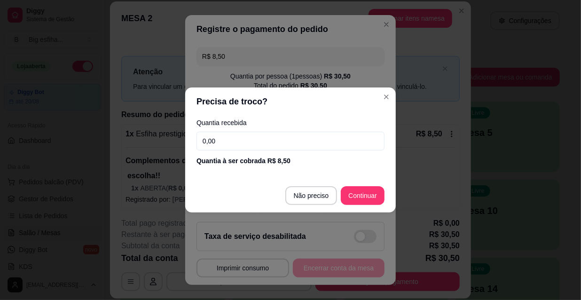
click at [239, 146] on input "0,00" at bounding box center [291, 141] width 188 height 19
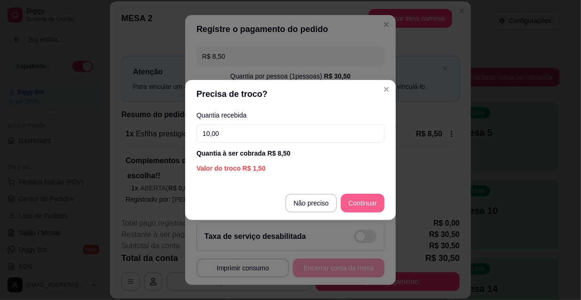
type input "10,00"
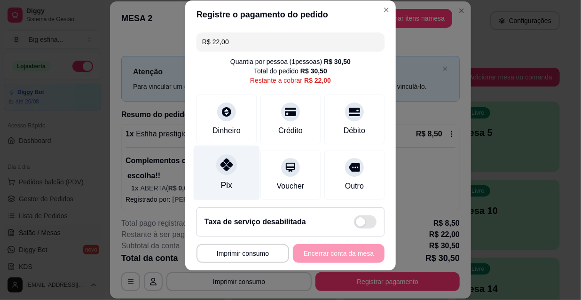
click at [224, 182] on div "Pix" at bounding box center [226, 185] width 11 height 12
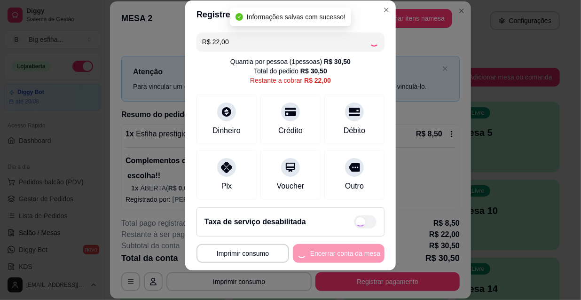
type input "R$ 0,00"
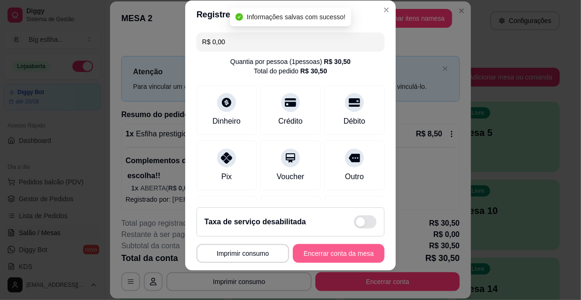
click at [353, 258] on button "Encerrar conta da mesa" at bounding box center [339, 253] width 92 height 19
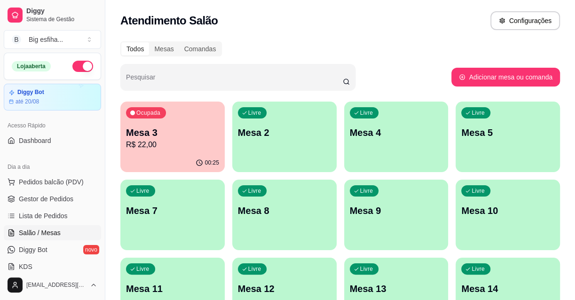
click at [292, 133] on p "Mesa 2" at bounding box center [284, 132] width 93 height 13
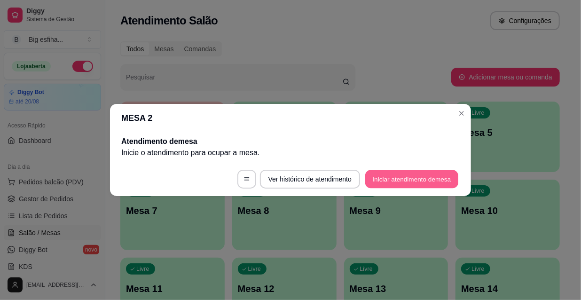
click at [419, 182] on button "Iniciar atendimento de mesa" at bounding box center [411, 179] width 93 height 18
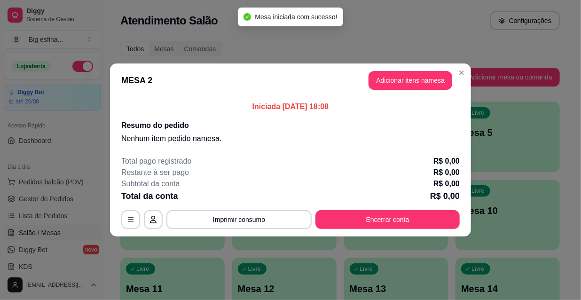
click at [391, 67] on header "MESA 2 Adicionar itens na mesa" at bounding box center [290, 80] width 361 height 34
click at [391, 79] on button "Adicionar itens na mesa" at bounding box center [411, 80] width 84 height 19
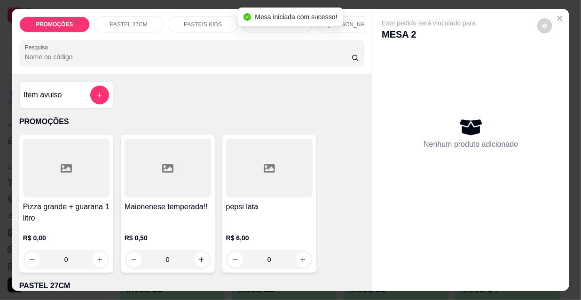
click at [254, 62] on input "Pesquisa" at bounding box center [188, 56] width 327 height 9
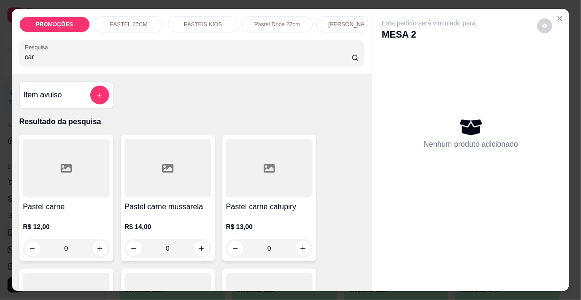
type input "car"
click at [142, 103] on div "Item avulso Resultado da pesquisa Pastel carne R$ 12,00 0 Pastel carne mussarel…" at bounding box center [192, 182] width 361 height 217
click at [160, 198] on div at bounding box center [168, 168] width 87 height 59
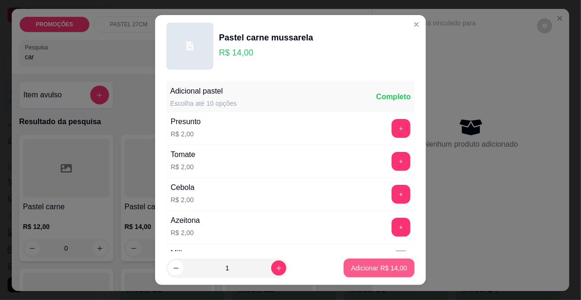
click at [355, 271] on p "Adicionar R$ 14,00" at bounding box center [379, 267] width 56 height 9
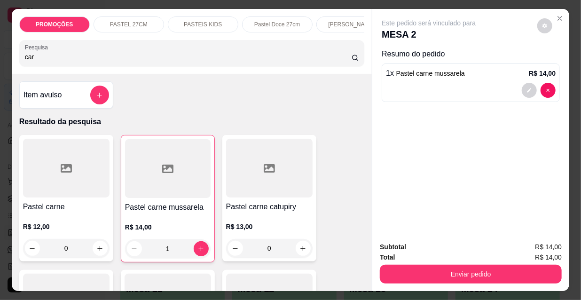
type input "1"
click at [470, 79] on div "1 x Pastel carne mussarela R$ 14,00" at bounding box center [471, 82] width 178 height 39
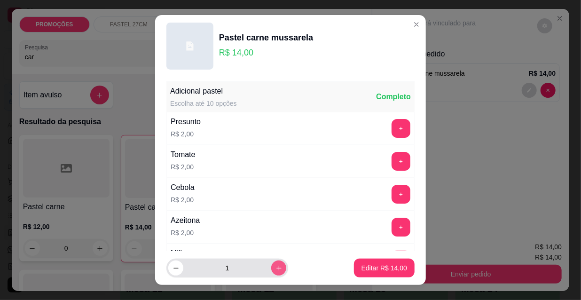
click at [276, 269] on icon "increase-product-quantity" at bounding box center [279, 268] width 7 height 7
type input "4"
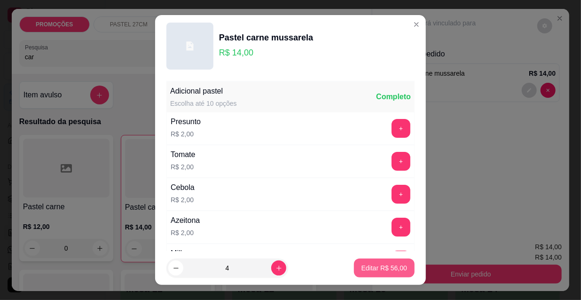
click at [370, 271] on p "Editar R$ 56,00" at bounding box center [385, 267] width 46 height 9
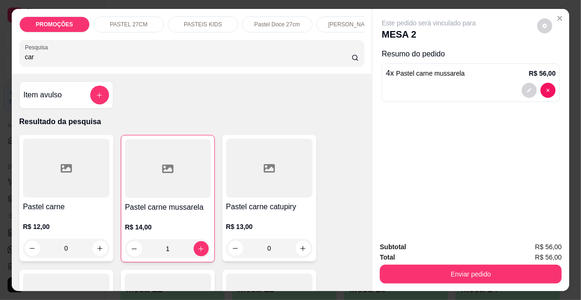
type input "4"
click at [160, 187] on div at bounding box center [168, 168] width 86 height 59
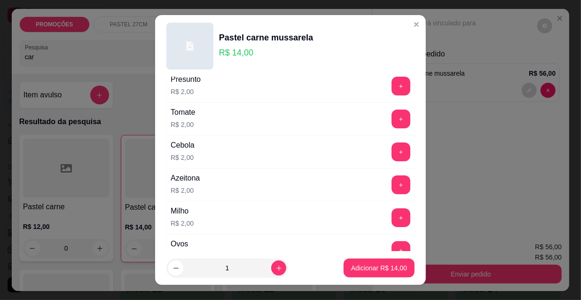
scroll to position [42, 0]
click at [392, 186] on button "+" at bounding box center [401, 184] width 19 height 19
click at [367, 267] on p "Adicionar R$ 16,00" at bounding box center [379, 267] width 56 height 9
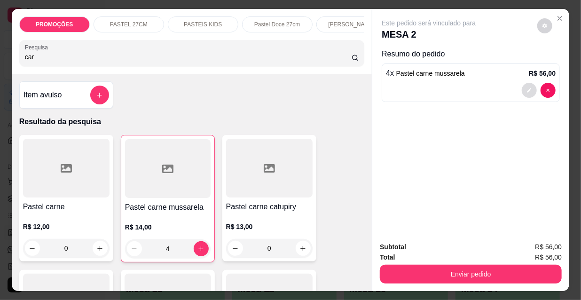
click at [527, 87] on icon "decrease-product-quantity" at bounding box center [530, 90] width 6 height 6
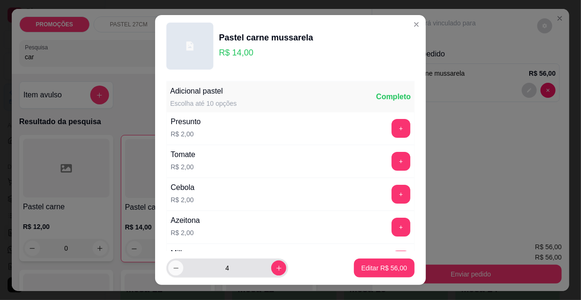
click at [174, 266] on icon "decrease-product-quantity" at bounding box center [176, 268] width 7 height 7
type input "3"
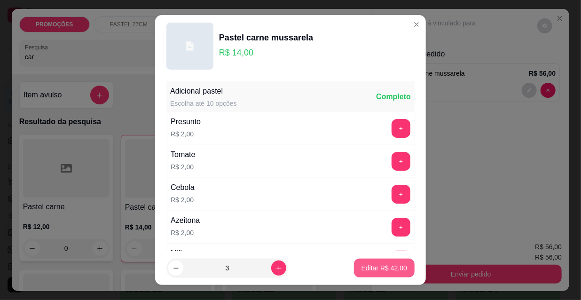
click at [372, 267] on p "Editar R$ 42,00" at bounding box center [385, 267] width 46 height 9
type input "3"
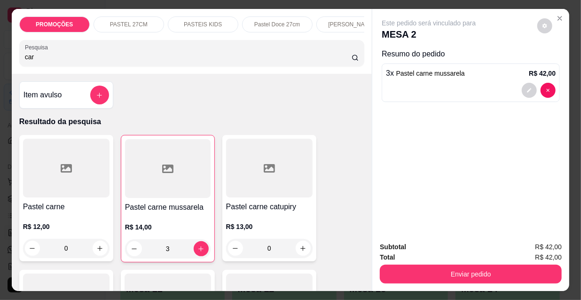
click at [153, 179] on div at bounding box center [168, 168] width 86 height 59
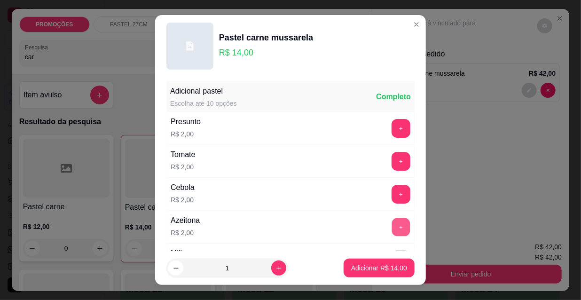
click at [392, 225] on button "+" at bounding box center [401, 227] width 18 height 18
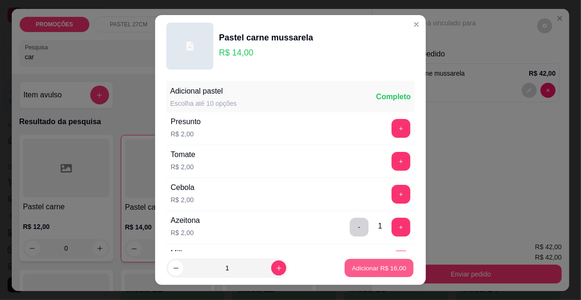
click at [373, 268] on p "Adicionar R$ 16,00" at bounding box center [379, 267] width 55 height 9
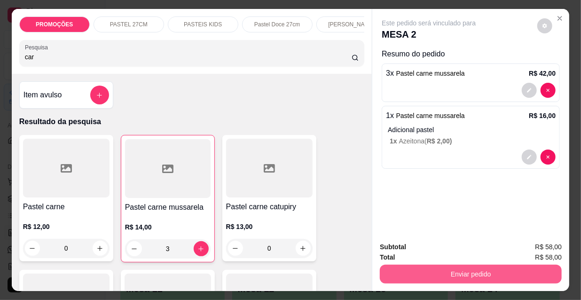
click at [478, 265] on button "Enviar pedido" at bounding box center [471, 274] width 182 height 19
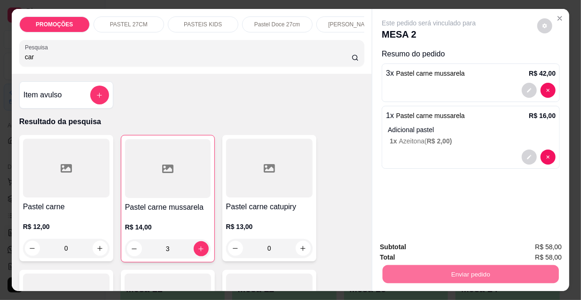
click at [405, 245] on button "Não registrar e enviar pedido" at bounding box center [441, 248] width 98 height 18
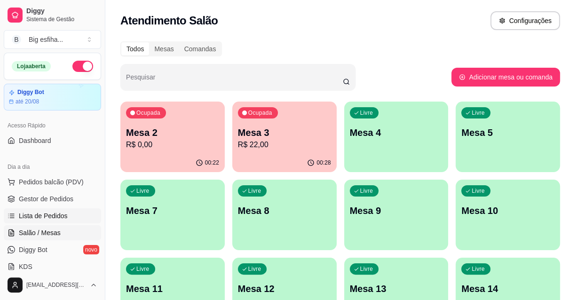
click at [61, 215] on span "Lista de Pedidos" at bounding box center [43, 215] width 49 height 9
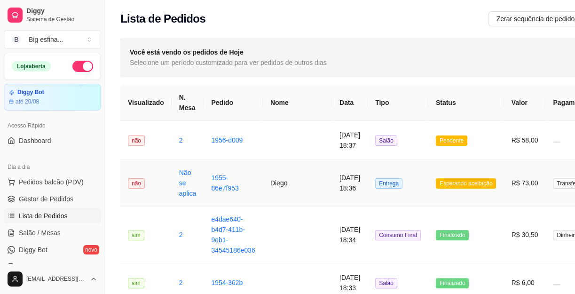
click at [291, 190] on td "Diego" at bounding box center [297, 183] width 69 height 47
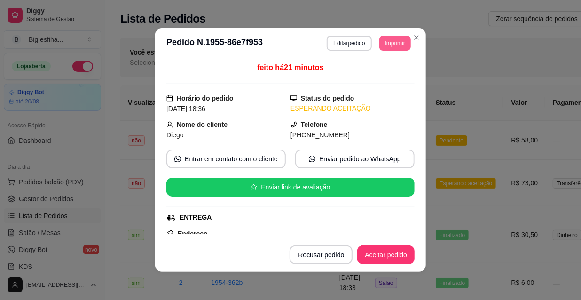
click at [387, 45] on button "Imprimir" at bounding box center [396, 43] width 32 height 15
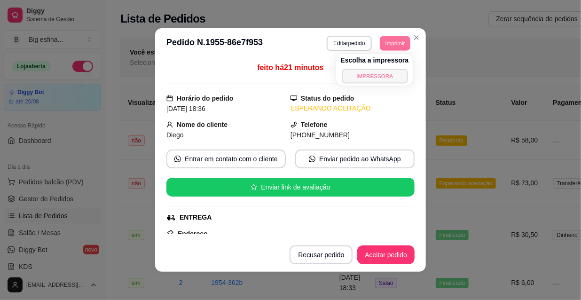
click at [381, 75] on button "IMPRESSORA" at bounding box center [375, 76] width 66 height 15
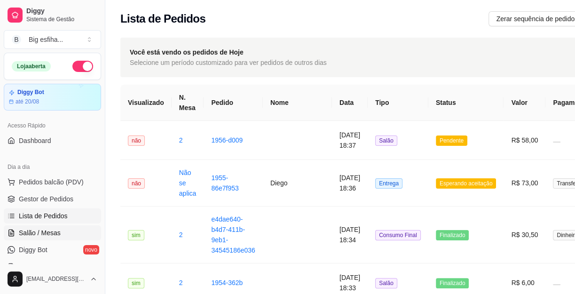
click at [58, 236] on span "Salão / Mesas" at bounding box center [40, 232] width 42 height 9
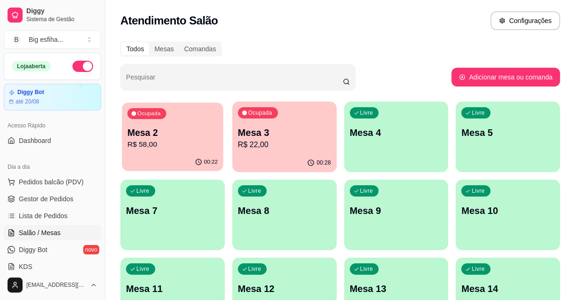
click at [149, 141] on p "R$ 58,00" at bounding box center [172, 144] width 90 height 11
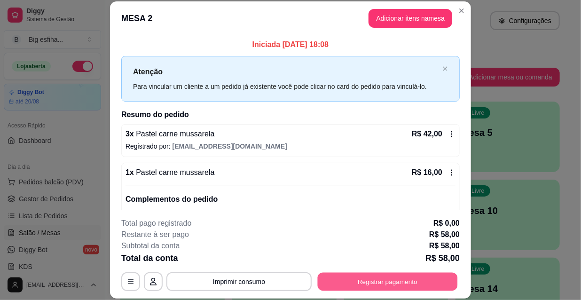
click at [345, 283] on button "Registrar pagamento" at bounding box center [388, 281] width 140 height 18
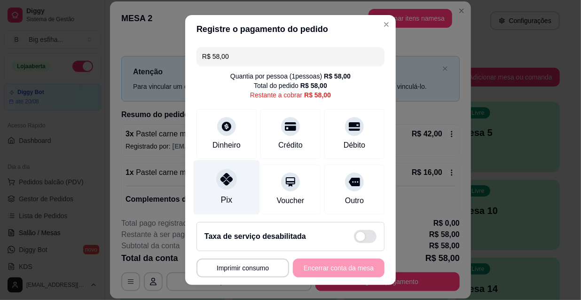
click at [233, 185] on div "Pix" at bounding box center [227, 187] width 66 height 55
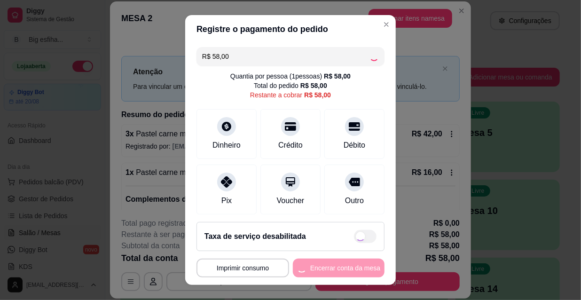
type input "R$ 0,00"
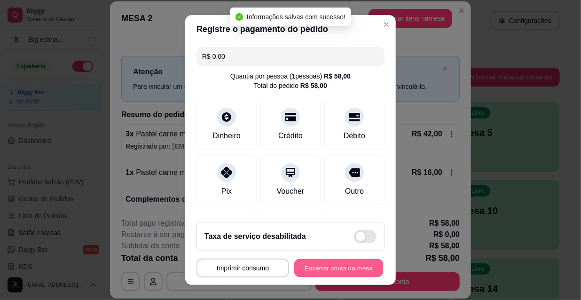
click at [312, 268] on button "Encerrar conta da mesa" at bounding box center [338, 268] width 89 height 18
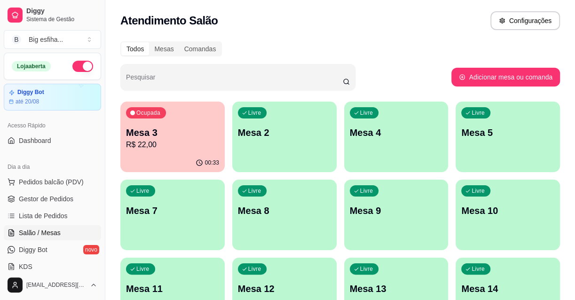
click at [279, 157] on div "Livre Mesa 2" at bounding box center [284, 131] width 104 height 59
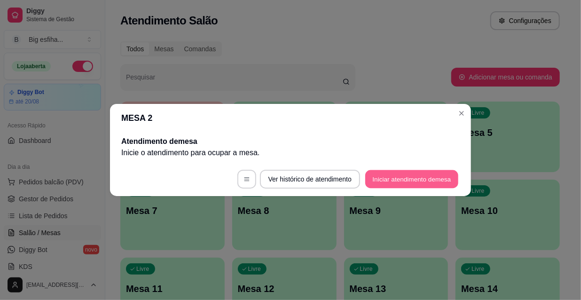
click at [377, 184] on button "Iniciar atendimento de mesa" at bounding box center [411, 179] width 93 height 18
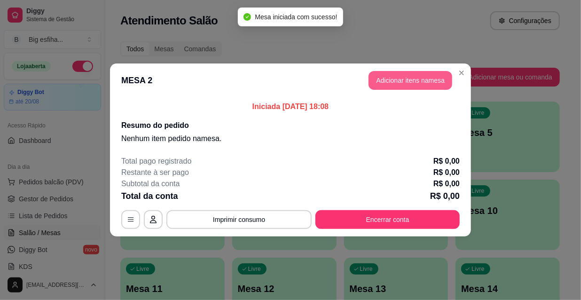
click at [394, 86] on button "Adicionar itens na mesa" at bounding box center [411, 80] width 84 height 19
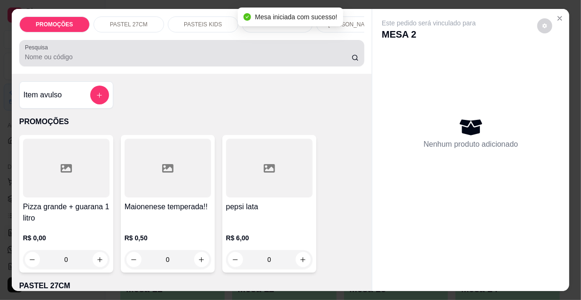
click at [239, 59] on input "Pesquisa" at bounding box center [188, 56] width 327 height 9
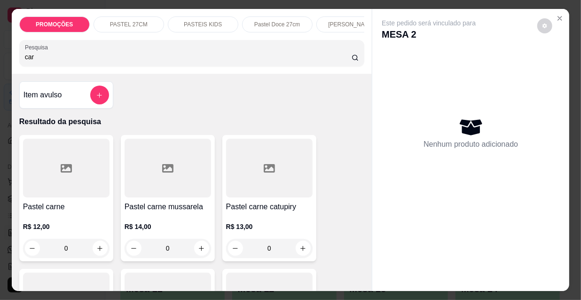
type input "car"
click at [12, 174] on div "Item avulso Resultado da pesquisa Pastel carne R$ 12,00 0 Pastel carne mussarel…" at bounding box center [192, 182] width 361 height 217
click at [41, 169] on div at bounding box center [66, 168] width 87 height 59
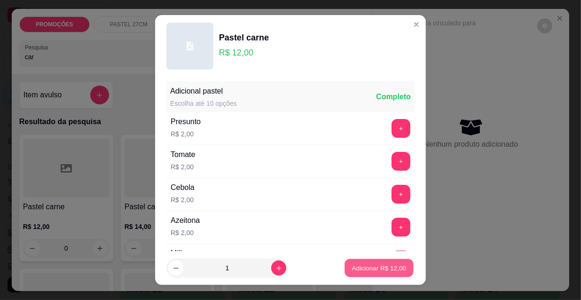
click at [385, 273] on button "Adicionar R$ 12,00" at bounding box center [379, 268] width 69 height 18
type input "1"
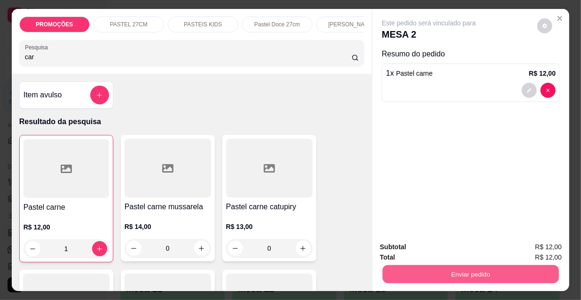
click at [384, 271] on button "Enviar pedido" at bounding box center [471, 274] width 176 height 18
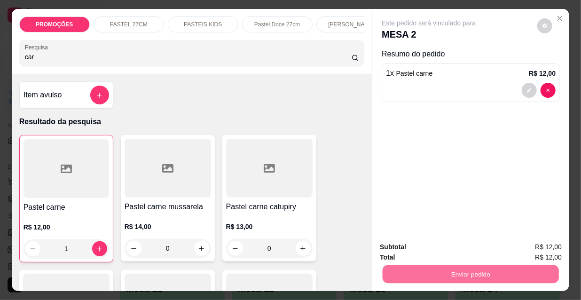
click at [399, 251] on button "Não registrar e enviar pedido" at bounding box center [441, 248] width 98 height 18
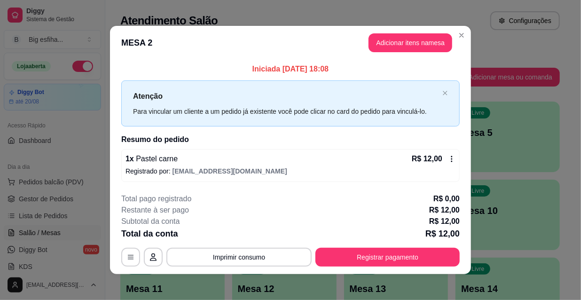
click at [393, 255] on button "Registrar pagamento" at bounding box center [388, 257] width 144 height 19
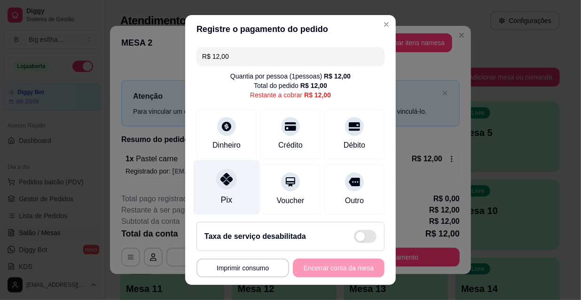
click at [221, 183] on icon at bounding box center [227, 179] width 12 height 12
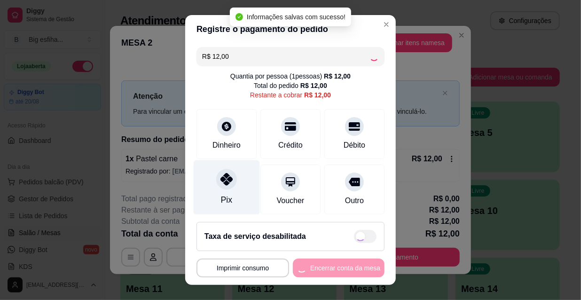
type input "R$ 0,00"
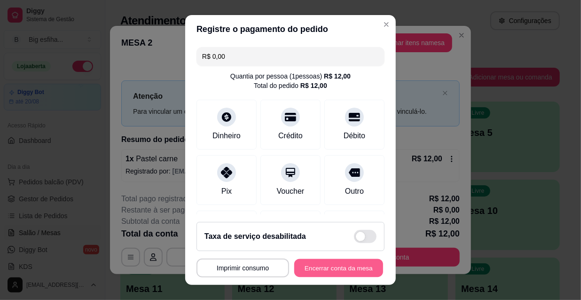
click at [328, 273] on button "Encerrar conta da mesa" at bounding box center [338, 268] width 89 height 18
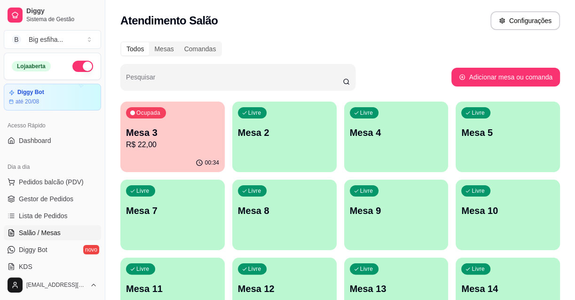
click at [284, 137] on p "Mesa 2" at bounding box center [284, 132] width 93 height 13
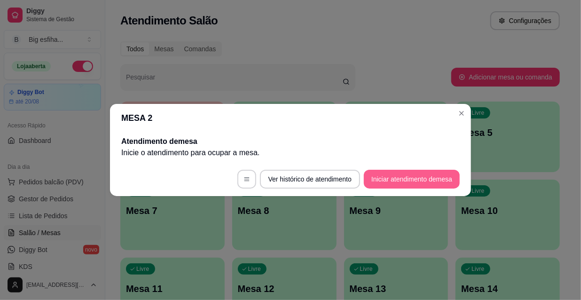
click at [418, 183] on button "Iniciar atendimento de mesa" at bounding box center [412, 179] width 96 height 19
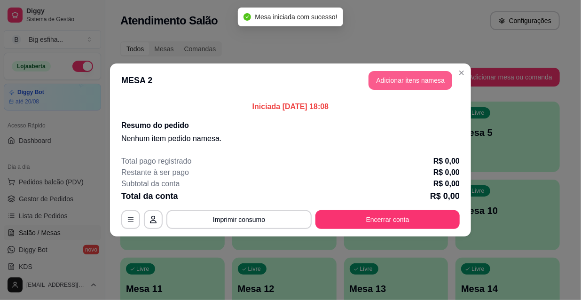
click at [406, 75] on button "Adicionar itens na mesa" at bounding box center [411, 80] width 84 height 19
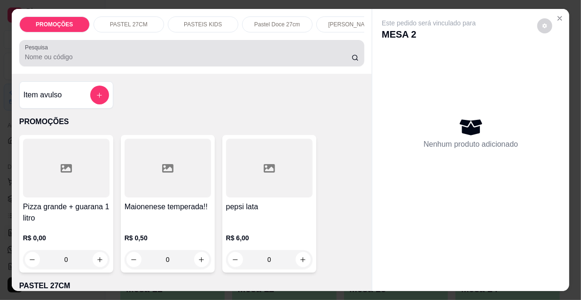
click at [260, 57] on input "Pesquisa" at bounding box center [188, 56] width 327 height 9
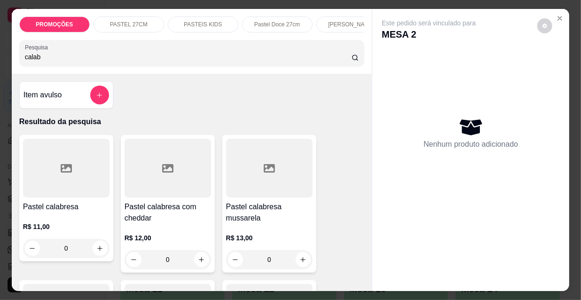
type input "calab"
click at [260, 194] on div at bounding box center [269, 168] width 87 height 59
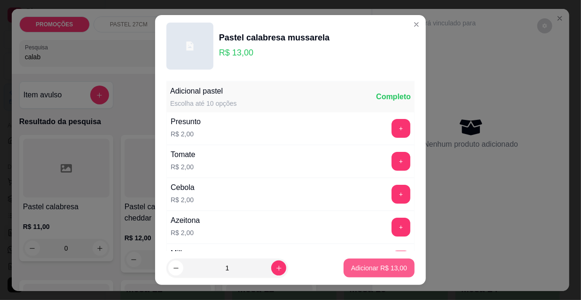
click at [361, 272] on p "Adicionar R$ 13,00" at bounding box center [379, 267] width 56 height 9
type input "1"
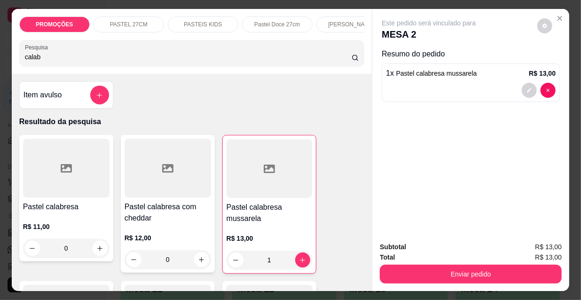
drag, startPoint x: 40, startPoint y: 60, endPoint x: 0, endPoint y: 65, distance: 40.8
click at [0, 65] on div "PROMOÇÕES PASTEL 27CM PASTEIS KIDS Pastel Doce 27cm Esfihas Salgadas Esfihas do…" at bounding box center [290, 150] width 581 height 300
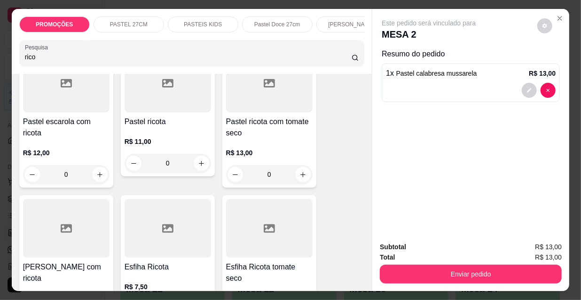
scroll to position [128, 0]
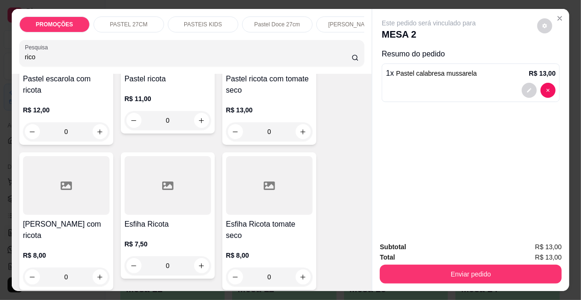
type input "rico"
click at [257, 200] on div at bounding box center [269, 185] width 87 height 59
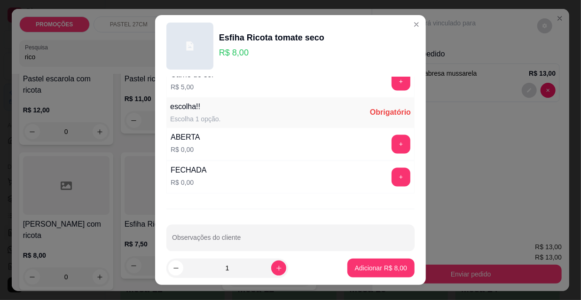
scroll to position [781, 0]
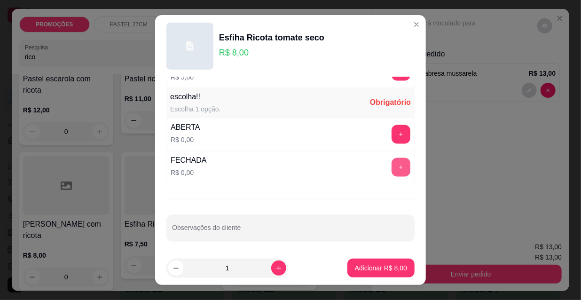
click at [392, 166] on button "+" at bounding box center [401, 167] width 19 height 19
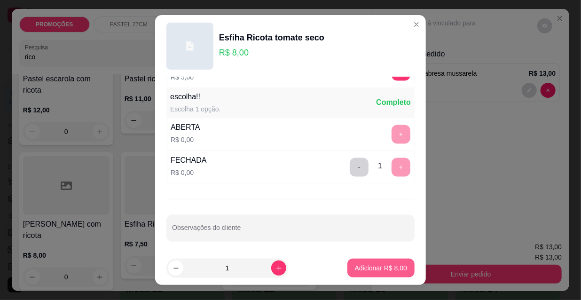
click at [375, 270] on p "Adicionar R$ 8,00" at bounding box center [381, 267] width 52 height 9
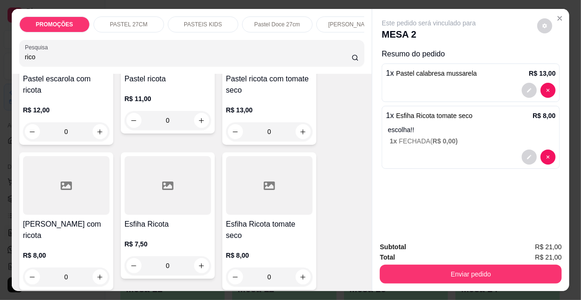
drag, startPoint x: 36, startPoint y: 63, endPoint x: 0, endPoint y: 68, distance: 36.7
click at [0, 68] on div "PROMOÇÕES PASTEL 27CM PASTEIS KIDS Pastel Doce 27cm Esfihas Salgadas Esfihas do…" at bounding box center [290, 150] width 581 height 300
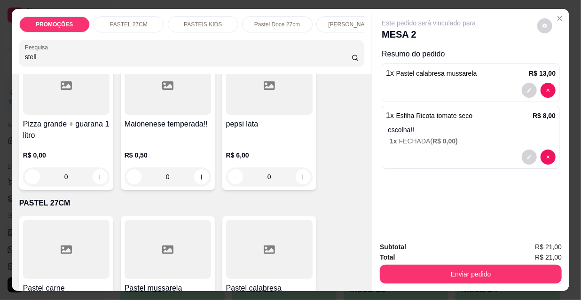
scroll to position [0, 0]
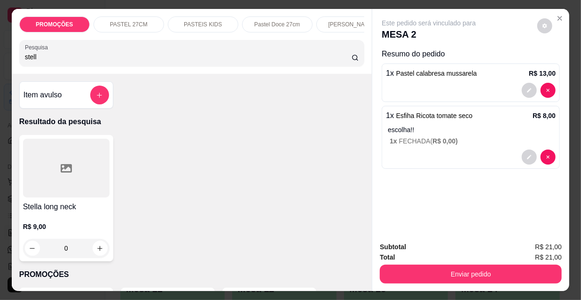
type input "stell"
click at [66, 166] on icon at bounding box center [66, 168] width 11 height 11
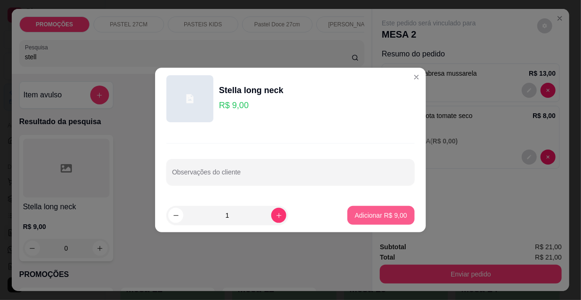
click at [369, 217] on p "Adicionar R$ 9,00" at bounding box center [381, 215] width 52 height 9
type input "1"
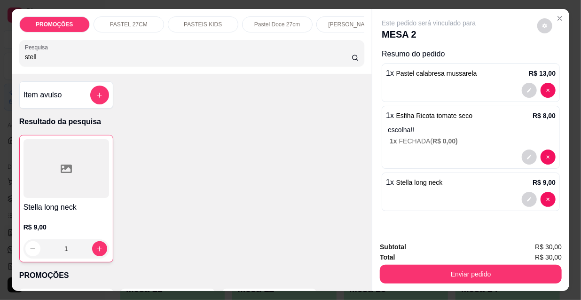
drag, startPoint x: 37, startPoint y: 62, endPoint x: 2, endPoint y: 62, distance: 34.8
click at [2, 62] on div "PROMOÇÕES PASTEL 27CM PASTEIS KIDS Pastel Doce 27cm Esfihas Salgadas Esfihas do…" at bounding box center [290, 150] width 581 height 300
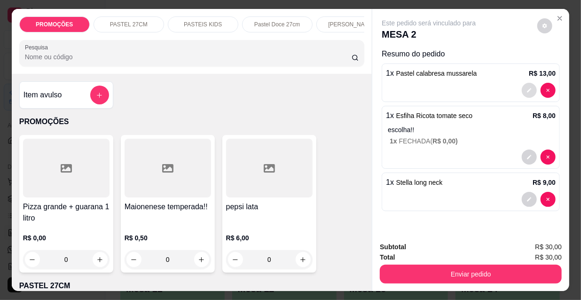
click at [530, 84] on button "decrease-product-quantity" at bounding box center [529, 90] width 15 height 15
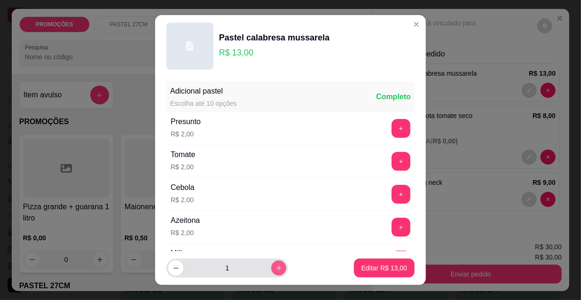
click at [271, 272] on button "increase-product-quantity" at bounding box center [278, 268] width 15 height 15
type input "2"
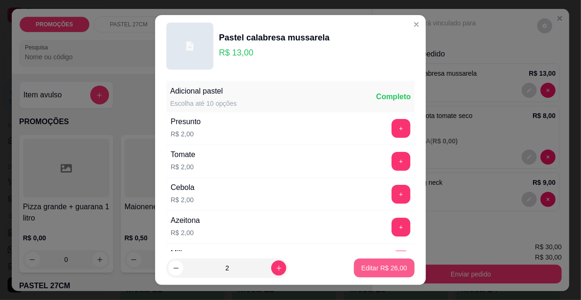
click at [372, 267] on p "Editar R$ 26,00" at bounding box center [385, 267] width 46 height 9
type input "2"
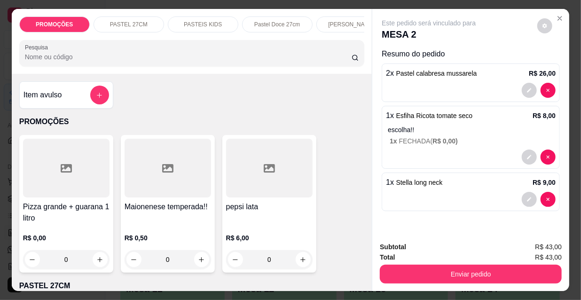
click at [274, 59] on input "Pesquisa" at bounding box center [188, 56] width 327 height 9
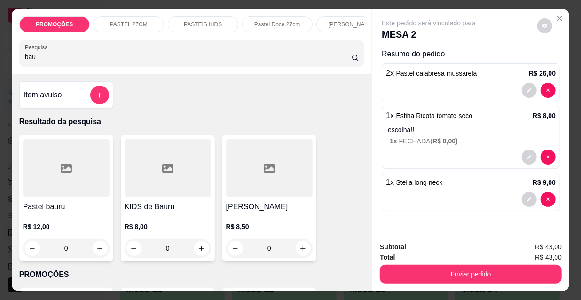
type input "bau"
click at [83, 189] on div at bounding box center [66, 168] width 87 height 59
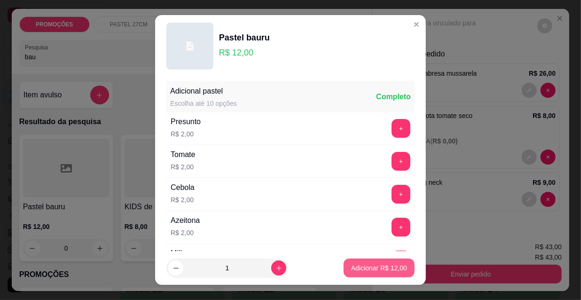
click at [359, 273] on button "Adicionar R$ 12,00" at bounding box center [379, 268] width 71 height 19
type input "1"
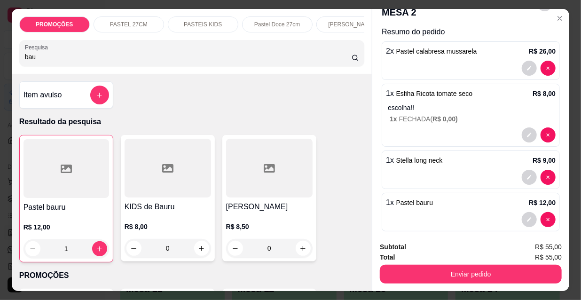
scroll to position [32, 0]
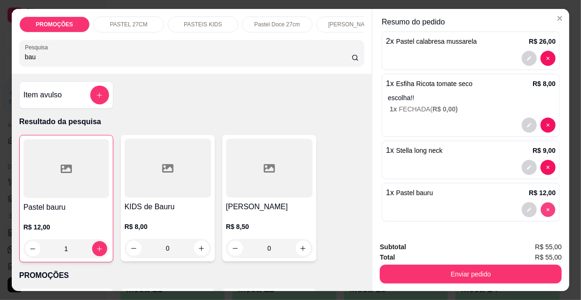
type input "0"
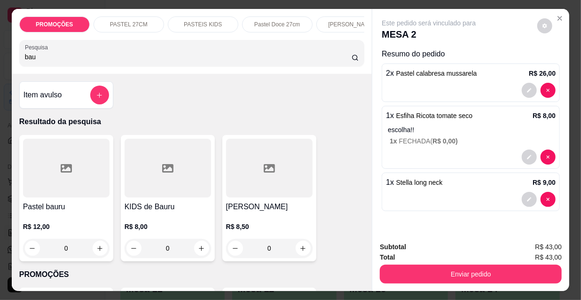
scroll to position [0, 0]
click at [206, 21] on p "PASTEIS KIDS" at bounding box center [203, 25] width 38 height 8
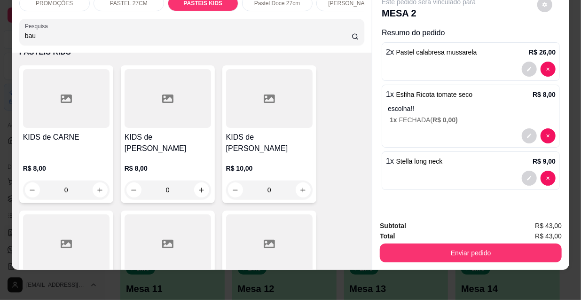
scroll to position [3280, 0]
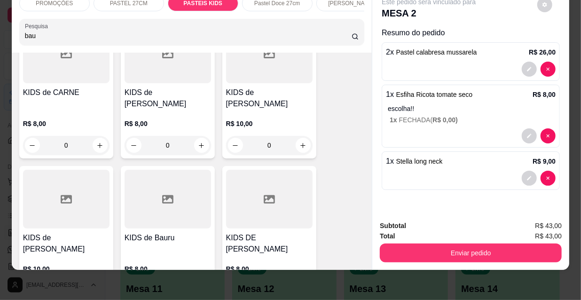
click at [155, 170] on div at bounding box center [168, 199] width 87 height 59
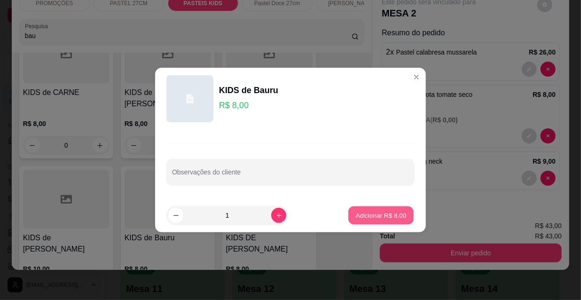
click at [366, 214] on p "Adicionar R$ 8,00" at bounding box center [381, 215] width 51 height 9
type input "1"
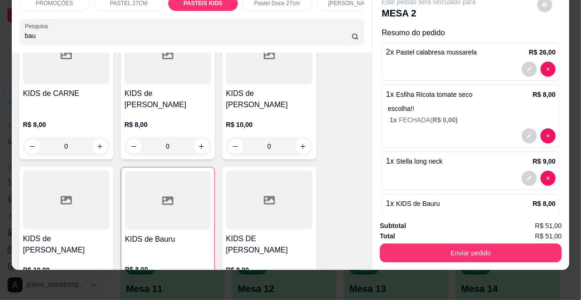
scroll to position [3281, 0]
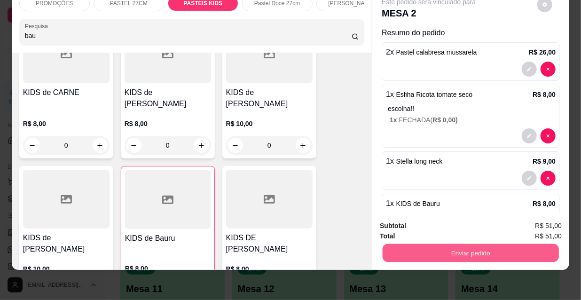
click at [399, 248] on button "Enviar pedido" at bounding box center [471, 253] width 176 height 18
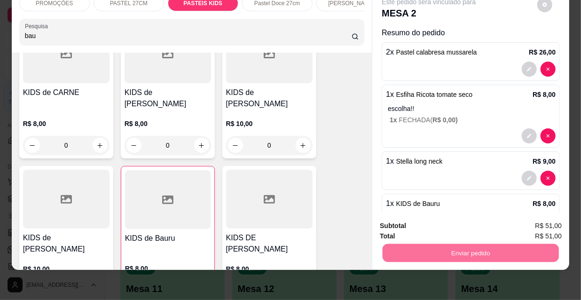
click at [431, 222] on button "Não registrar e enviar pedido" at bounding box center [441, 223] width 98 height 18
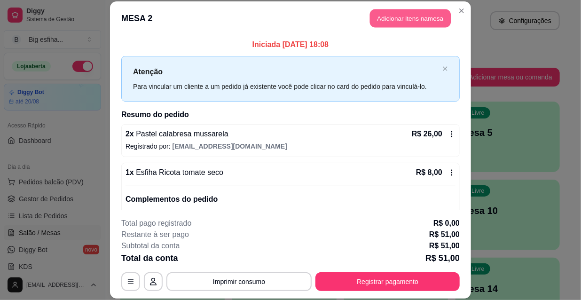
click at [408, 22] on button "Adicionar itens na mesa" at bounding box center [410, 18] width 81 height 18
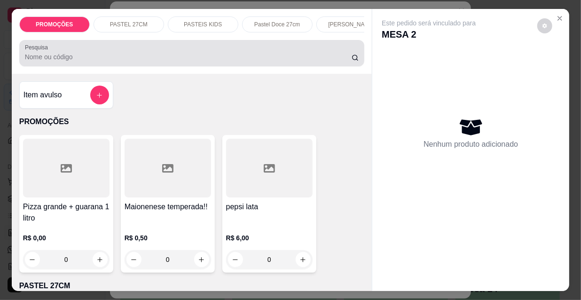
click at [276, 57] on input "Pesquisa" at bounding box center [188, 56] width 327 height 9
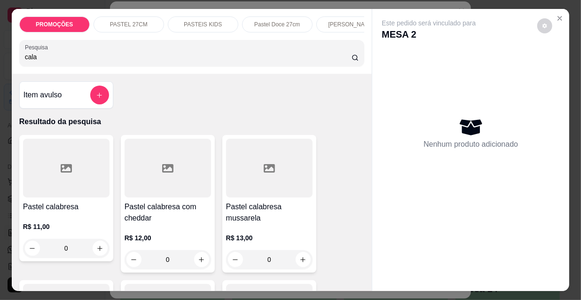
scroll to position [42, 0]
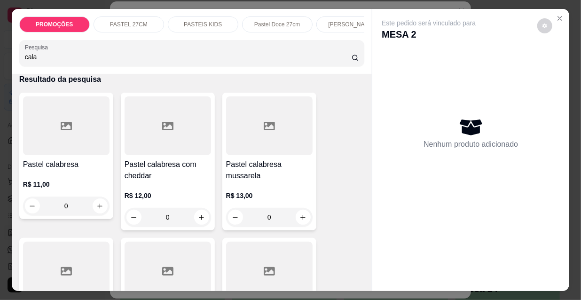
type input "cala"
click at [263, 149] on div at bounding box center [269, 125] width 87 height 59
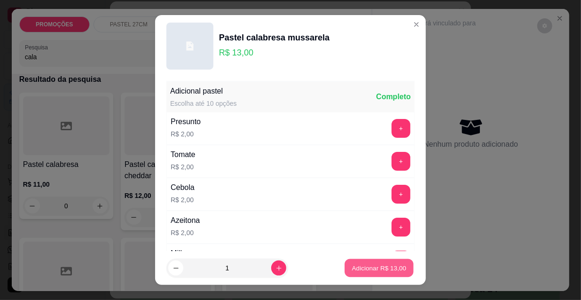
click at [373, 270] on p "Adicionar R$ 13,00" at bounding box center [379, 267] width 55 height 9
type input "1"
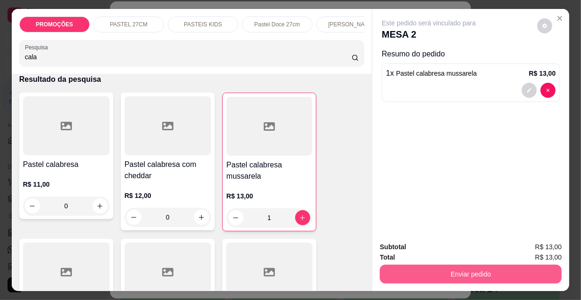
click at [402, 268] on button "Enviar pedido" at bounding box center [471, 274] width 182 height 19
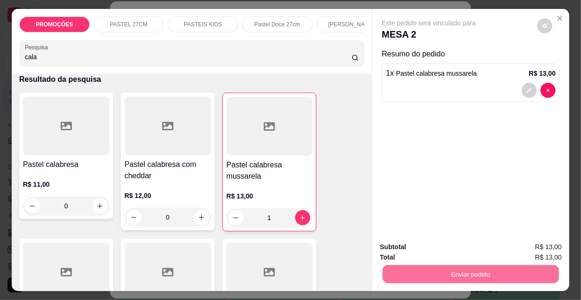
click at [408, 250] on button "Não registrar e enviar pedido" at bounding box center [440, 247] width 95 height 17
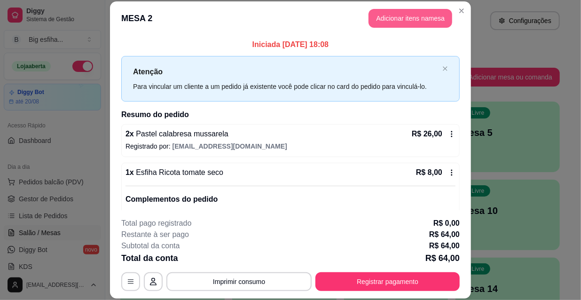
click at [404, 19] on button "Adicionar itens na mesa" at bounding box center [411, 18] width 84 height 19
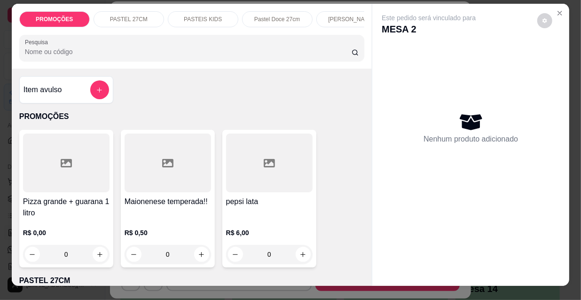
scroll to position [0, 0]
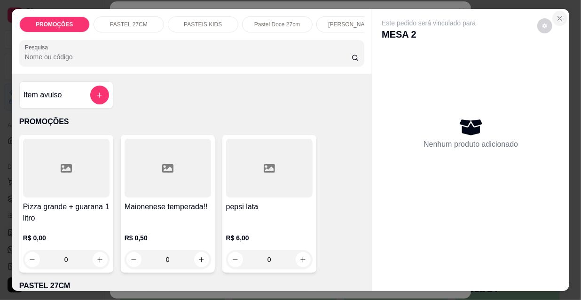
click at [559, 15] on icon "Close" at bounding box center [560, 19] width 8 height 8
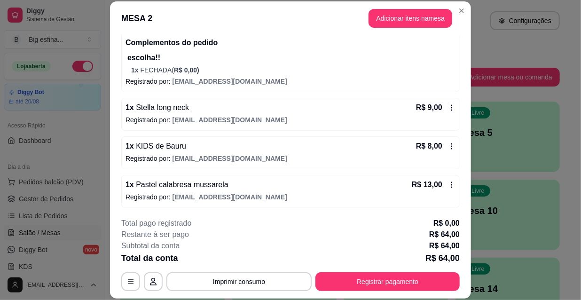
scroll to position [157, 0]
click at [399, 20] on button "Adicionar itens na mesa" at bounding box center [411, 18] width 84 height 19
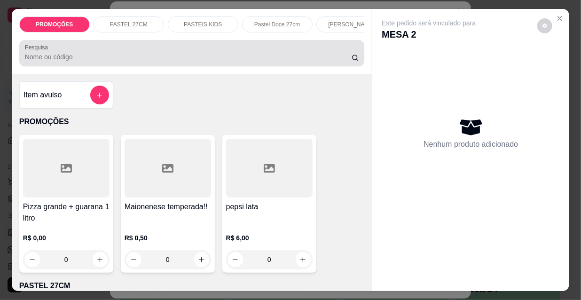
click at [270, 61] on input "Pesquisa" at bounding box center [188, 56] width 327 height 9
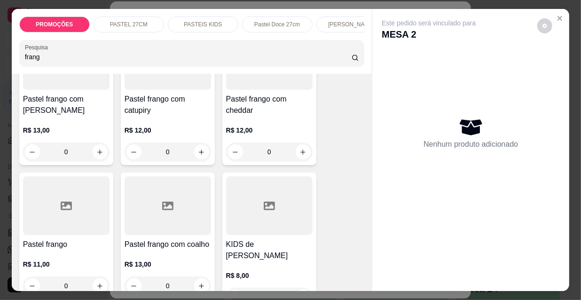
scroll to position [128, 0]
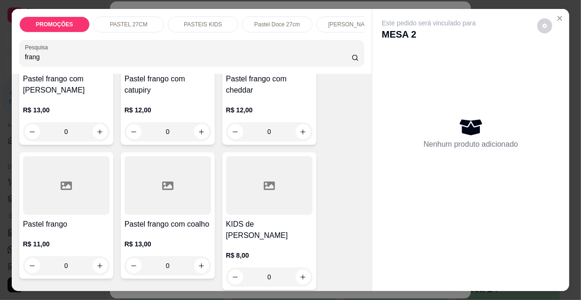
type input "frang"
click at [45, 198] on div at bounding box center [66, 185] width 87 height 59
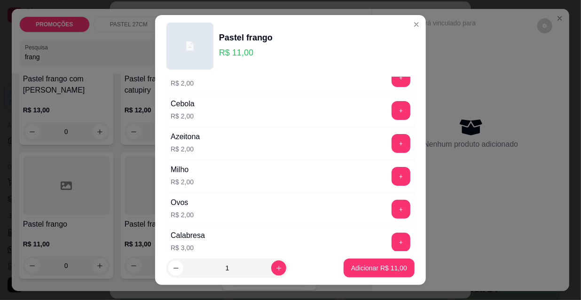
scroll to position [85, 0]
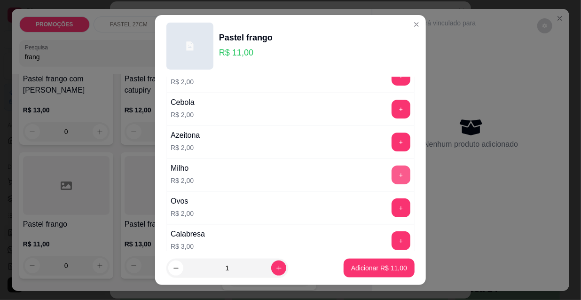
click at [392, 174] on button "+" at bounding box center [401, 175] width 19 height 19
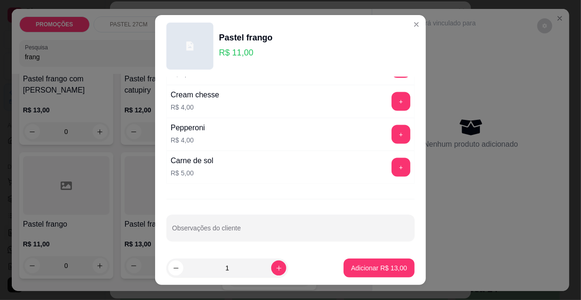
scroll to position [620, 0]
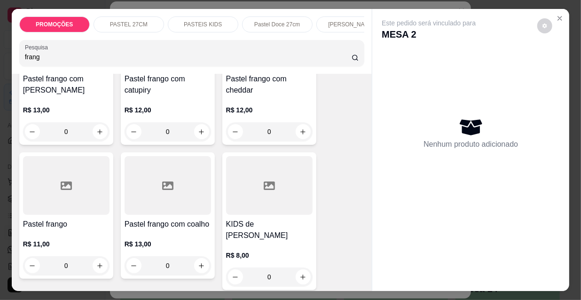
drag, startPoint x: 60, startPoint y: 56, endPoint x: 0, endPoint y: 58, distance: 60.2
click at [0, 58] on div "PROMOÇÕES PASTEL 27CM PASTEIS KIDS Pastel Doce 27cm Esfihas Salgadas Esfihas do…" at bounding box center [290, 150] width 581 height 300
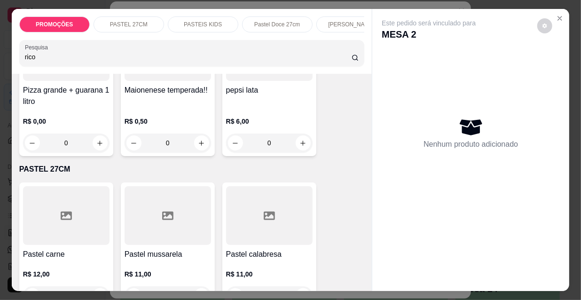
scroll to position [0, 0]
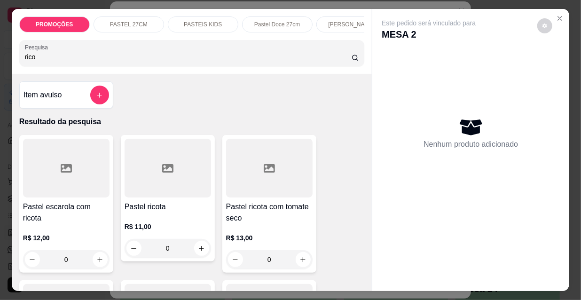
type input "rico"
click at [179, 176] on div at bounding box center [168, 168] width 87 height 59
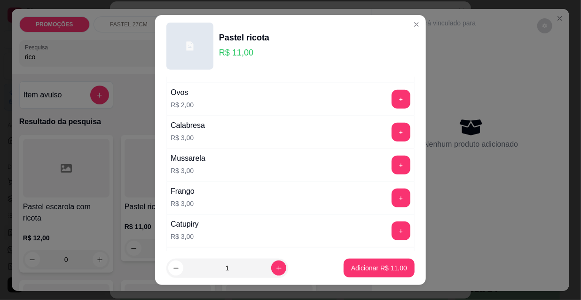
scroll to position [214, 0]
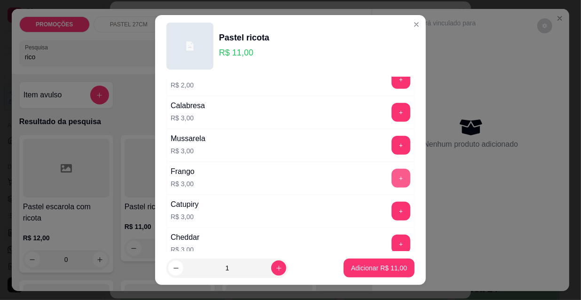
click at [392, 175] on button "+" at bounding box center [401, 178] width 19 height 19
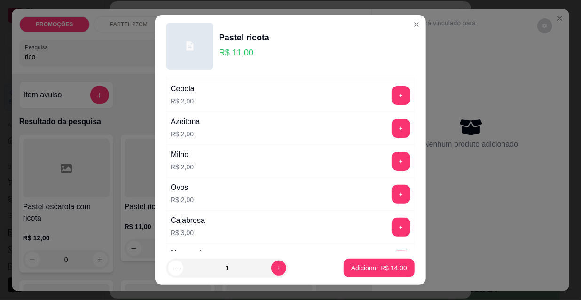
scroll to position [85, 0]
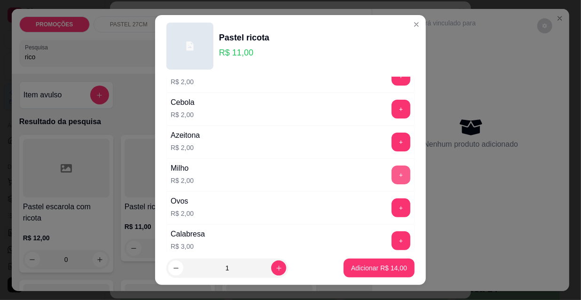
click at [392, 174] on button "+" at bounding box center [401, 175] width 19 height 19
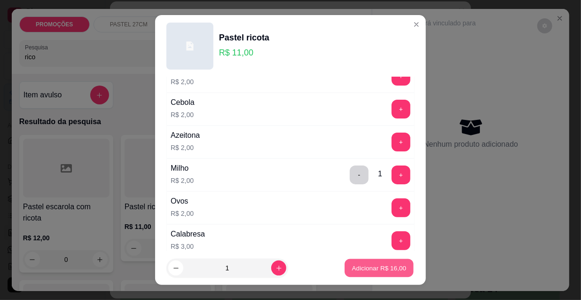
click at [367, 263] on button "Adicionar R$ 16,00" at bounding box center [379, 268] width 69 height 18
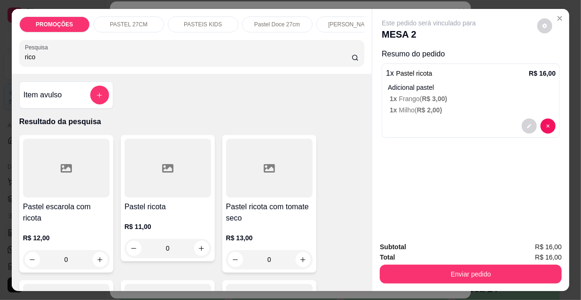
drag, startPoint x: 28, startPoint y: 58, endPoint x: 0, endPoint y: 59, distance: 27.8
click at [0, 59] on div "PROMOÇÕES PASTEL 27CM PASTEIS KIDS Pastel Doce 27cm Esfihas Salgadas Esfihas do…" at bounding box center [290, 150] width 581 height 300
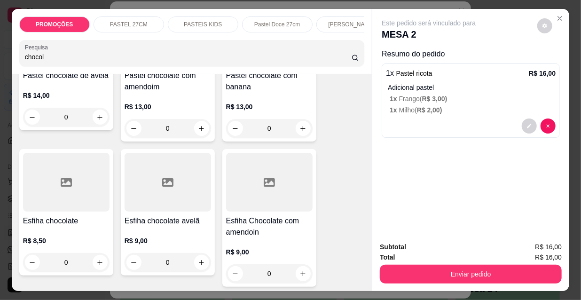
scroll to position [299, 0]
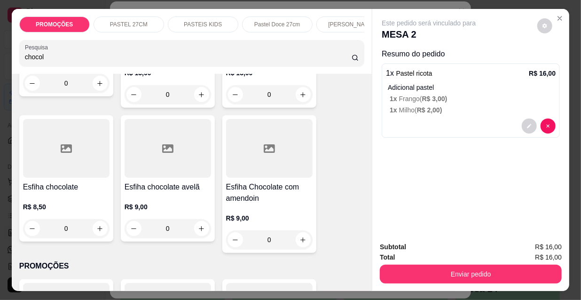
click at [163, 160] on div at bounding box center [168, 148] width 87 height 59
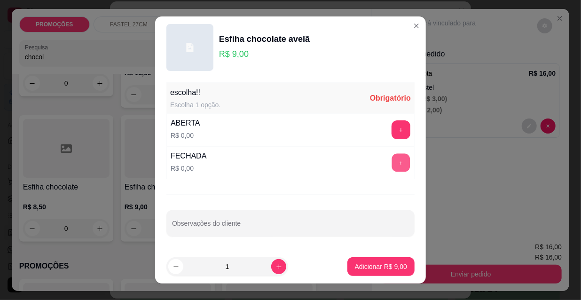
click at [392, 163] on button "+" at bounding box center [401, 163] width 18 height 18
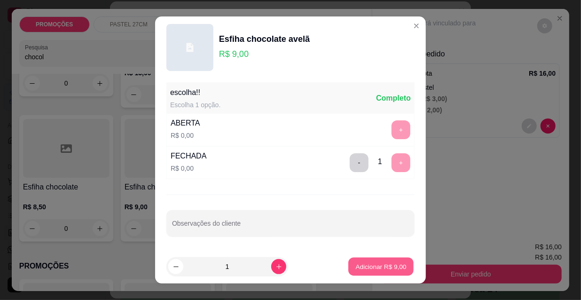
click at [365, 267] on p "Adicionar R$ 9,00" at bounding box center [381, 266] width 51 height 9
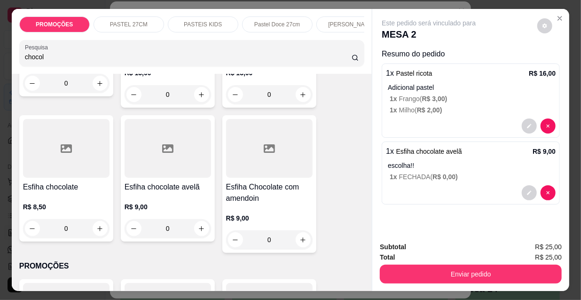
drag, startPoint x: 52, startPoint y: 56, endPoint x: 0, endPoint y: 55, distance: 51.7
click at [0, 55] on div "PROMOÇÕES PASTEL 27CM PASTEIS KIDS Pastel Doce 27cm Esfihas Salgadas Esfihas do…" at bounding box center [290, 150] width 581 height 300
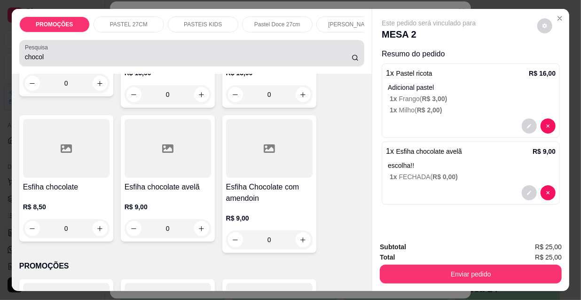
click at [61, 58] on input "chocol" at bounding box center [188, 56] width 327 height 9
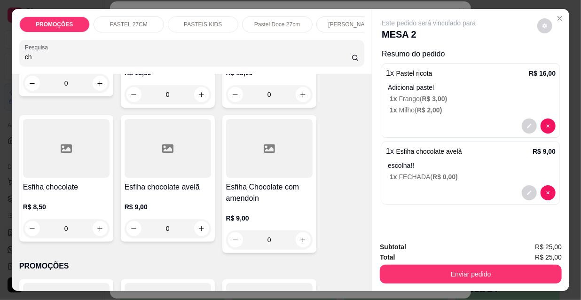
type input "c"
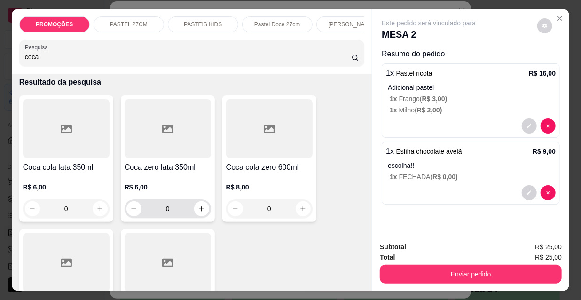
scroll to position [85, 0]
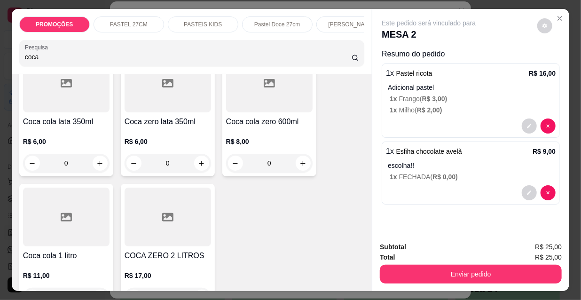
type input "coca"
click at [270, 111] on div at bounding box center [269, 83] width 87 height 59
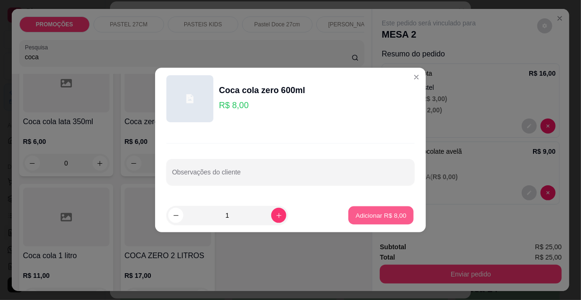
click at [363, 215] on p "Adicionar R$ 8,00" at bounding box center [381, 215] width 51 height 9
type input "1"
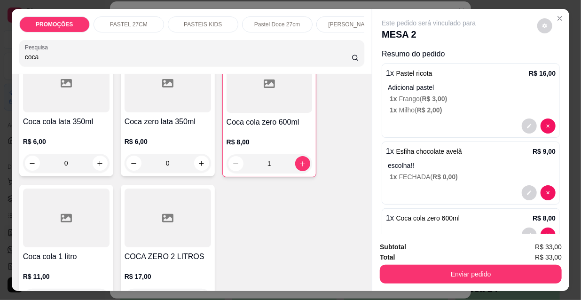
drag, startPoint x: 21, startPoint y: 63, endPoint x: 12, endPoint y: 61, distance: 9.1
click at [12, 61] on div "PROMOÇÕES PASTEL 27CM PASTEIS KIDS Pastel Doce 27cm Esfihas Salgadas Esfihas do…" at bounding box center [192, 41] width 361 height 65
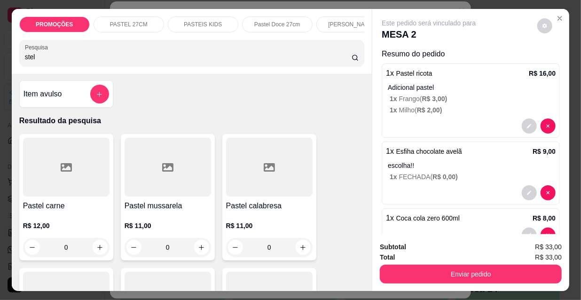
scroll to position [0, 0]
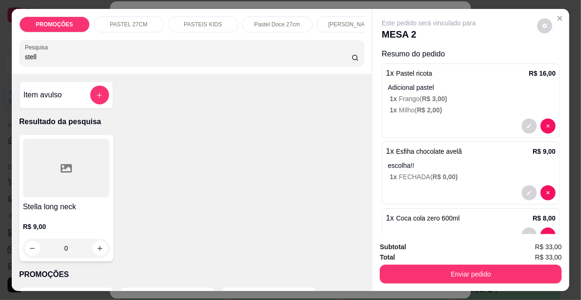
type input "stell"
click at [70, 185] on div at bounding box center [66, 168] width 87 height 59
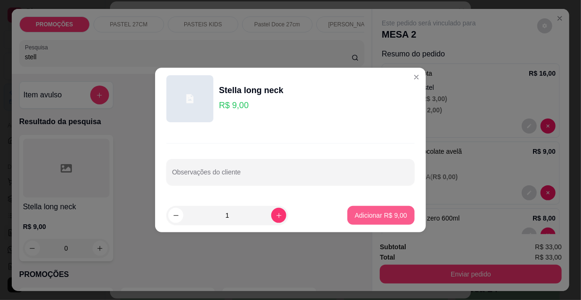
click at [391, 221] on button "Adicionar R$ 9,00" at bounding box center [381, 215] width 67 height 19
type input "1"
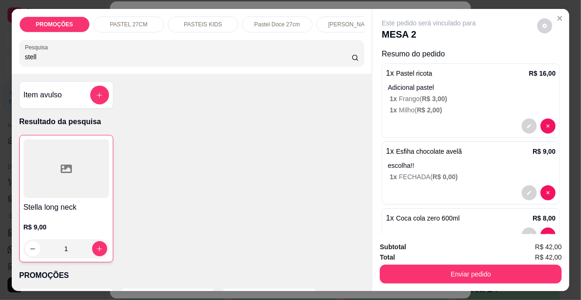
click at [415, 258] on div "Total R$ 42,00" at bounding box center [471, 257] width 182 height 10
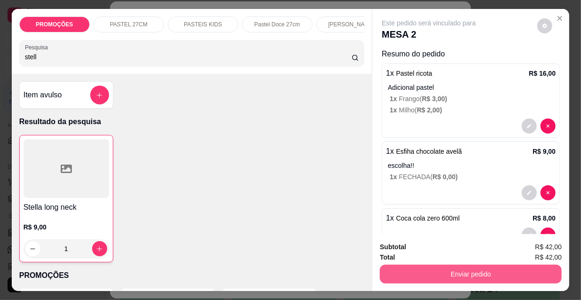
click at [422, 269] on button "Enviar pedido" at bounding box center [471, 274] width 182 height 19
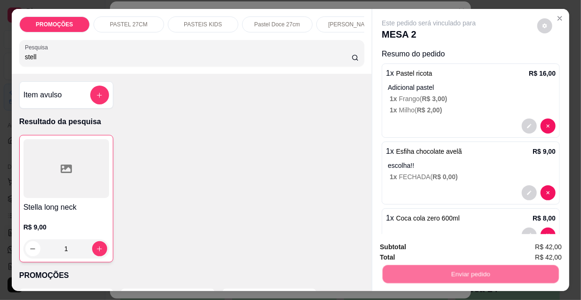
click at [416, 248] on button "Não registrar e enviar pedido" at bounding box center [441, 248] width 98 height 18
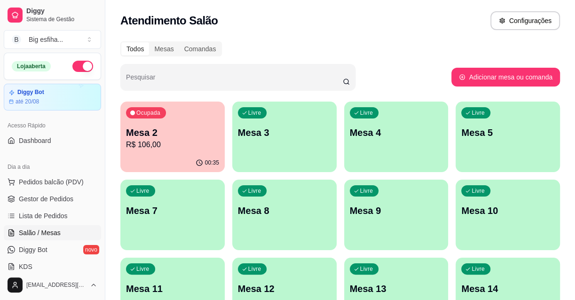
click at [175, 153] on div "Ocupada Mesa 2 R$ 106,00" at bounding box center [172, 128] width 104 height 52
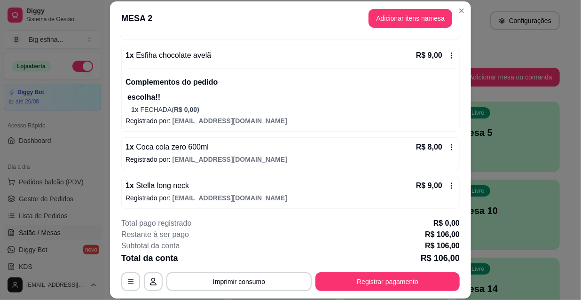
scroll to position [428, 0]
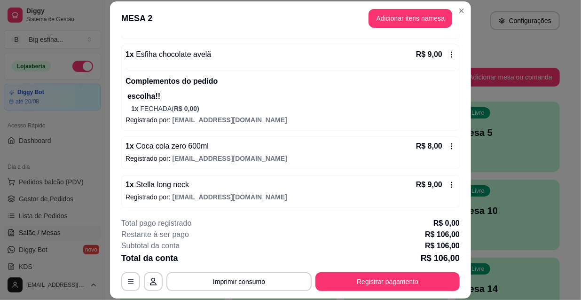
click at [160, 32] on header "MESA 2 Adicionar itens na mesa" at bounding box center [290, 18] width 361 height 34
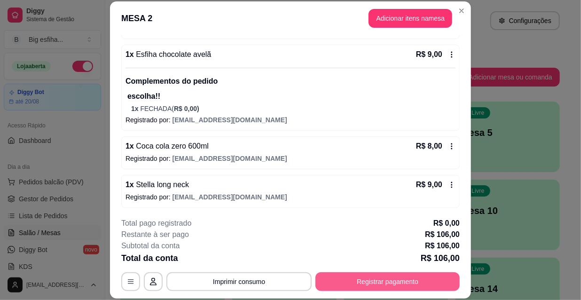
click at [334, 279] on button "Registrar pagamento" at bounding box center [388, 281] width 144 height 19
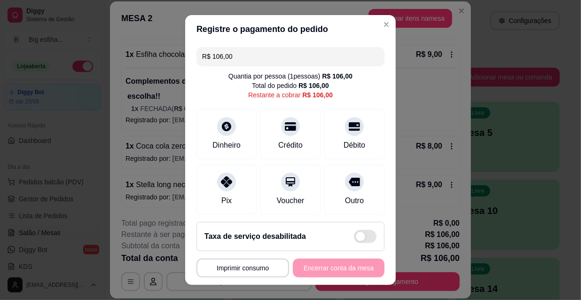
drag, startPoint x: 234, startPoint y: 55, endPoint x: 174, endPoint y: 60, distance: 59.9
click at [174, 60] on div "**********" at bounding box center [290, 150] width 581 height 300
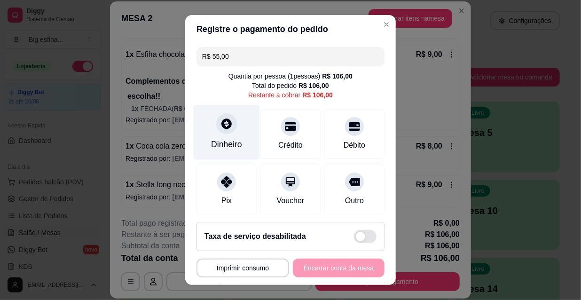
click at [223, 142] on div "Dinheiro" at bounding box center [226, 144] width 31 height 12
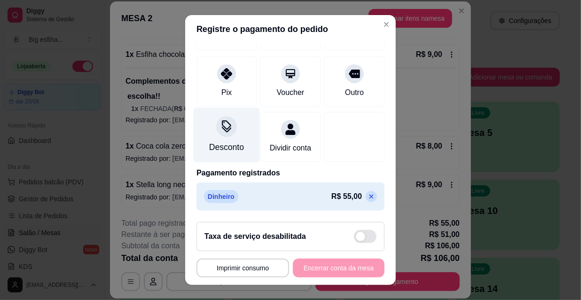
scroll to position [0, 0]
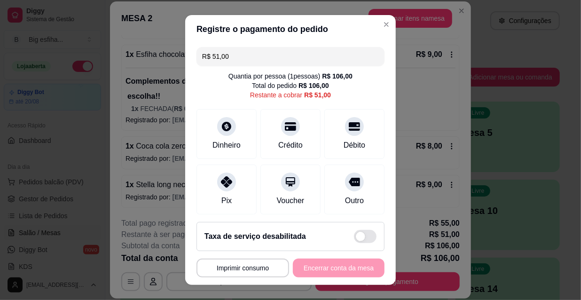
drag, startPoint x: 208, startPoint y: 60, endPoint x: 156, endPoint y: 63, distance: 52.8
click at [156, 63] on div "**********" at bounding box center [290, 150] width 581 height 300
type input "R$ 9,00"
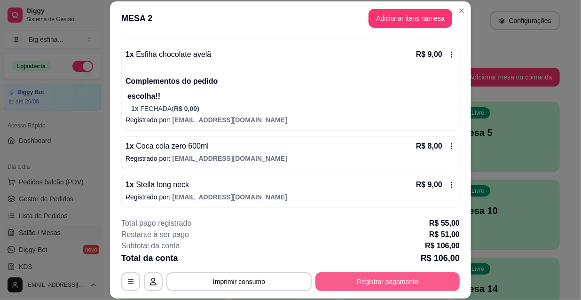
click at [399, 268] on div "**********" at bounding box center [290, 254] width 339 height 73
click at [397, 282] on button "Registrar pagamento" at bounding box center [388, 281] width 144 height 19
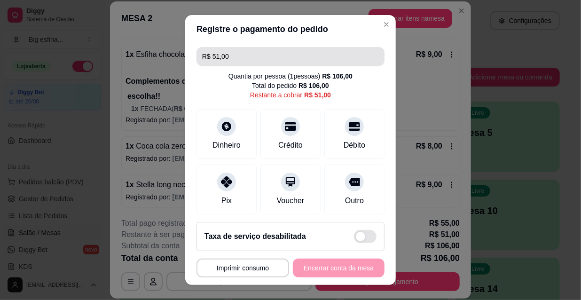
drag, startPoint x: 222, startPoint y: 57, endPoint x: 179, endPoint y: 57, distance: 42.8
click at [179, 57] on div "**********" at bounding box center [290, 150] width 581 height 300
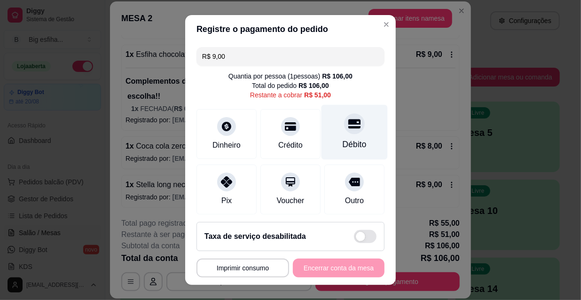
click at [325, 135] on div "Débito" at bounding box center [355, 132] width 66 height 55
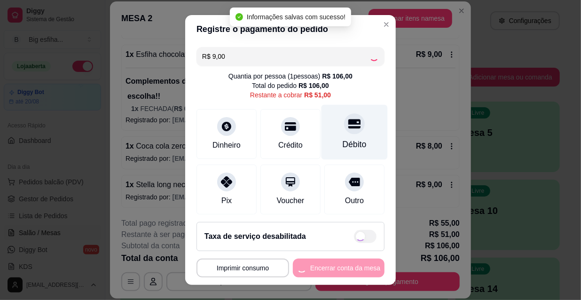
type input "R$ 42,00"
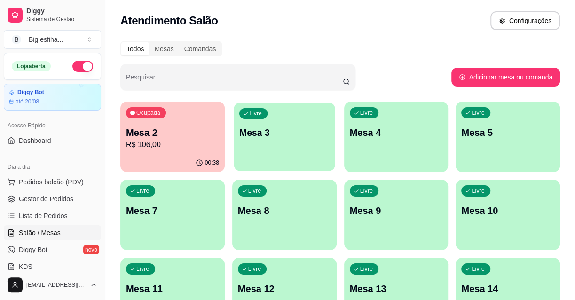
click at [246, 125] on div "Livre Mesa 3" at bounding box center [284, 131] width 101 height 57
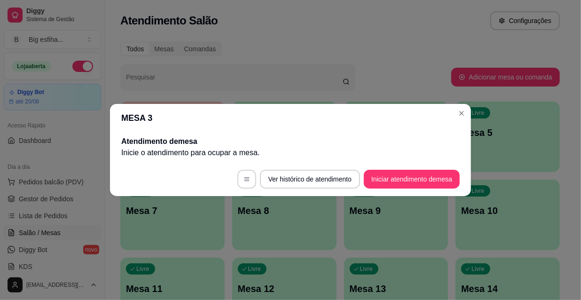
click at [259, 212] on div "MESA 3 Atendimento de mesa Inicie o atendimento para ocupar a mesa . Ver histór…" at bounding box center [290, 150] width 581 height 300
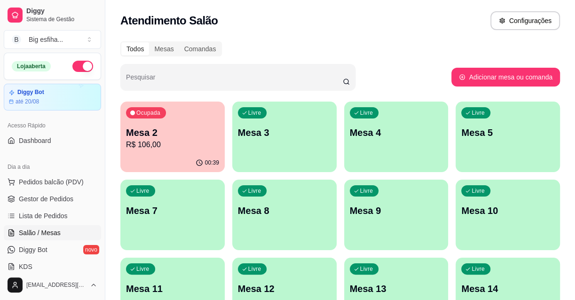
click at [263, 145] on div "Livre Mesa 3" at bounding box center [284, 131] width 104 height 59
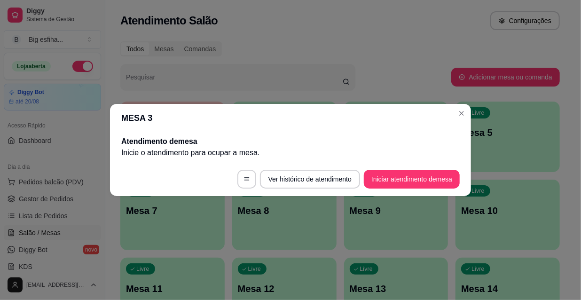
click at [386, 192] on footer "Ver histórico de atendimento Iniciar atendimento de mesa" at bounding box center [290, 179] width 361 height 34
click at [387, 187] on button "Iniciar atendimento de mesa" at bounding box center [412, 179] width 96 height 19
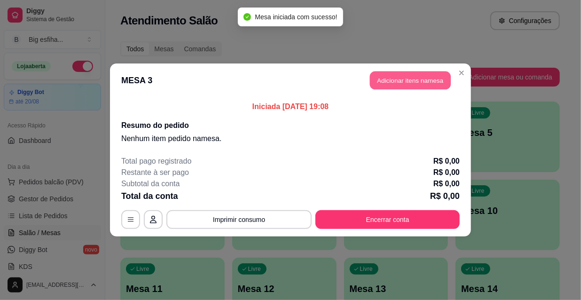
click at [387, 73] on button "Adicionar itens na mesa" at bounding box center [410, 80] width 81 height 18
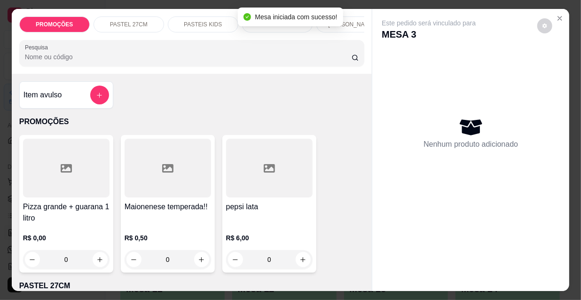
click at [208, 60] on input "Pesquisa" at bounding box center [188, 56] width 327 height 9
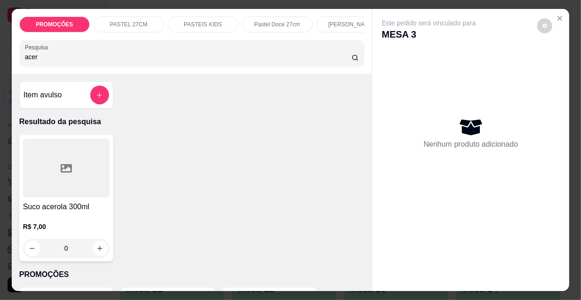
type input "acer"
click at [82, 180] on div at bounding box center [66, 168] width 87 height 59
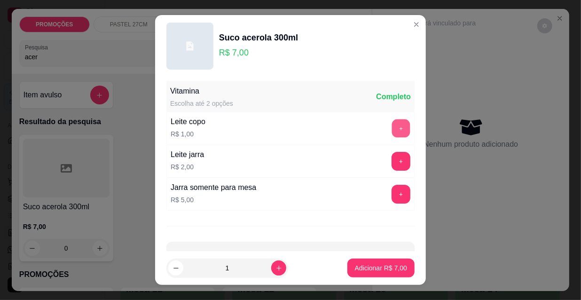
click at [392, 130] on button "+" at bounding box center [401, 128] width 18 height 18
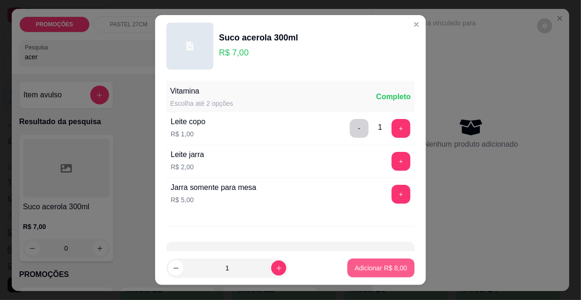
click at [388, 266] on p "Adicionar R$ 8,00" at bounding box center [381, 267] width 52 height 9
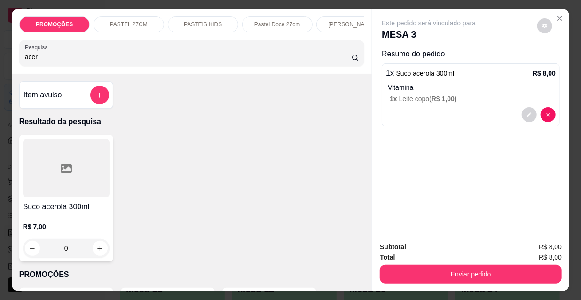
drag, startPoint x: 14, startPoint y: 62, endPoint x: 0, endPoint y: 63, distance: 14.2
click at [0, 63] on div "PROMOÇÕES PASTEL 27CM PASTEIS KIDS Pastel Doce 27cm Esfihas Salgadas Esfihas do…" at bounding box center [290, 150] width 581 height 300
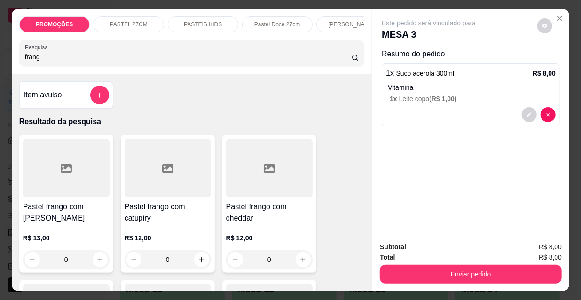
type input "frang"
click at [152, 182] on div at bounding box center [168, 168] width 87 height 59
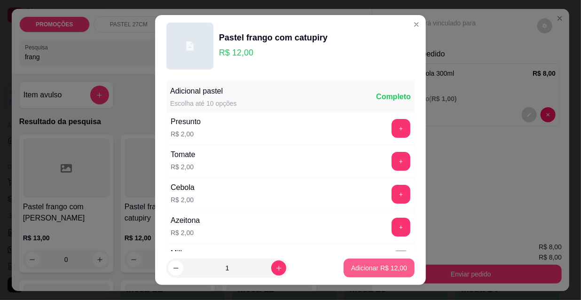
click at [362, 271] on p "Adicionar R$ 12,00" at bounding box center [379, 267] width 56 height 9
type input "1"
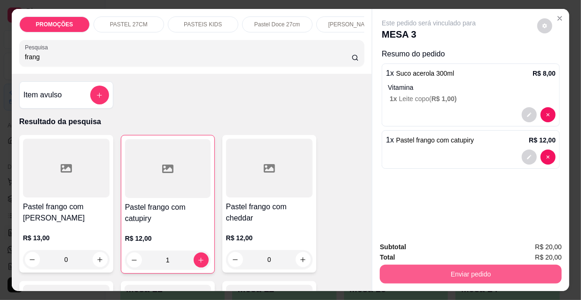
click at [403, 270] on button "Enviar pedido" at bounding box center [471, 274] width 182 height 19
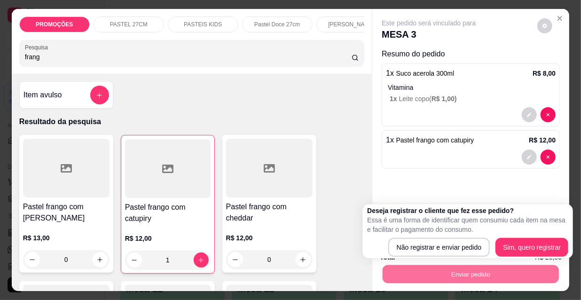
click at [417, 235] on div "Deseja registrar o cliente que fez esse pedido? Essa é uma forma de identificar…" at bounding box center [467, 231] width 201 height 51
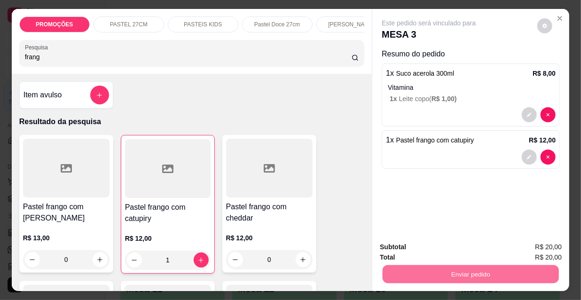
click at [417, 244] on button "Não registrar e enviar pedido" at bounding box center [441, 248] width 98 height 18
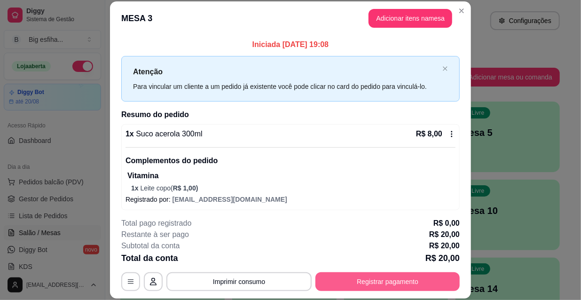
click at [357, 277] on button "Registrar pagamento" at bounding box center [388, 281] width 144 height 19
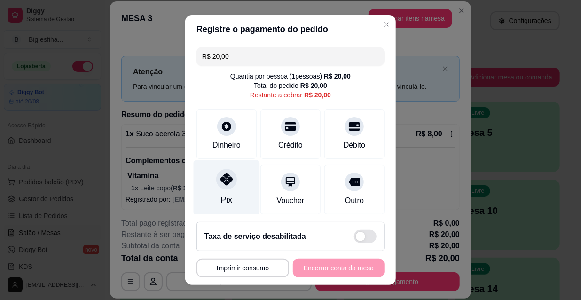
click at [223, 182] on icon at bounding box center [227, 179] width 12 height 12
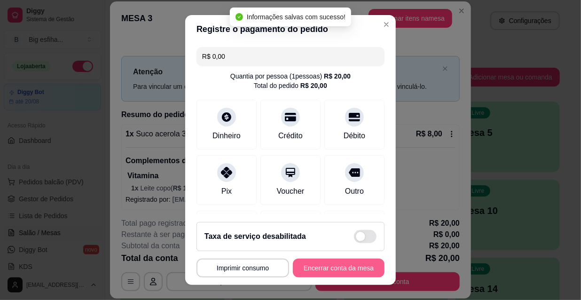
type input "R$ 0,00"
click at [325, 268] on button "Encerrar conta da mesa" at bounding box center [338, 268] width 89 height 18
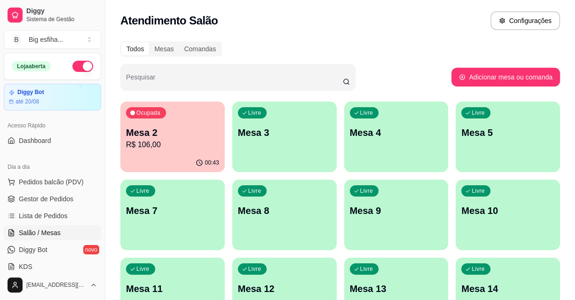
click at [188, 134] on p "Mesa 2" at bounding box center [172, 132] width 93 height 13
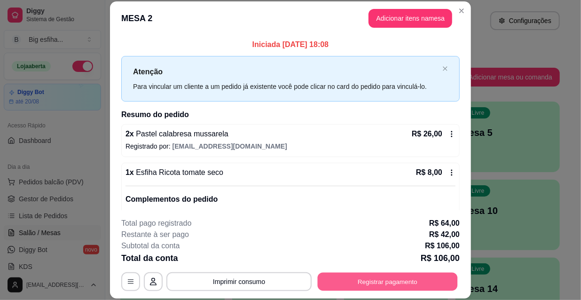
click at [344, 279] on button "Registrar pagamento" at bounding box center [388, 281] width 140 height 18
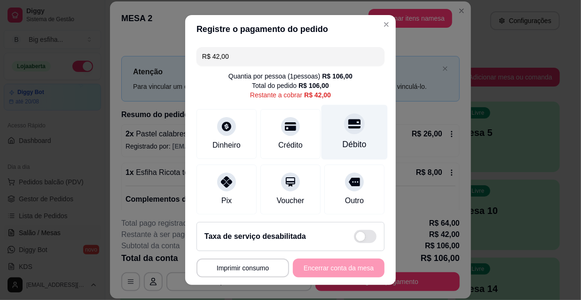
click at [357, 123] on div "Débito" at bounding box center [355, 132] width 66 height 55
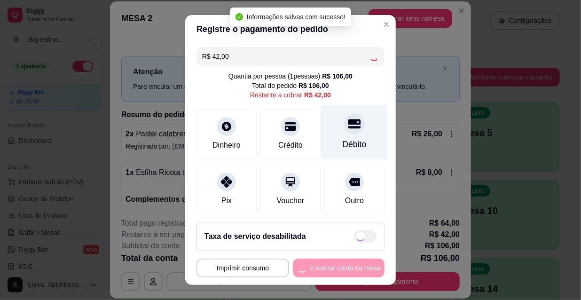
type input "R$ 0,00"
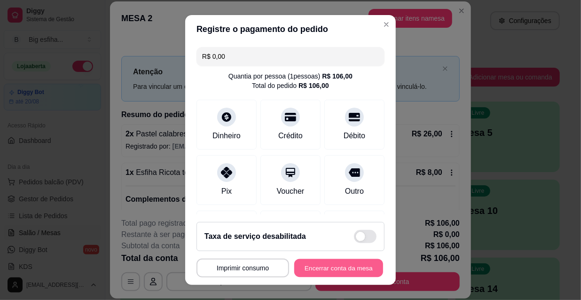
click at [336, 263] on button "Encerrar conta da mesa" at bounding box center [338, 268] width 89 height 18
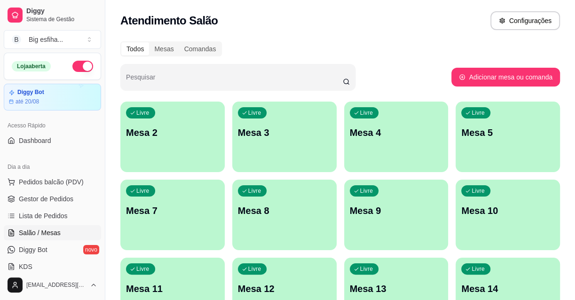
click at [193, 131] on p "Mesa 2" at bounding box center [172, 132] width 93 height 13
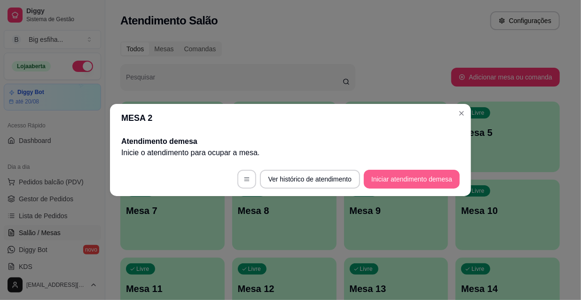
click at [410, 186] on button "Iniciar atendimento de mesa" at bounding box center [412, 179] width 96 height 19
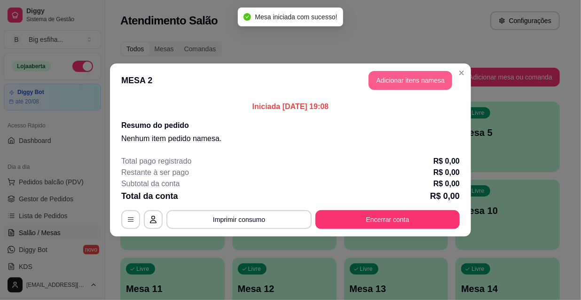
click at [407, 81] on button "Adicionar itens na mesa" at bounding box center [411, 80] width 84 height 19
drag, startPoint x: 271, startPoint y: 77, endPoint x: 275, endPoint y: 61, distance: 16.0
click at [272, 71] on div "PROMOÇÕES PASTEL 27CM PASTEIS KIDS Pastel Doce 27cm Esfihas Salgadas Esfihas do…" at bounding box center [192, 150] width 361 height 282
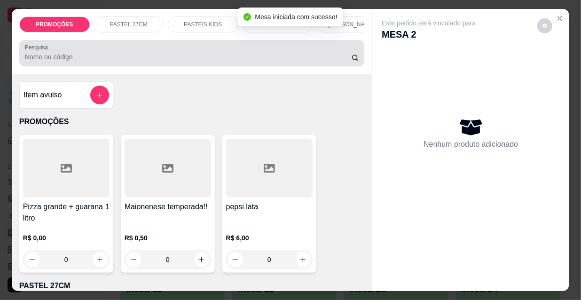
drag, startPoint x: 275, startPoint y: 61, endPoint x: 277, endPoint y: 54, distance: 7.9
click at [275, 61] on input "Pesquisa" at bounding box center [188, 56] width 327 height 9
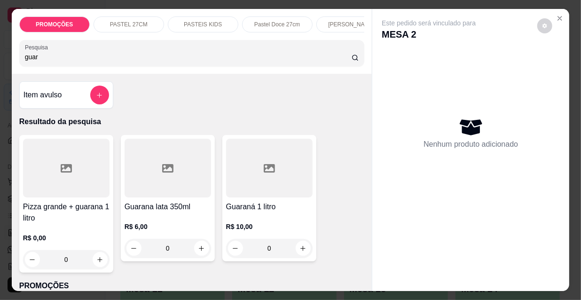
type input "guar"
click at [236, 198] on div at bounding box center [269, 168] width 87 height 59
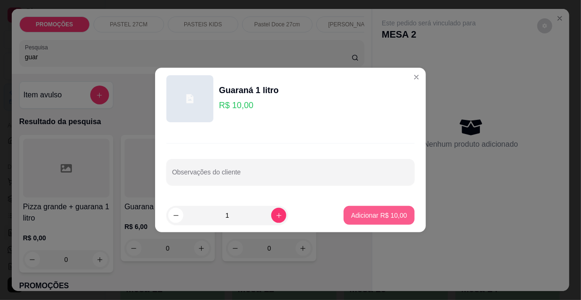
click at [381, 204] on footer "1 Adicionar R$ 10,00" at bounding box center [290, 215] width 271 height 34
click at [385, 214] on p "Adicionar R$ 10,00" at bounding box center [379, 215] width 55 height 9
type input "1"
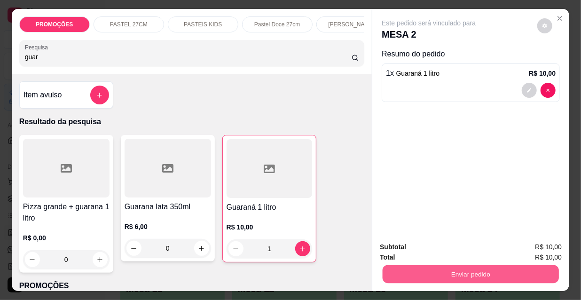
click at [429, 274] on button "Enviar pedido" at bounding box center [471, 274] width 176 height 18
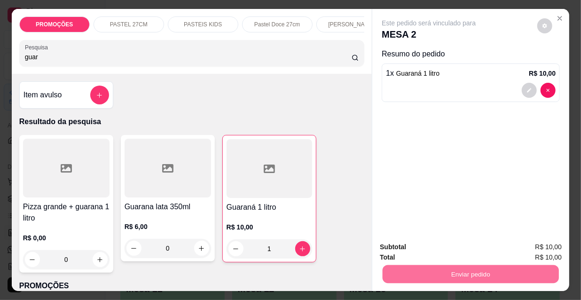
click at [434, 250] on button "Não registrar e enviar pedido" at bounding box center [441, 248] width 98 height 18
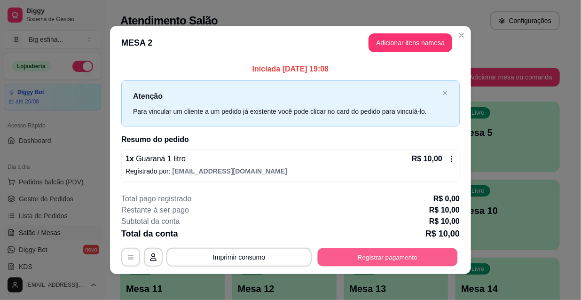
click at [422, 256] on button "Registrar pagamento" at bounding box center [388, 257] width 140 height 18
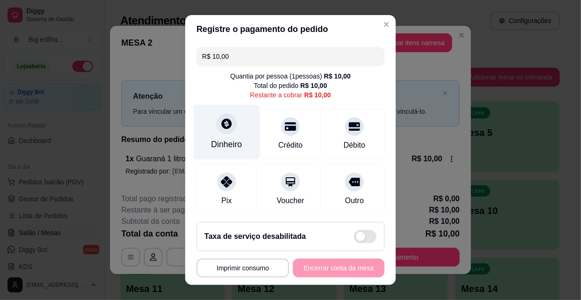
click at [232, 124] on div "Dinheiro" at bounding box center [227, 132] width 66 height 55
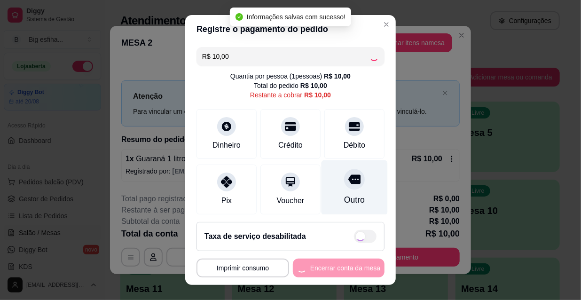
type input "R$ 0,00"
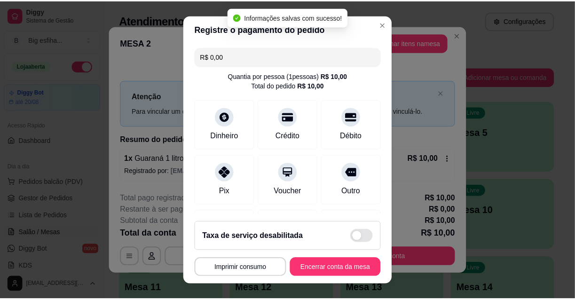
scroll to position [109, 0]
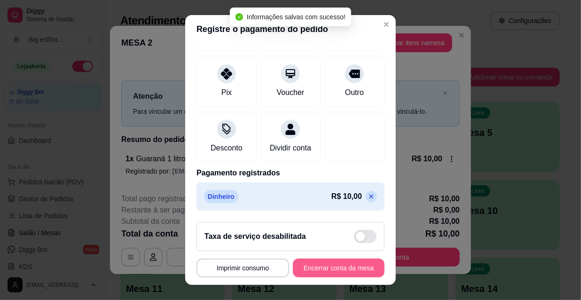
click at [345, 273] on button "Encerrar conta da mesa" at bounding box center [339, 268] width 92 height 19
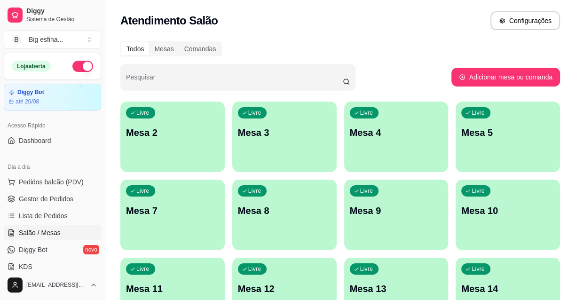
click at [190, 143] on div "Livre Mesa 2" at bounding box center [172, 131] width 104 height 59
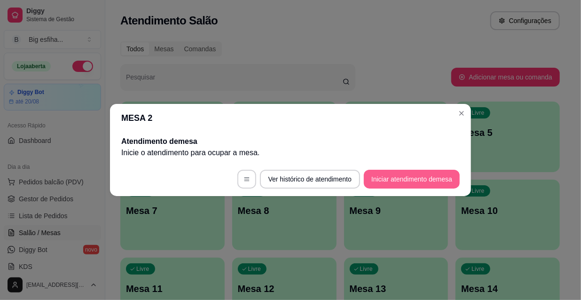
click at [411, 185] on button "Iniciar atendimento de mesa" at bounding box center [412, 179] width 96 height 19
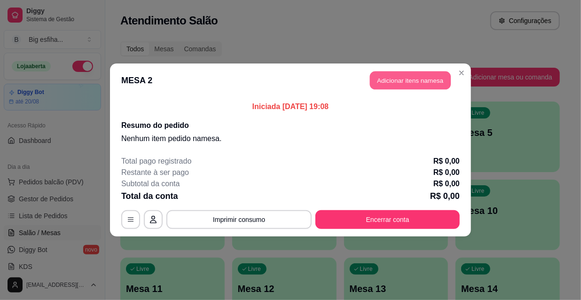
click at [393, 75] on button "Adicionar itens na mesa" at bounding box center [410, 80] width 81 height 18
click at [307, 56] on input "Pesquisa" at bounding box center [188, 56] width 327 height 9
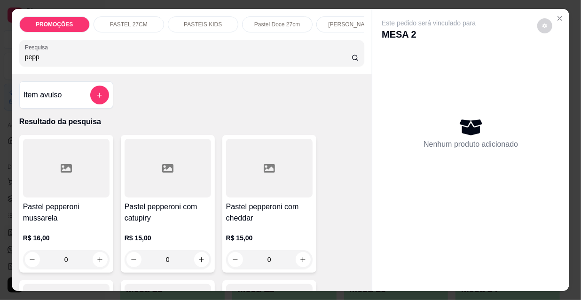
type input "pepp"
click at [92, 182] on div at bounding box center [66, 168] width 87 height 59
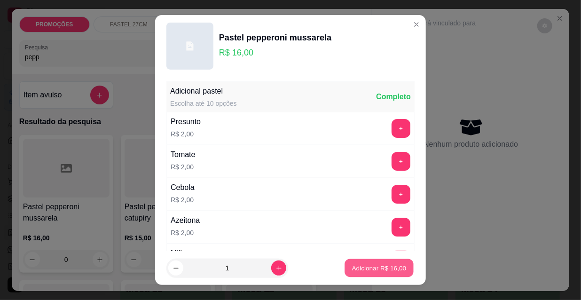
click at [369, 274] on button "Adicionar R$ 16,00" at bounding box center [379, 268] width 69 height 18
type input "1"
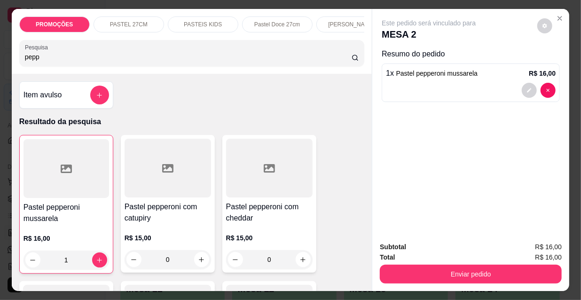
drag, startPoint x: 33, startPoint y: 55, endPoint x: 0, endPoint y: 54, distance: 33.0
click at [0, 54] on div "PROMOÇÕES PASTEL 27CM PASTEIS KIDS Pastel Doce 27cm Esfihas Salgadas Esfihas do…" at bounding box center [290, 150] width 581 height 300
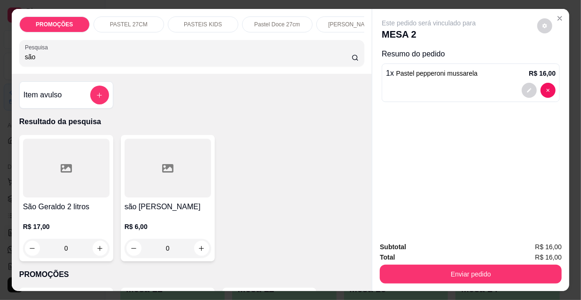
type input "são"
click at [144, 173] on div at bounding box center [168, 168] width 87 height 59
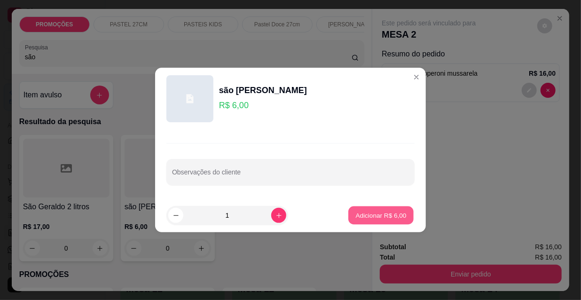
click at [375, 216] on p "Adicionar R$ 6,00" at bounding box center [381, 215] width 51 height 9
type input "1"
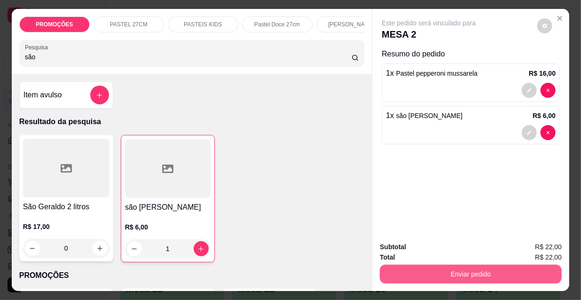
click at [442, 272] on button "Enviar pedido" at bounding box center [471, 274] width 182 height 19
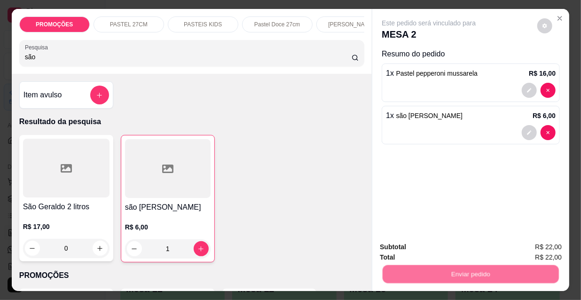
click at [423, 251] on button "Não registrar e enviar pedido" at bounding box center [441, 248] width 98 height 18
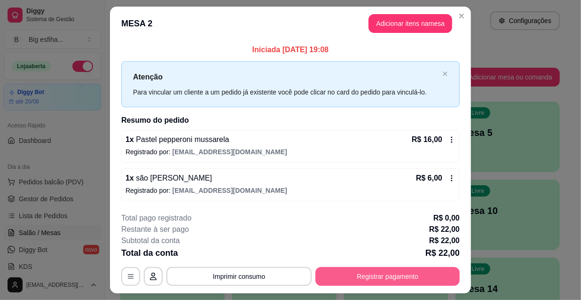
click at [381, 273] on button "Registrar pagamento" at bounding box center [388, 276] width 144 height 19
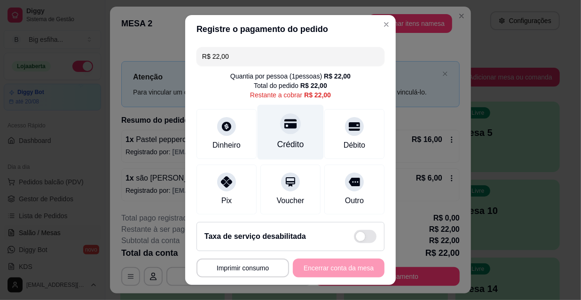
click at [301, 134] on div "Crédito" at bounding box center [291, 132] width 66 height 55
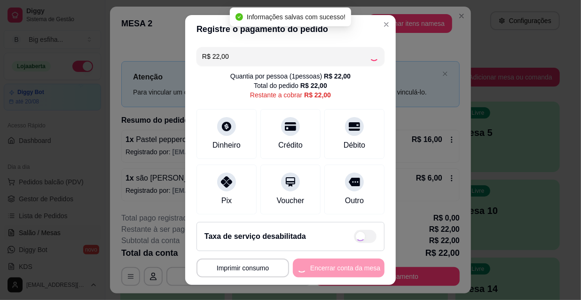
type input "R$ 0,00"
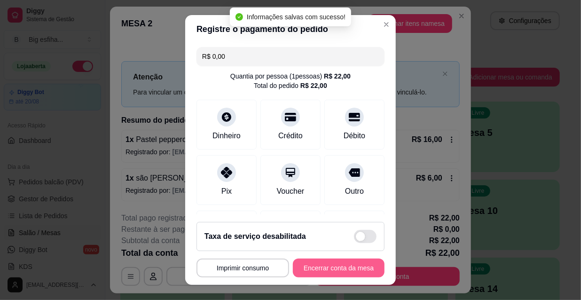
click at [333, 269] on button "Encerrar conta da mesa" at bounding box center [339, 268] width 92 height 19
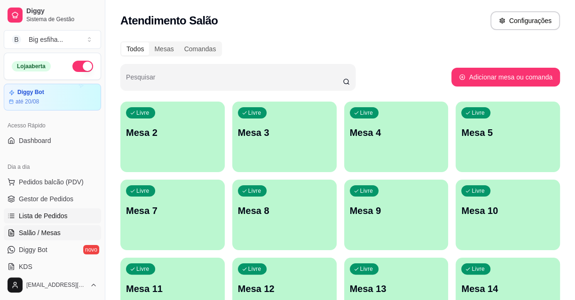
click at [61, 221] on link "Lista de Pedidos" at bounding box center [52, 215] width 97 height 15
